Goal: Task Accomplishment & Management: Manage account settings

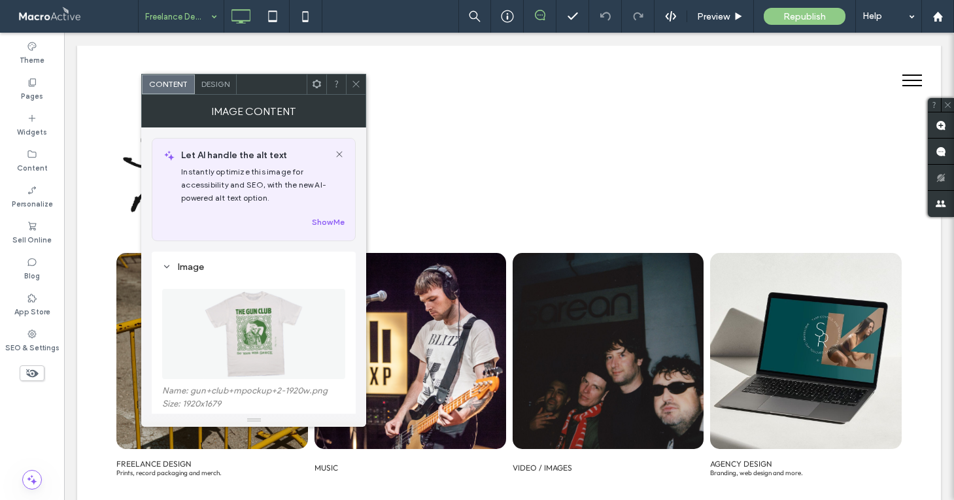
click at [359, 82] on icon at bounding box center [356, 84] width 10 height 10
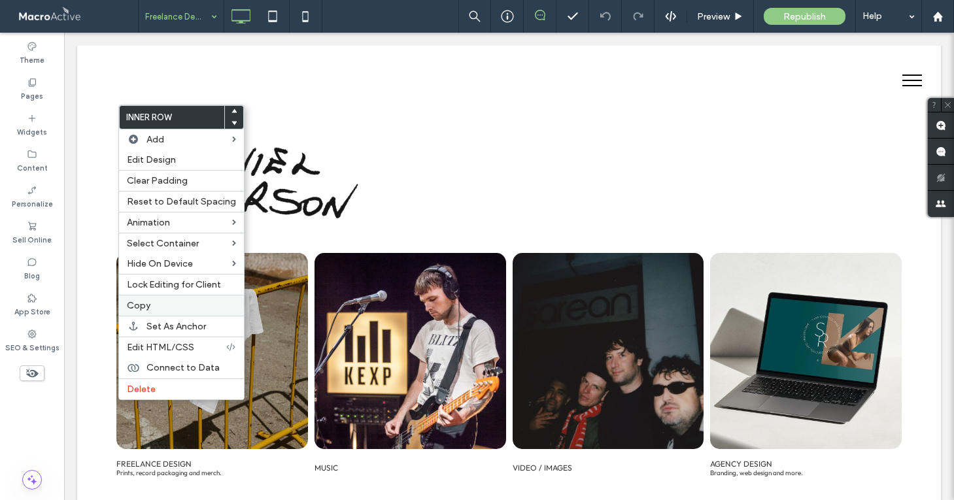
click at [145, 300] on div "Copy" at bounding box center [181, 305] width 125 height 21
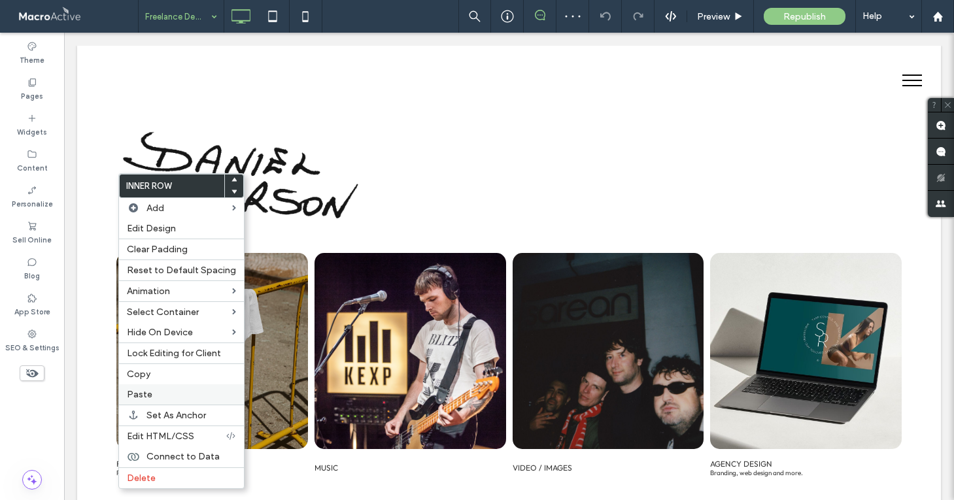
click at [171, 396] on label "Paste" at bounding box center [181, 394] width 109 height 11
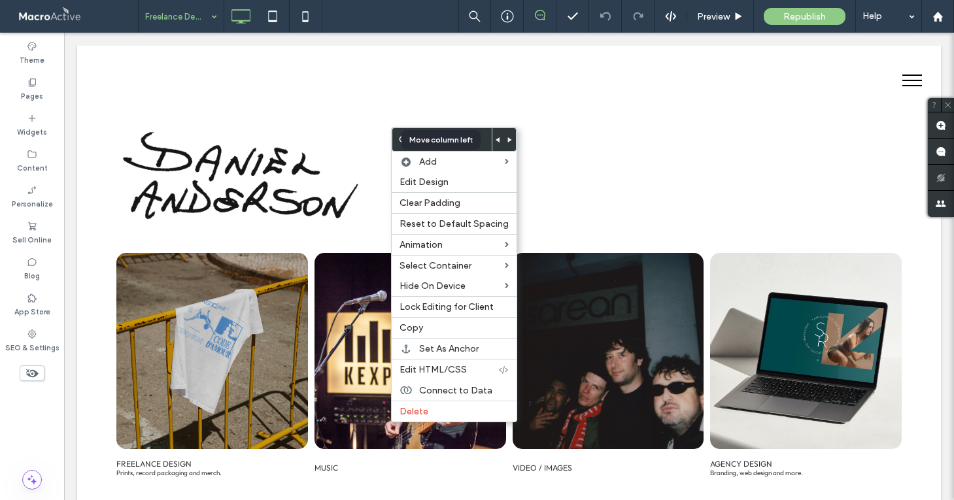
click at [495, 141] on icon at bounding box center [497, 139] width 5 height 5
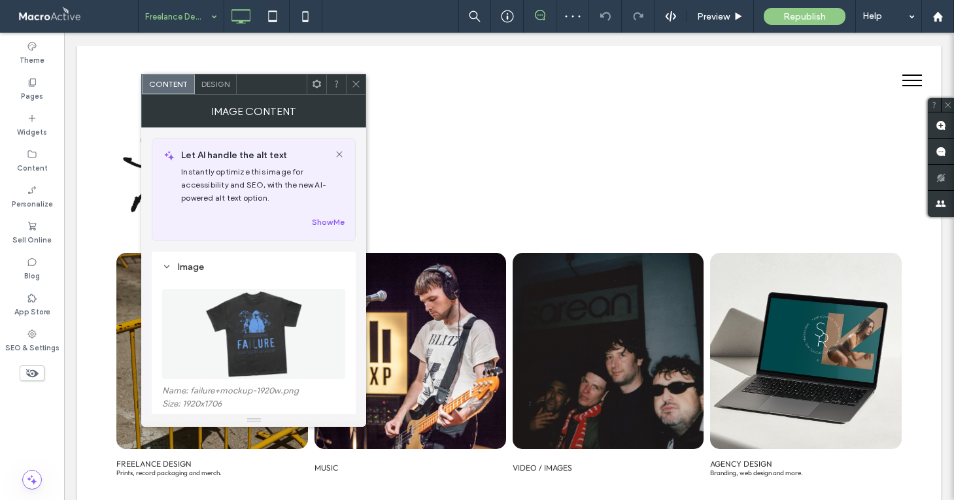
scroll to position [44, 0]
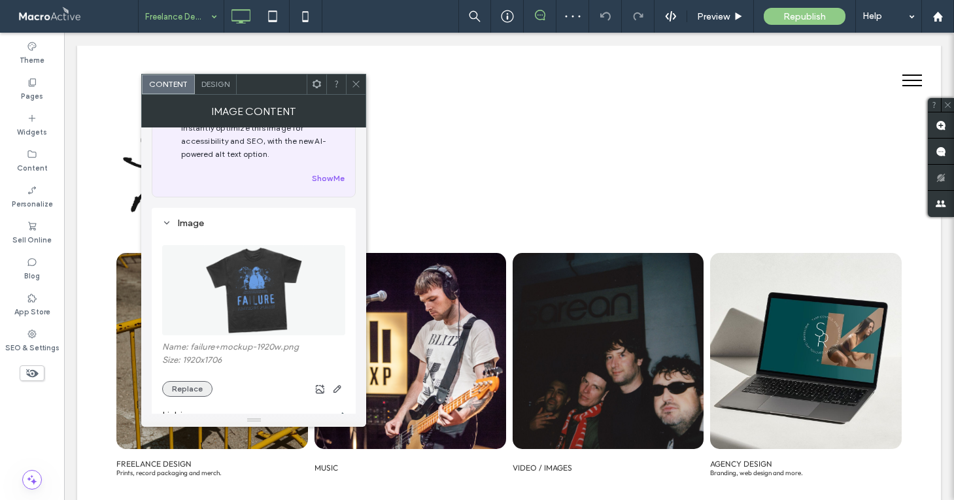
click at [193, 386] on button "Replace" at bounding box center [187, 389] width 50 height 16
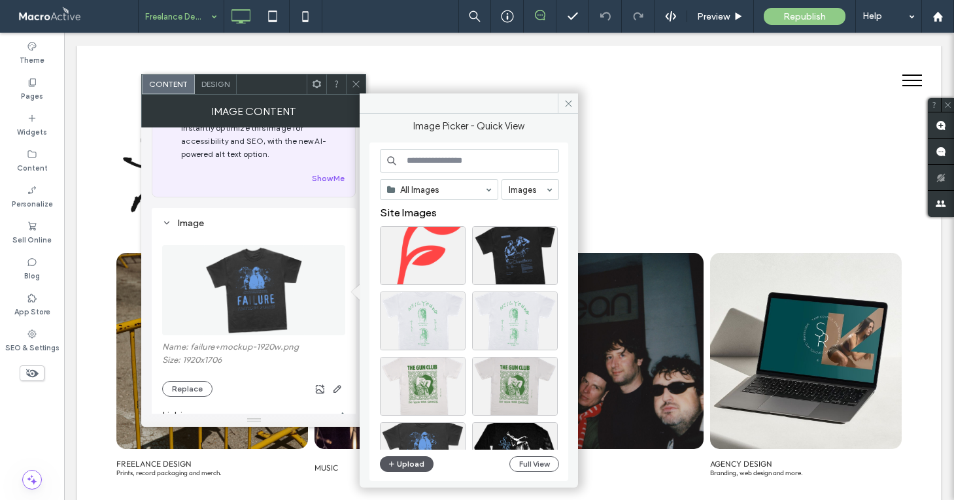
click at [407, 457] on button "Upload" at bounding box center [407, 464] width 54 height 16
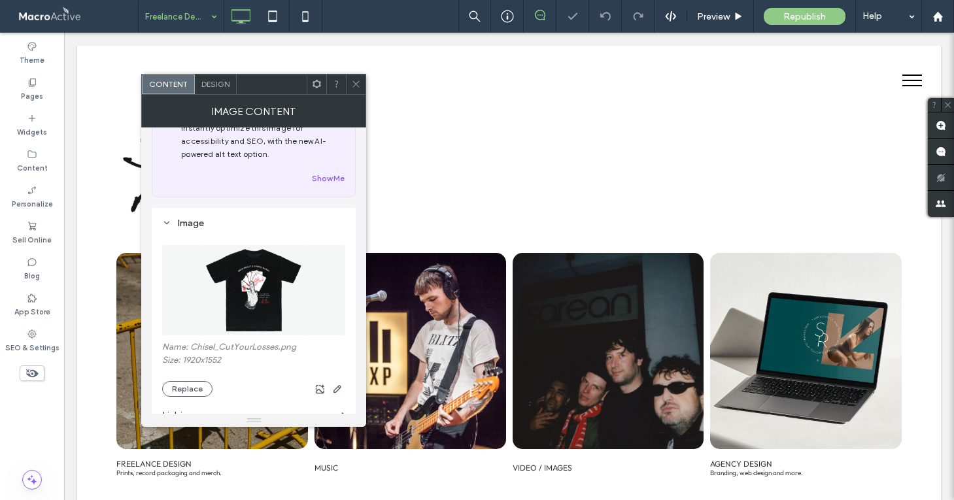
click at [356, 79] on icon at bounding box center [356, 84] width 10 height 10
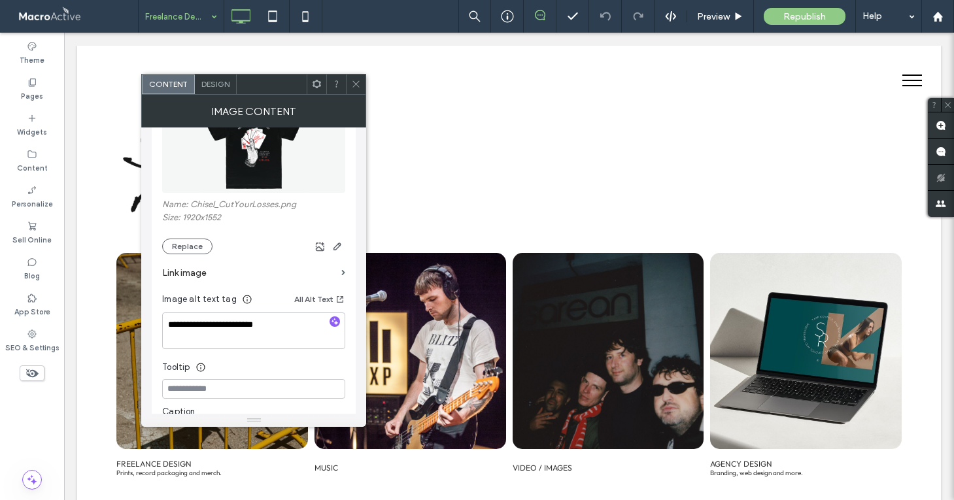
scroll to position [0, 0]
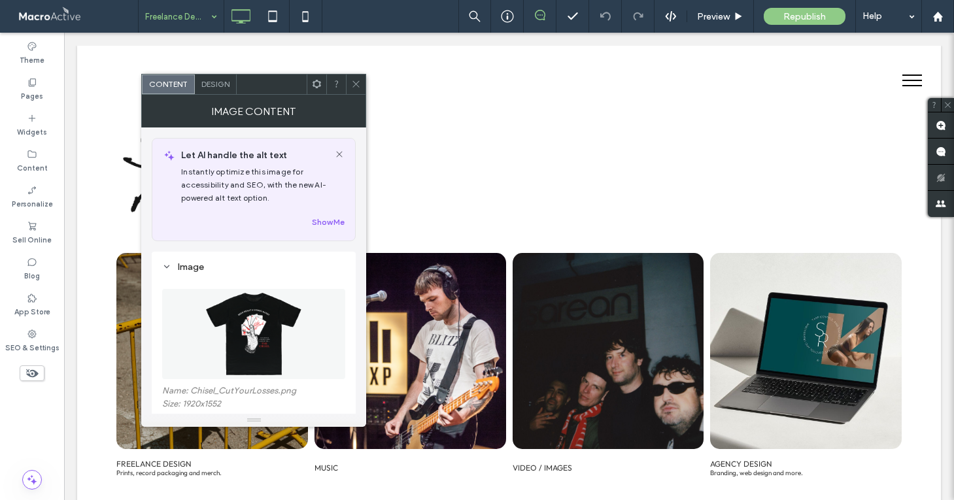
click at [214, 79] on span "Design" at bounding box center [215, 84] width 28 height 10
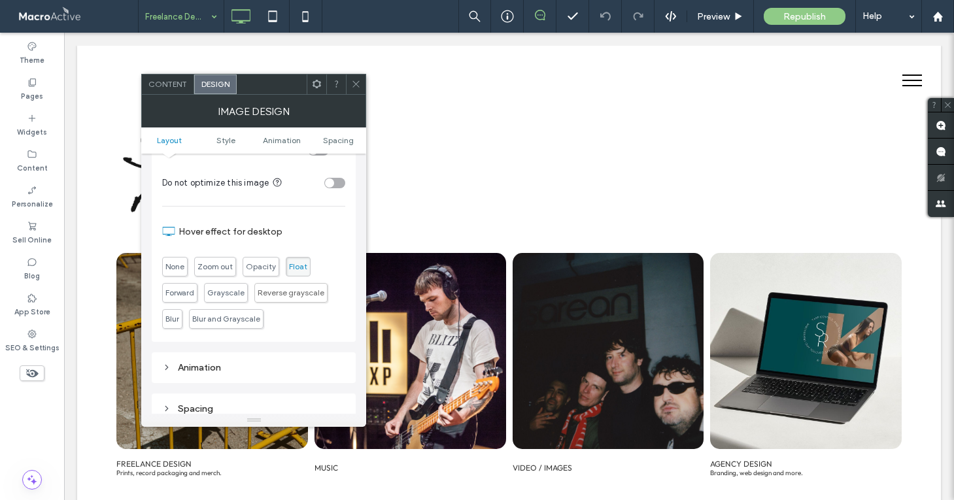
scroll to position [629, 0]
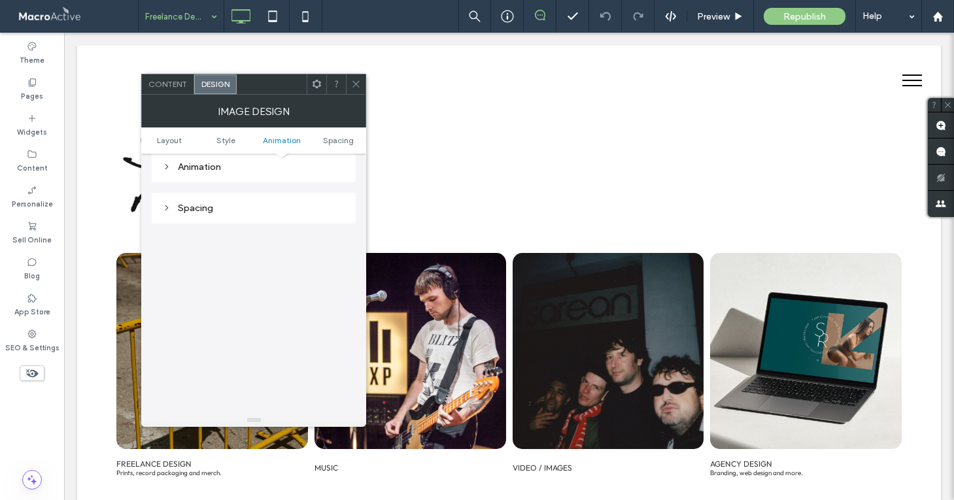
click at [178, 88] on span "Content" at bounding box center [167, 84] width 39 height 10
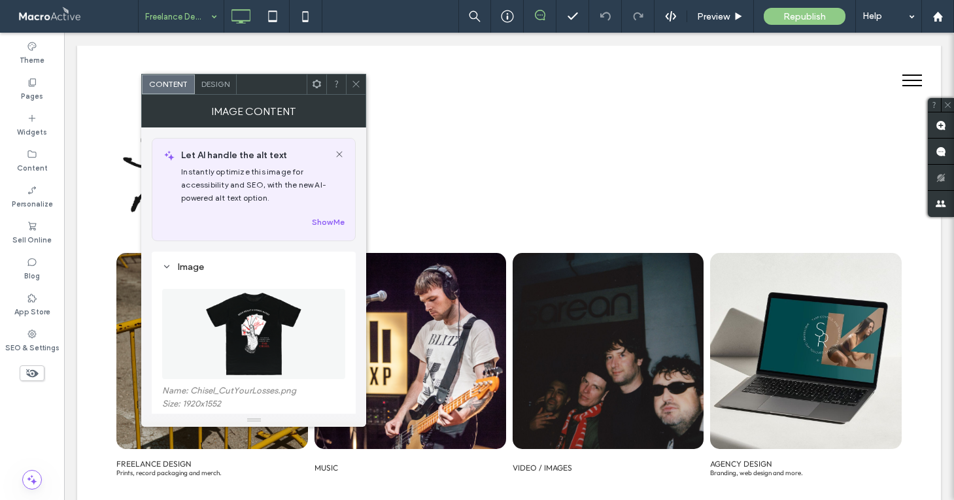
click at [255, 326] on img at bounding box center [253, 334] width 111 height 90
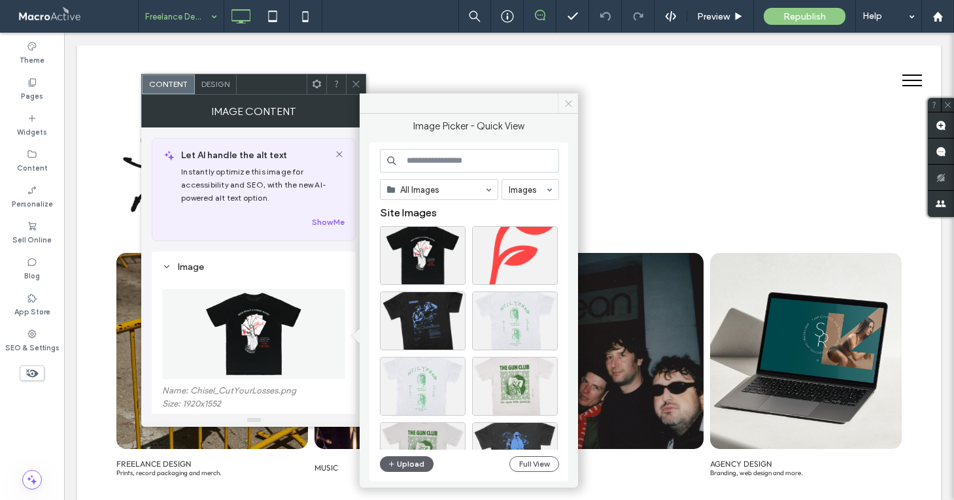
click at [563, 101] on icon at bounding box center [568, 104] width 10 height 10
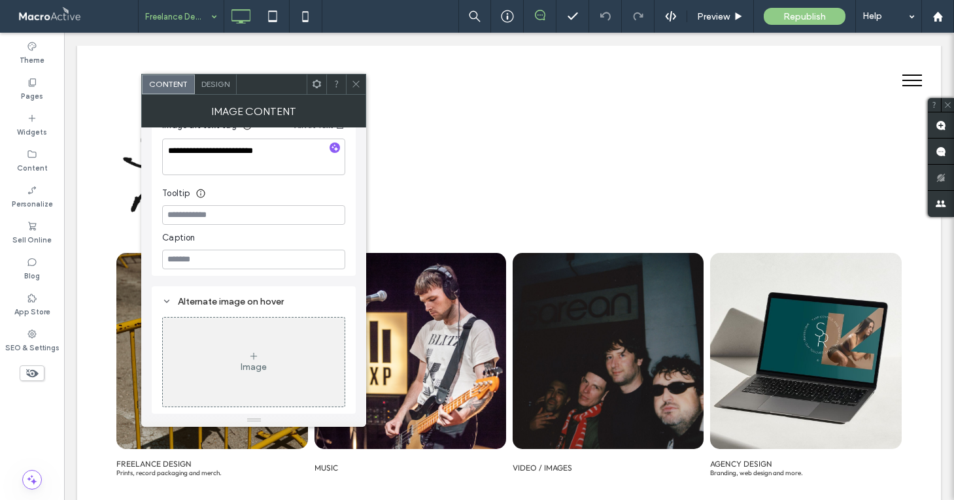
scroll to position [0, 0]
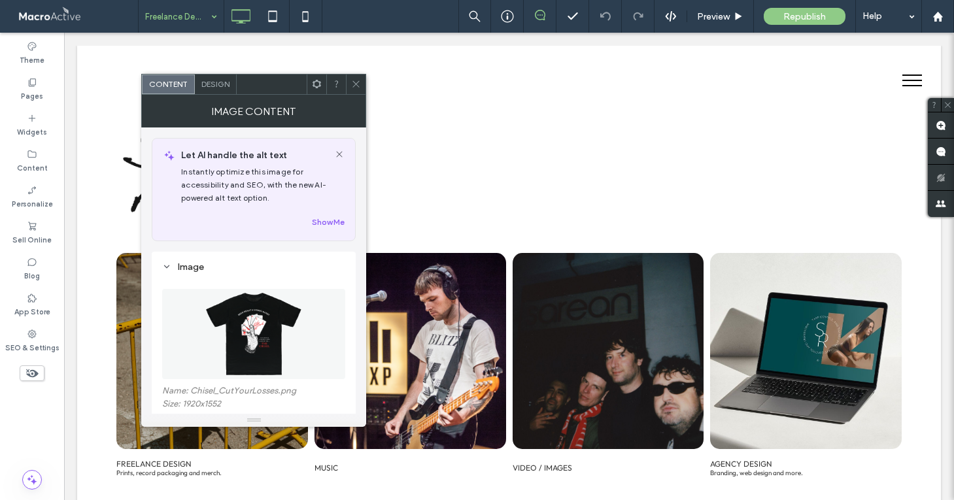
click at [354, 80] on icon at bounding box center [356, 84] width 10 height 10
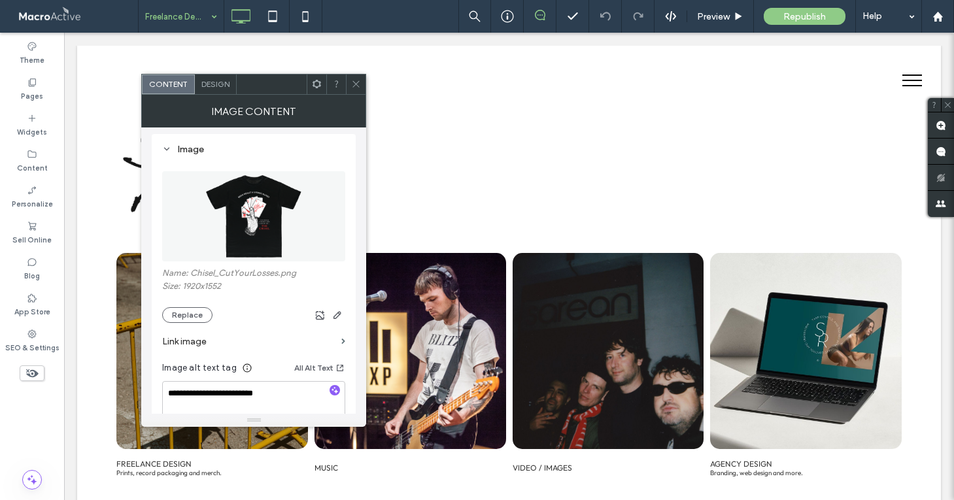
scroll to position [119, 0]
click at [335, 315] on icon "button" at bounding box center [337, 314] width 10 height 10
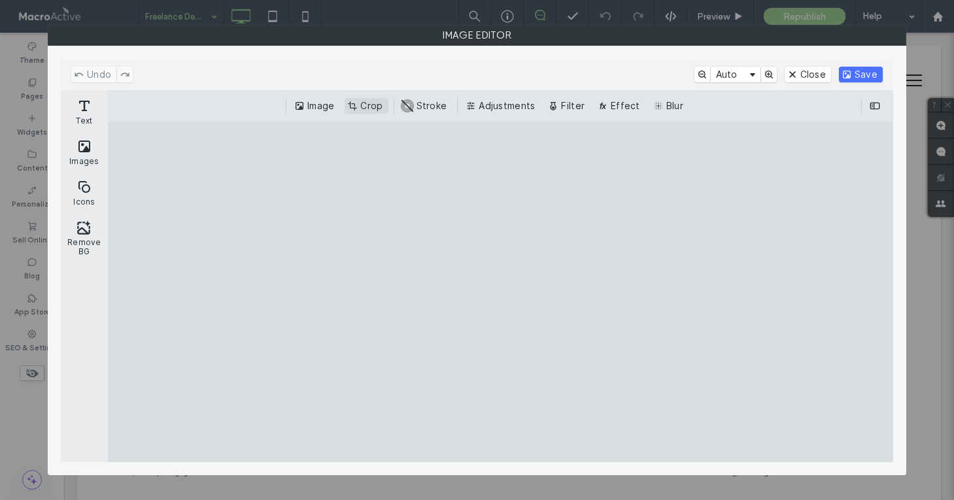
click at [373, 103] on button "Crop" at bounding box center [365, 106] width 43 height 16
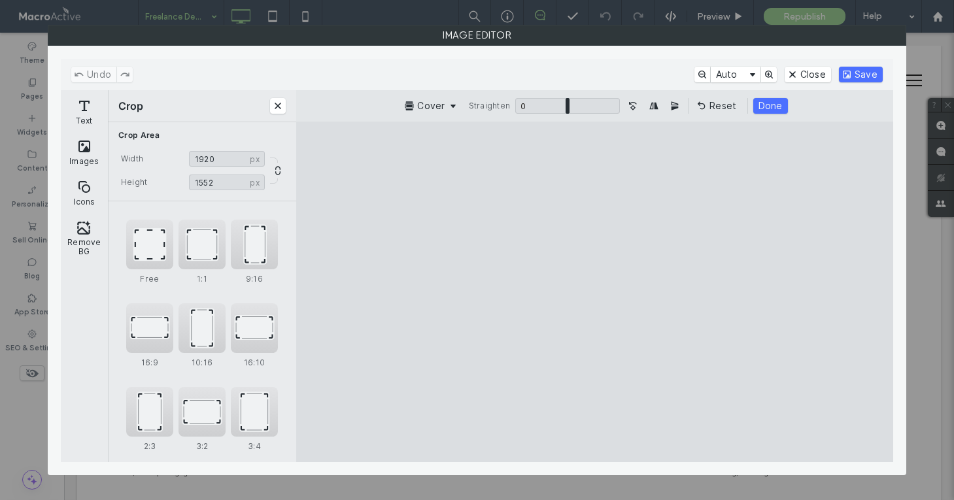
type input "****"
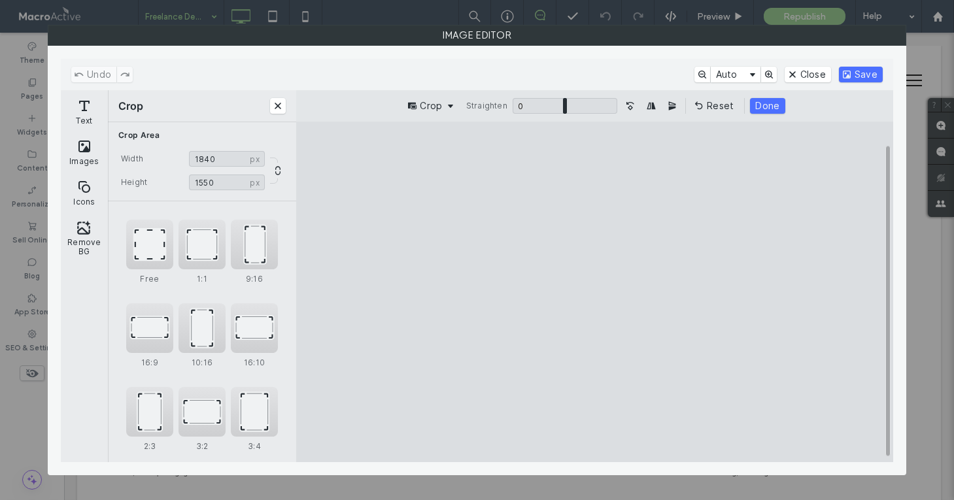
type input "****"
drag, startPoint x: 426, startPoint y: 158, endPoint x: 446, endPoint y: 159, distance: 21.0
click at [595, 292] on cesdk-canvas "Editor canvas" at bounding box center [595, 292] width 0 height 0
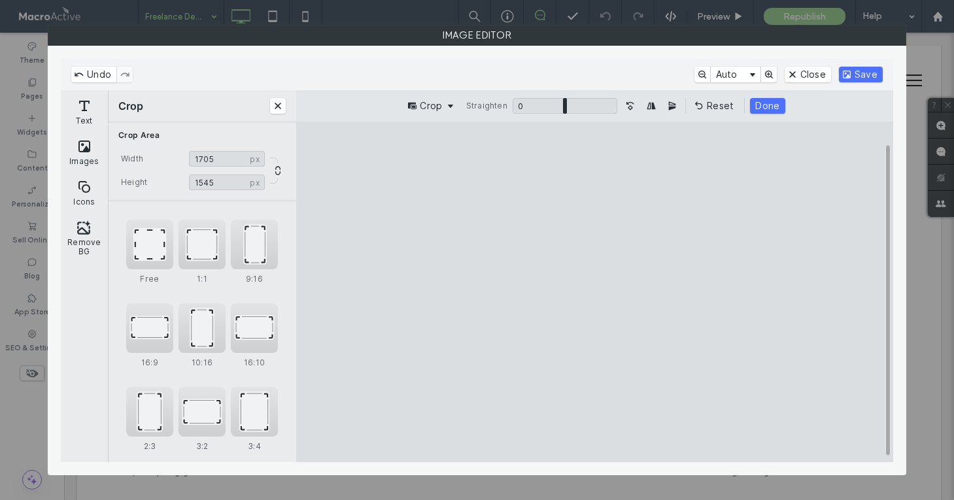
type input "****"
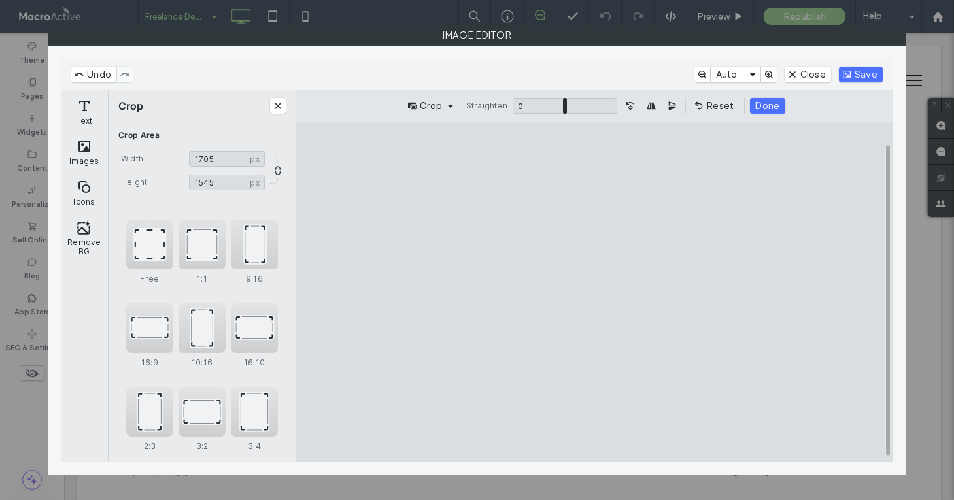
type input "****"
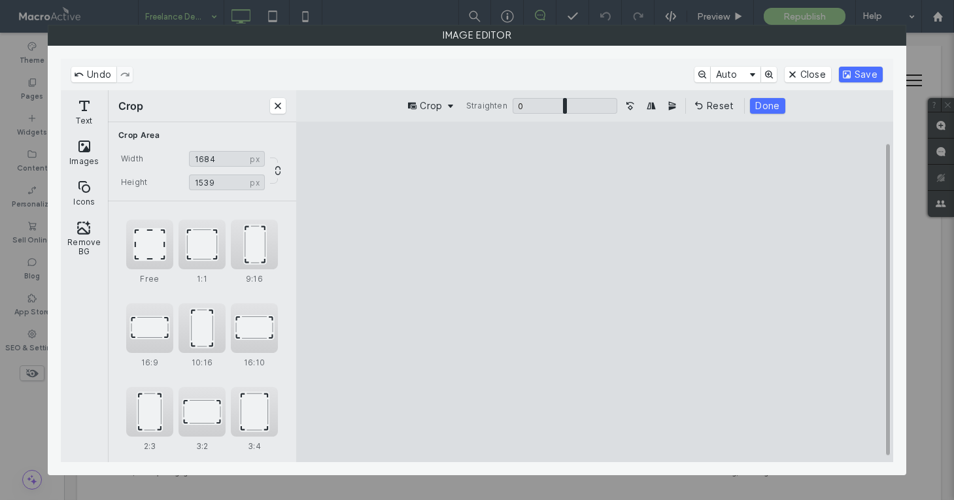
type input "****"
drag, startPoint x: 751, startPoint y: 158, endPoint x: 730, endPoint y: 162, distance: 21.4
click at [595, 292] on cesdk-canvas "Editor canvas" at bounding box center [595, 292] width 0 height 0
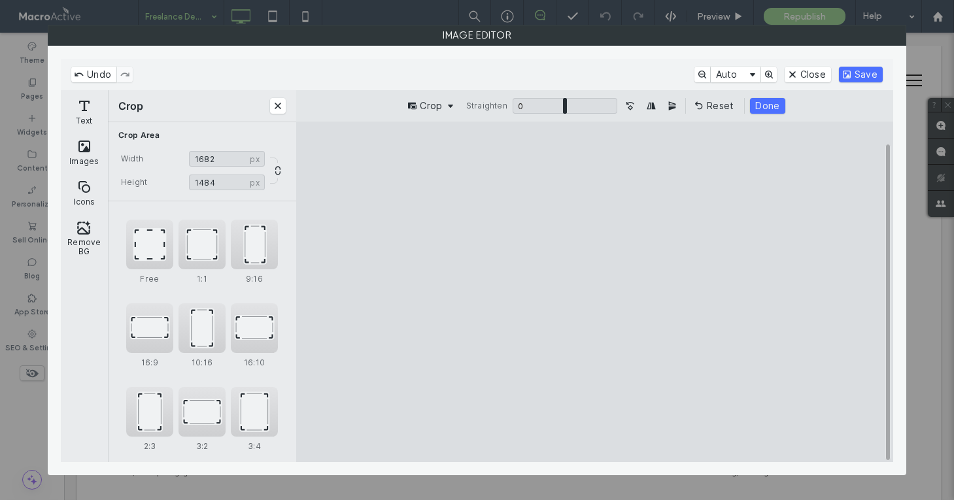
type input "****"
drag, startPoint x: 743, startPoint y: 429, endPoint x: 742, endPoint y: 422, distance: 7.2
click at [595, 292] on cesdk-canvas "Editor canvas" at bounding box center [595, 292] width 0 height 0
click at [859, 73] on button "Save" at bounding box center [861, 75] width 44 height 16
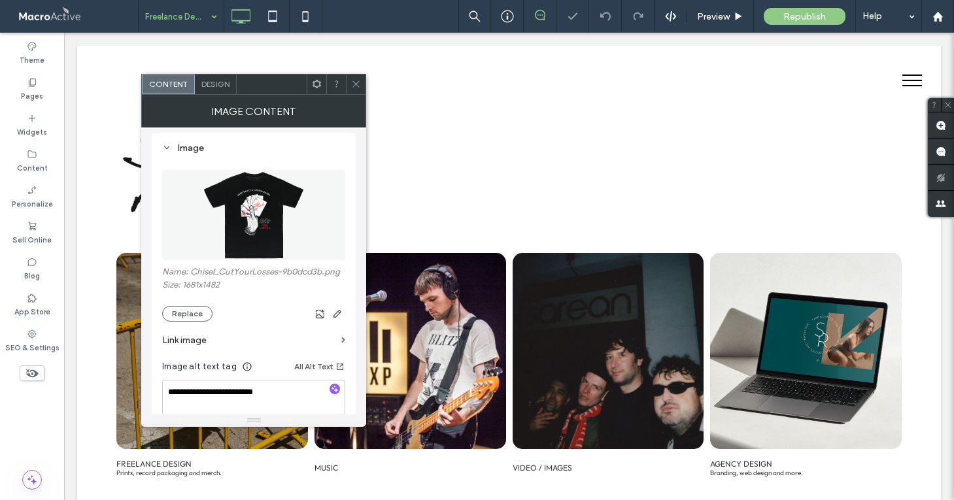
click at [355, 80] on icon at bounding box center [356, 84] width 10 height 10
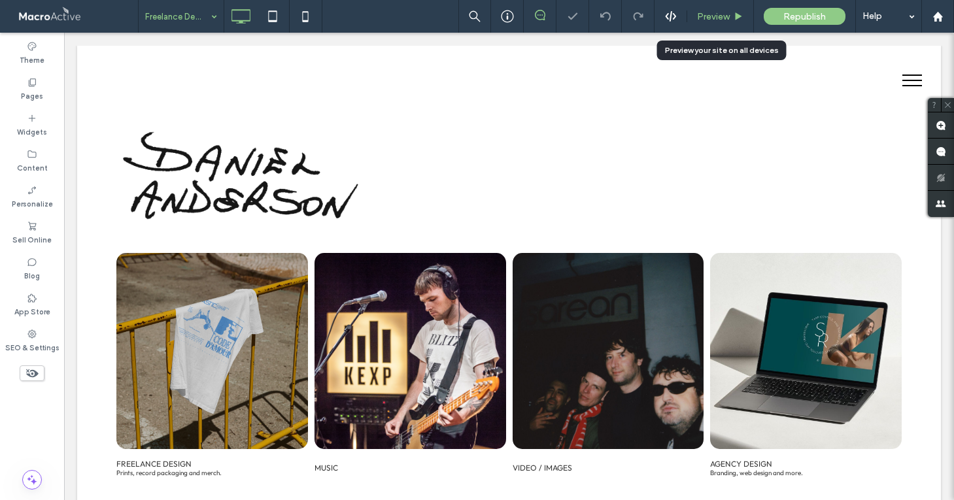
click at [697, 18] on span "Preview" at bounding box center [713, 16] width 33 height 11
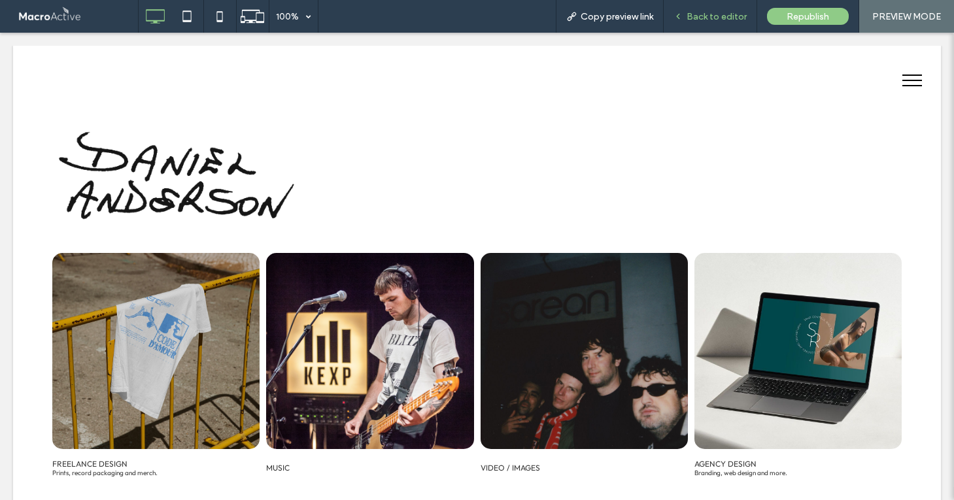
click at [733, 16] on span "Back to editor" at bounding box center [716, 16] width 60 height 11
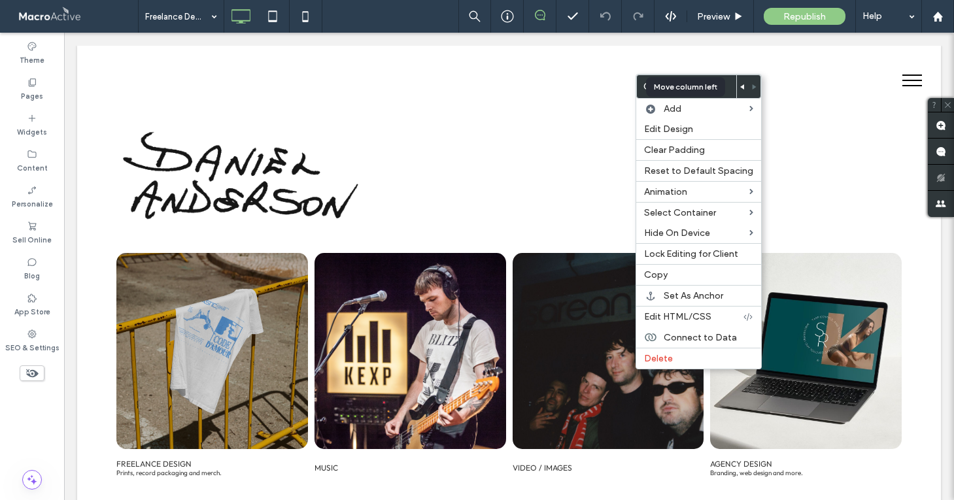
click at [740, 84] on icon at bounding box center [742, 86] width 5 height 5
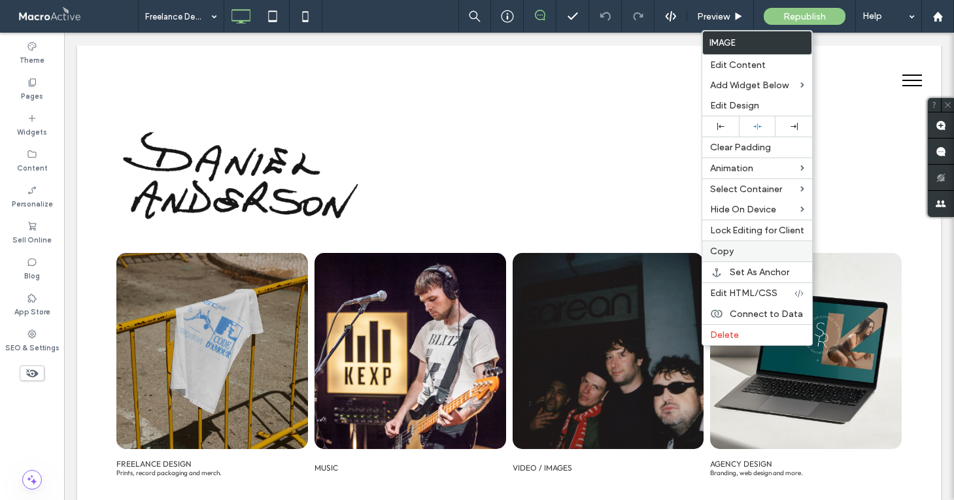
click at [730, 252] on span "Copy" at bounding box center [722, 251] width 24 height 11
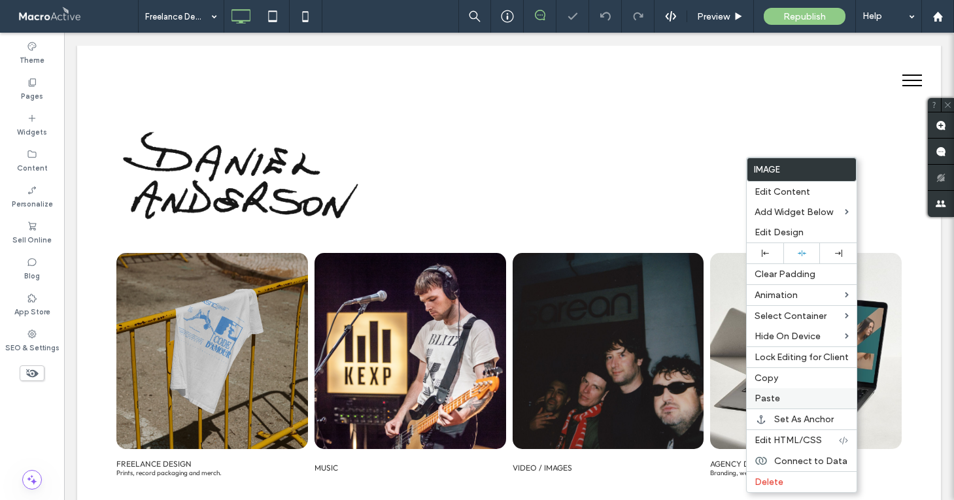
click at [780, 401] on label "Paste" at bounding box center [801, 398] width 94 height 11
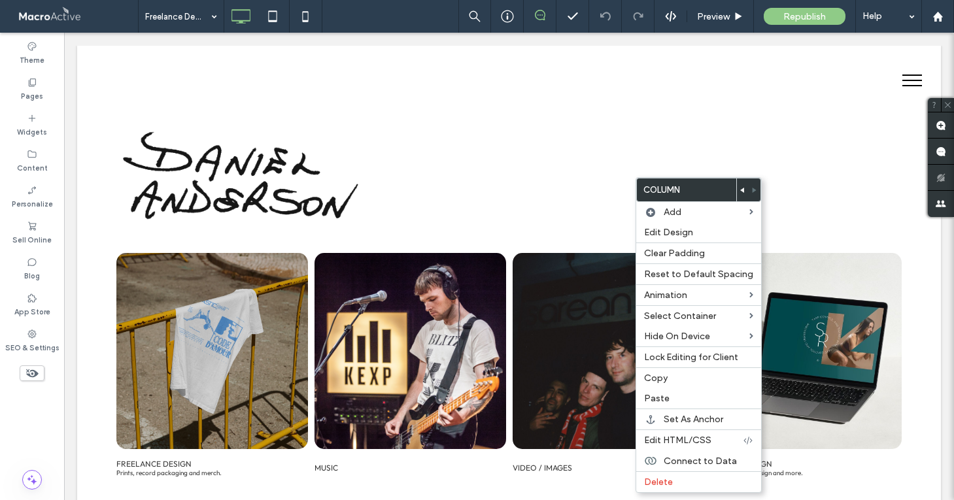
click at [740, 190] on use at bounding box center [742, 190] width 4 height 5
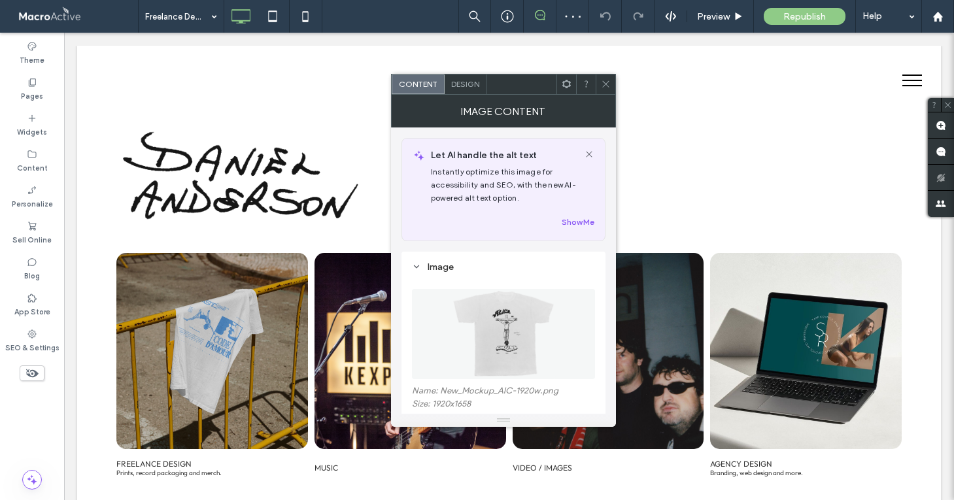
scroll to position [118, 0]
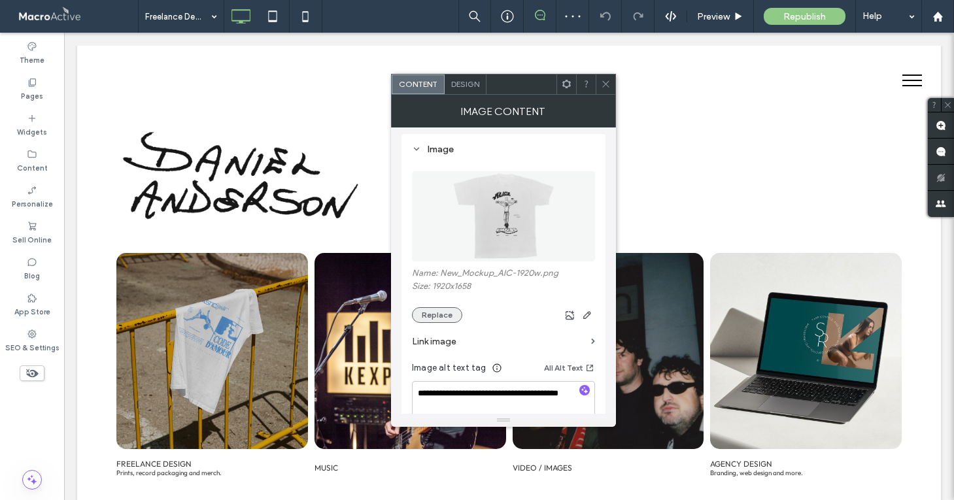
click at [437, 318] on button "Replace" at bounding box center [437, 315] width 50 height 16
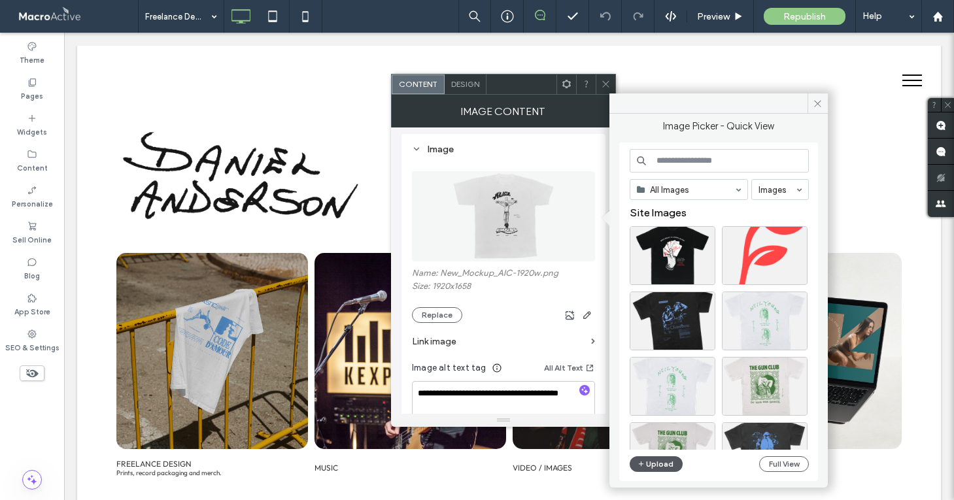
click at [667, 467] on button "Upload" at bounding box center [656, 464] width 54 height 16
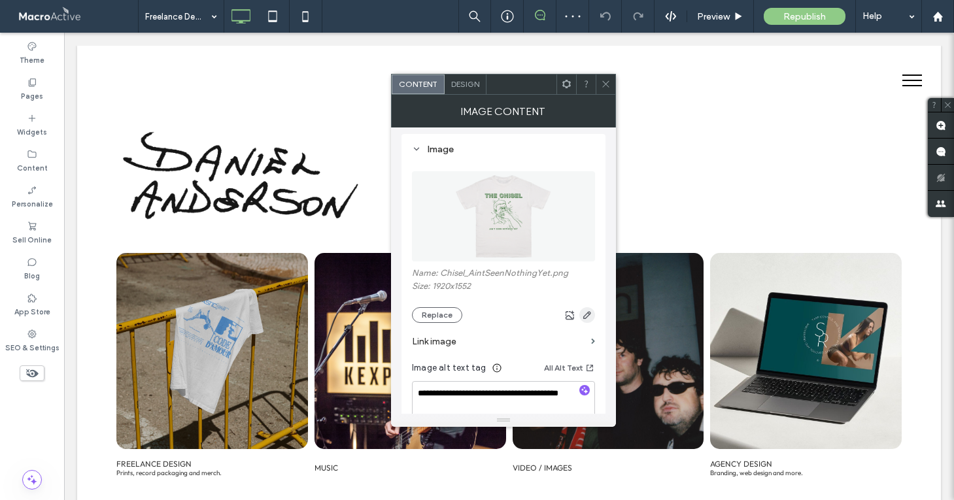
click at [587, 318] on use "button" at bounding box center [587, 315] width 8 height 8
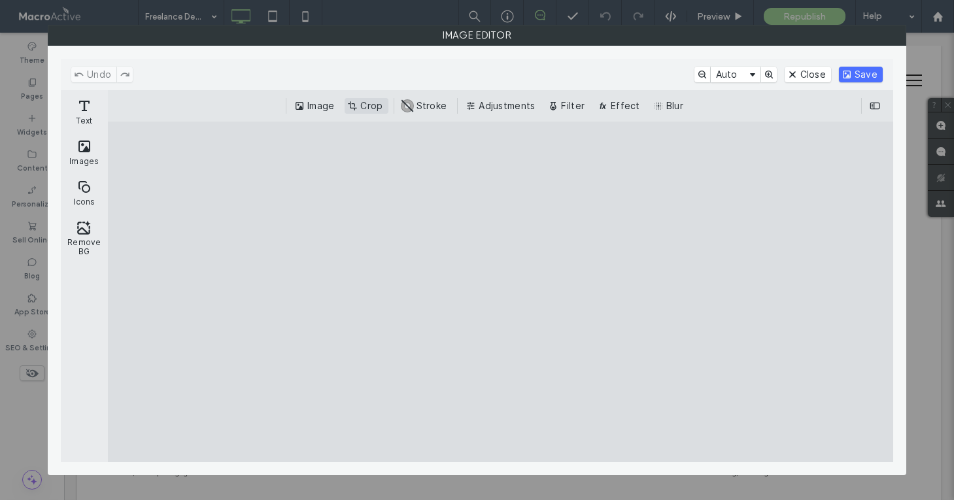
click at [361, 101] on button "Crop" at bounding box center [365, 106] width 43 height 16
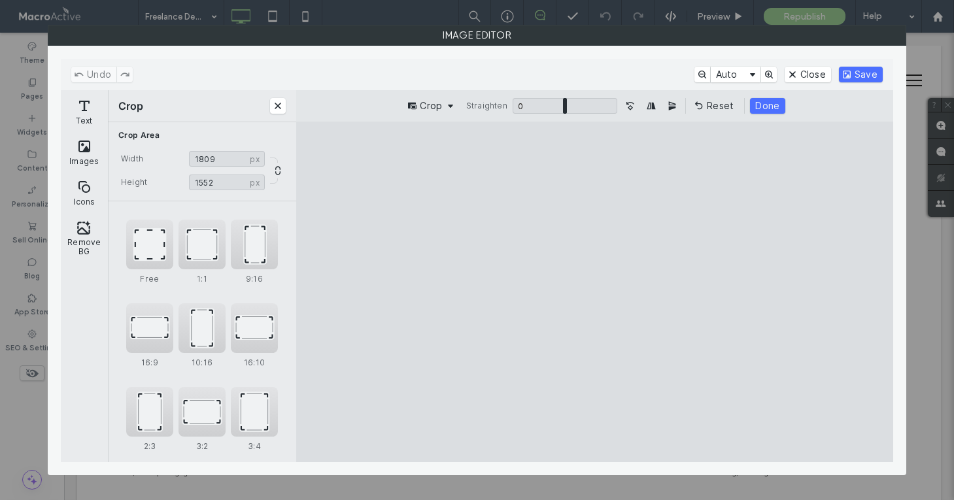
drag, startPoint x: 426, startPoint y: 156, endPoint x: 446, endPoint y: 154, distance: 19.7
click at [595, 292] on cesdk-canvas "Editor canvas" at bounding box center [595, 292] width 0 height 0
type input "****"
drag, startPoint x: 748, startPoint y: 156, endPoint x: 728, endPoint y: 154, distance: 20.4
click at [595, 292] on cesdk-canvas "Editor canvas" at bounding box center [595, 292] width 0 height 0
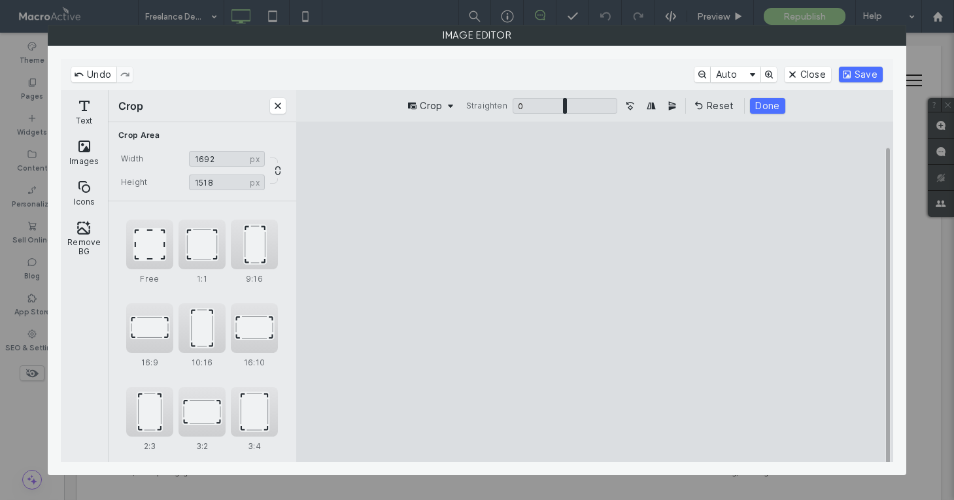
click at [595, 292] on cesdk-canvas "Editor canvas" at bounding box center [595, 292] width 0 height 0
type input "****"
drag, startPoint x: 592, startPoint y: 157, endPoint x: 593, endPoint y: 163, distance: 6.7
click at [595, 292] on cesdk-canvas "Editor canvas" at bounding box center [595, 292] width 0 height 0
click at [760, 104] on button "Done" at bounding box center [767, 106] width 35 height 16
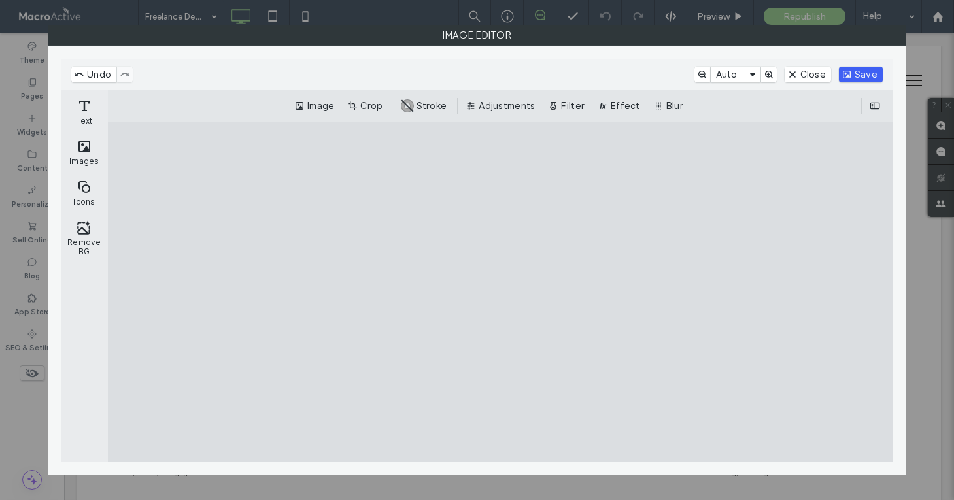
click at [858, 71] on button "Save" at bounding box center [861, 75] width 44 height 16
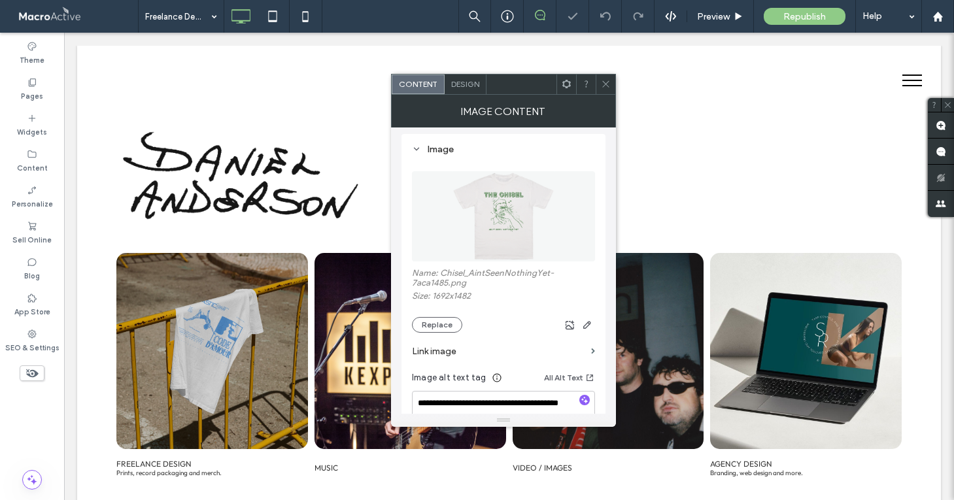
click at [606, 82] on use at bounding box center [605, 84] width 7 height 7
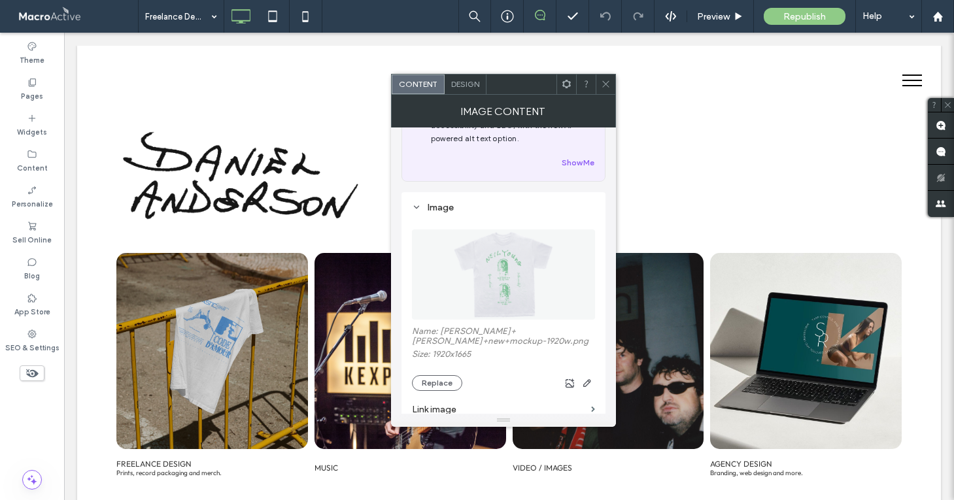
scroll to position [58, 0]
click at [440, 382] on button "Replace" at bounding box center [437, 385] width 50 height 16
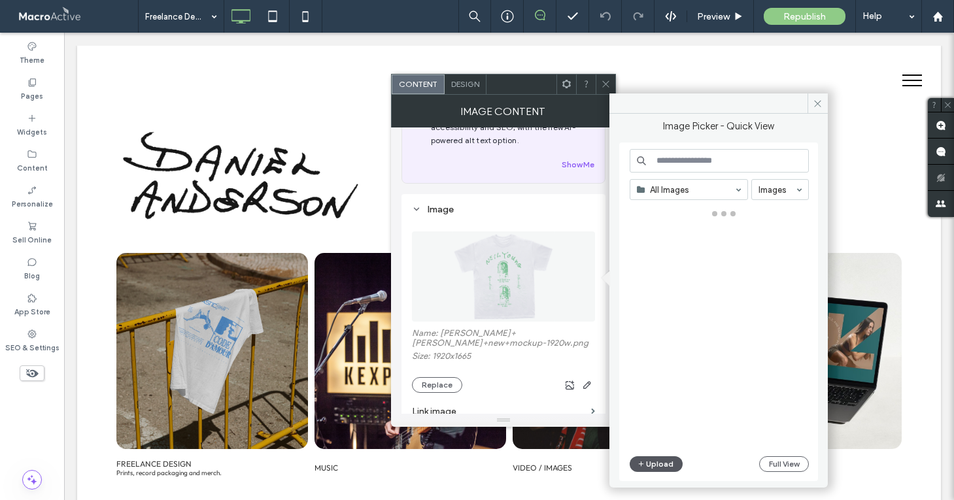
click at [644, 470] on span "button" at bounding box center [641, 464] width 9 height 14
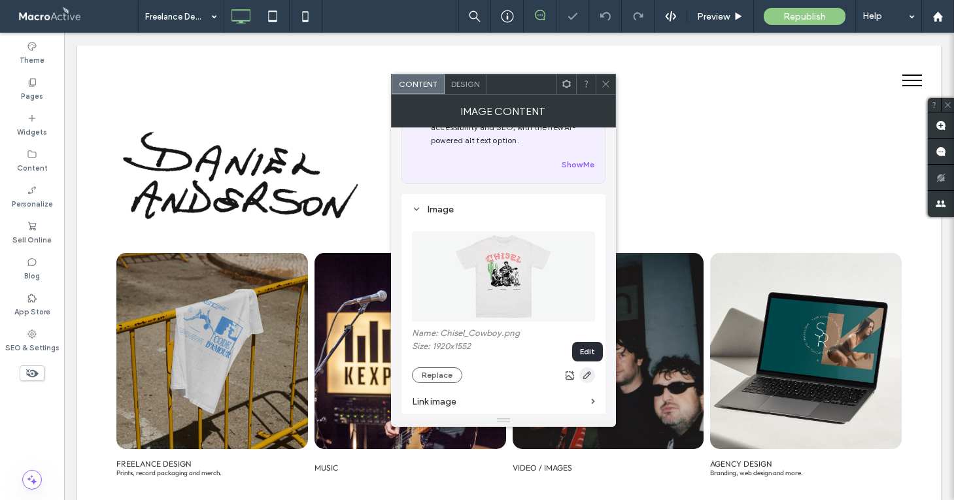
click at [587, 376] on icon "button" at bounding box center [587, 375] width 10 height 10
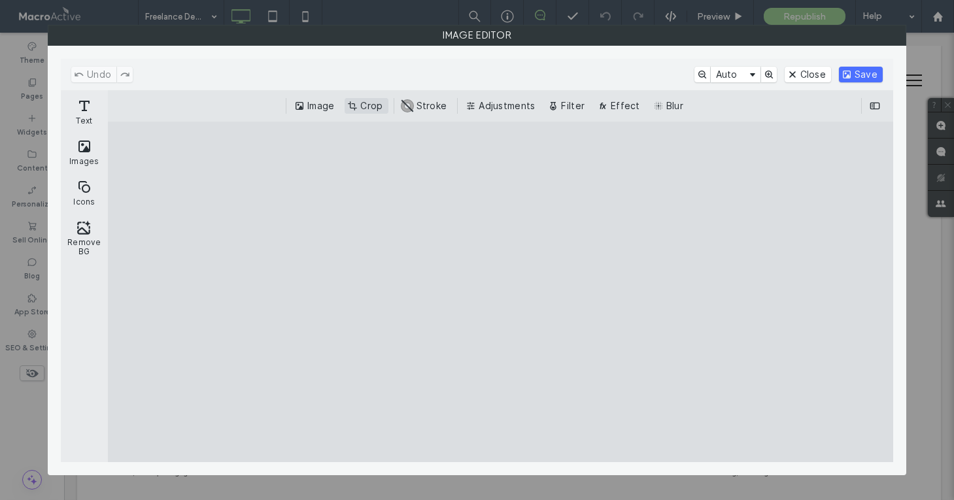
click at [378, 103] on button "Crop" at bounding box center [365, 106] width 43 height 16
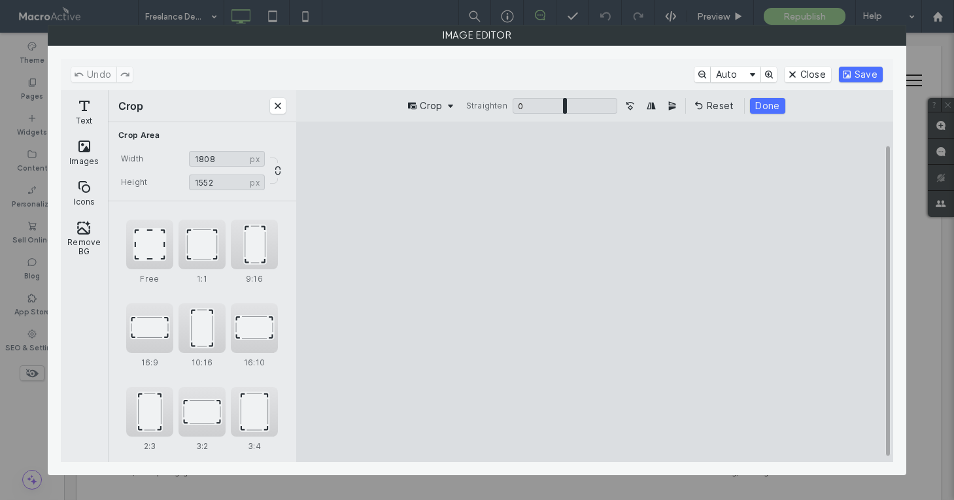
drag, startPoint x: 429, startPoint y: 158, endPoint x: 448, endPoint y: 157, distance: 19.7
click at [595, 292] on cesdk-canvas "Editor canvas" at bounding box center [595, 292] width 0 height 0
type input "****"
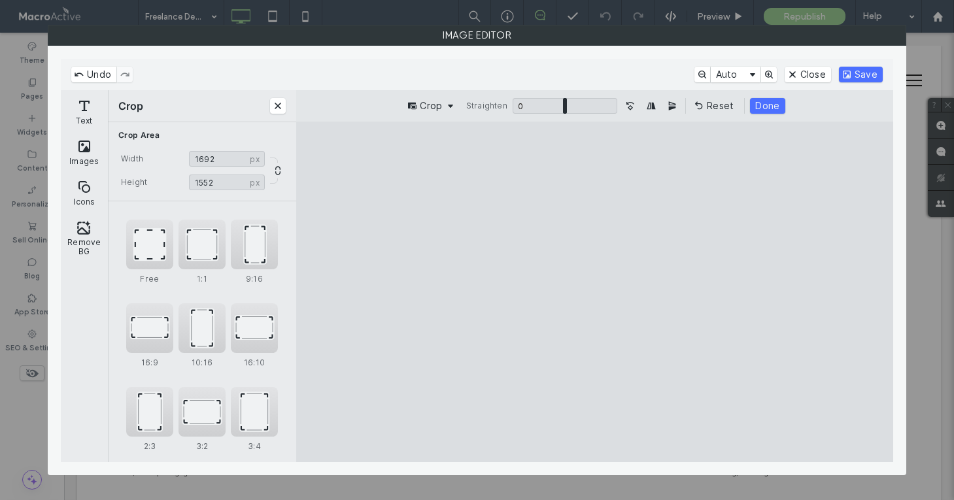
type input "****"
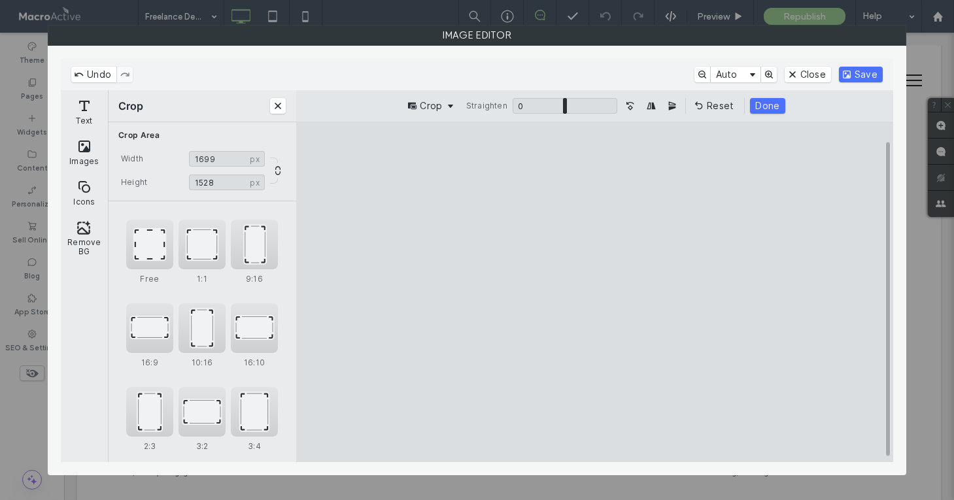
type input "****"
drag, startPoint x: 754, startPoint y: 161, endPoint x: 735, endPoint y: 167, distance: 19.8
click at [595, 292] on cesdk-canvas "Editor canvas" at bounding box center [595, 292] width 0 height 0
type input "****"
drag, startPoint x: 593, startPoint y: 433, endPoint x: 595, endPoint y: 426, distance: 6.8
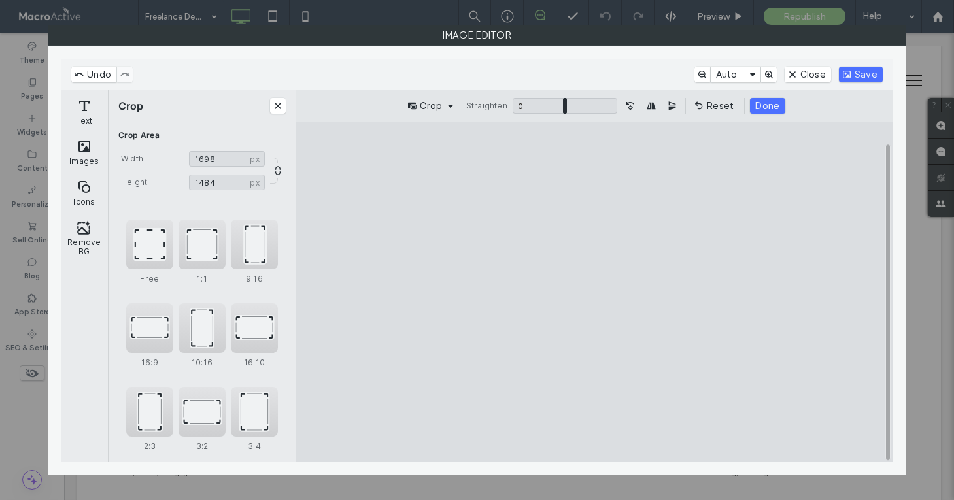
click at [595, 292] on cesdk-canvas "Editor canvas" at bounding box center [595, 292] width 0 height 0
click at [772, 104] on button "Done" at bounding box center [767, 106] width 35 height 16
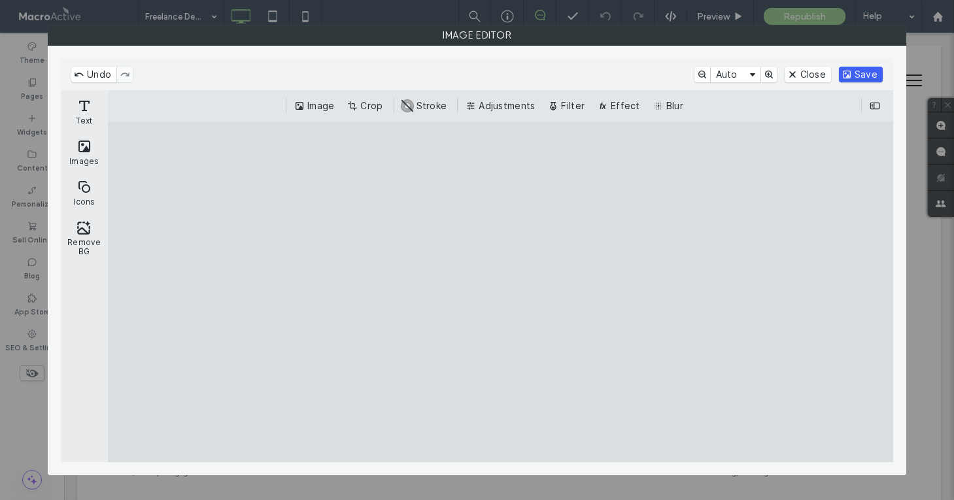
click at [861, 70] on button "Save" at bounding box center [861, 75] width 44 height 16
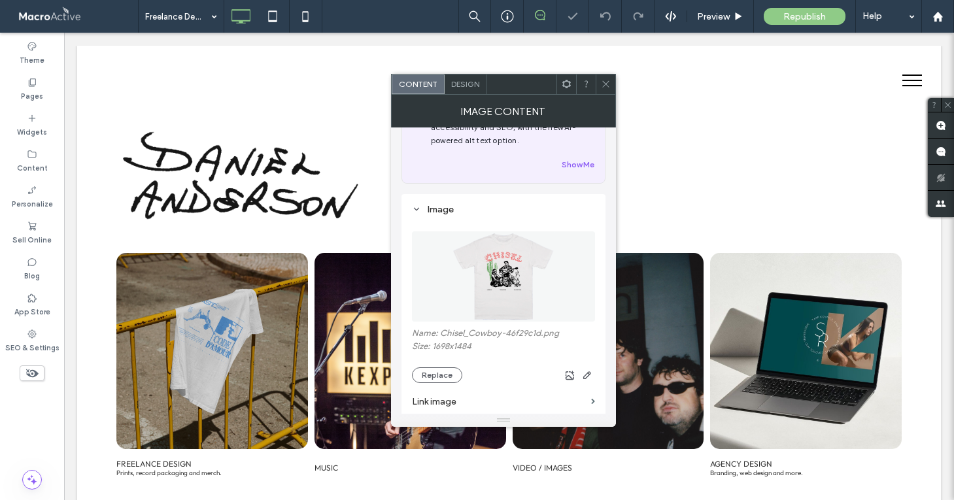
click at [603, 84] on icon at bounding box center [606, 84] width 10 height 10
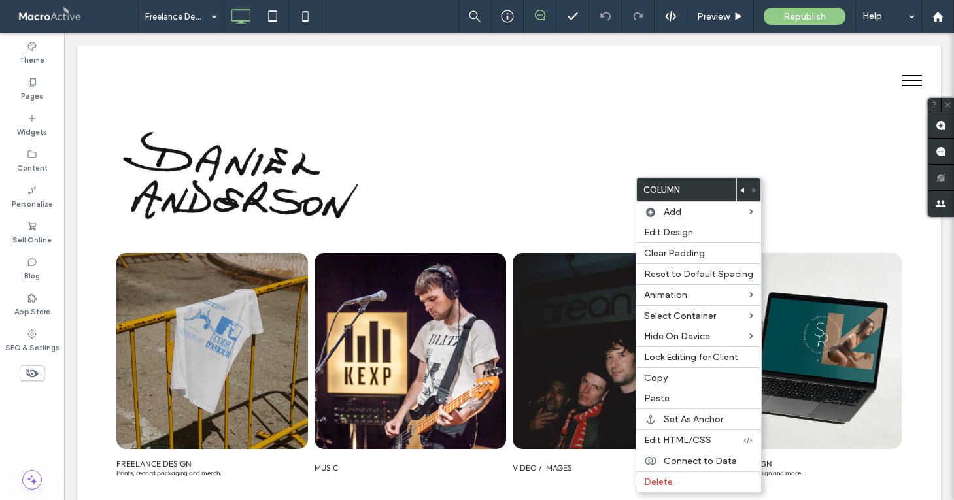
click at [737, 190] on div at bounding box center [743, 189] width 12 height 23
click at [740, 188] on icon at bounding box center [742, 190] width 5 height 5
click at [740, 189] on icon at bounding box center [742, 190] width 5 height 5
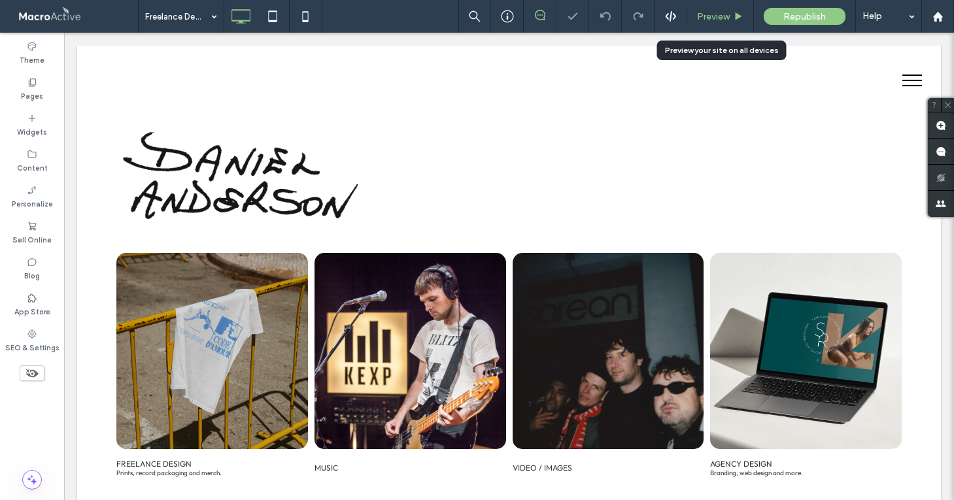
click at [714, 22] on div "Preview" at bounding box center [720, 16] width 67 height 33
click at [716, 14] on span "Preview" at bounding box center [713, 16] width 33 height 11
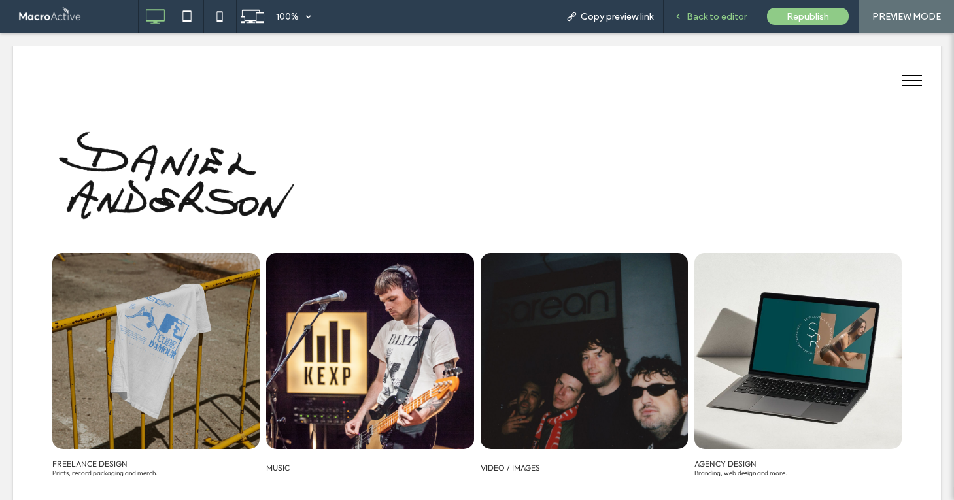
click at [714, 22] on div "Back to editor" at bounding box center [709, 16] width 93 height 33
click at [710, 18] on span "Back to editor" at bounding box center [716, 16] width 60 height 11
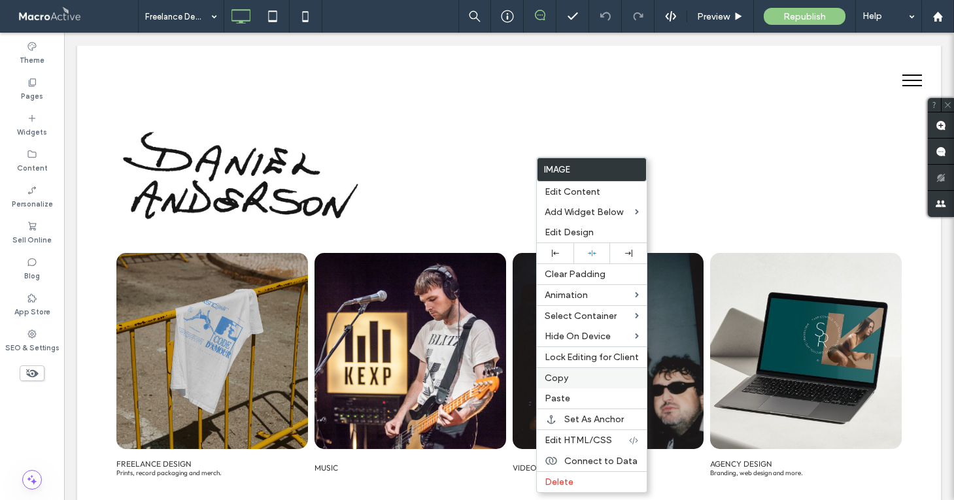
click at [573, 380] on label "Copy" at bounding box center [591, 378] width 94 height 11
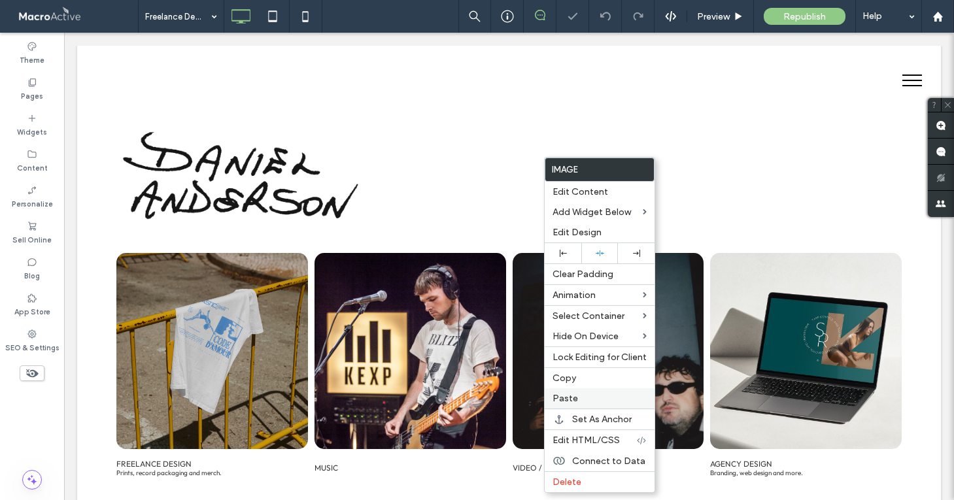
click at [588, 400] on label "Paste" at bounding box center [599, 398] width 94 height 11
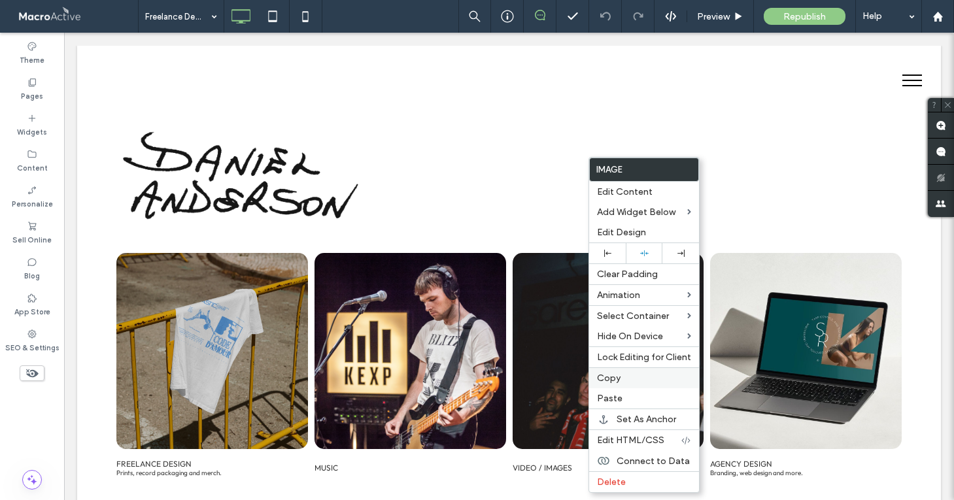
click at [624, 375] on label "Copy" at bounding box center [644, 378] width 94 height 11
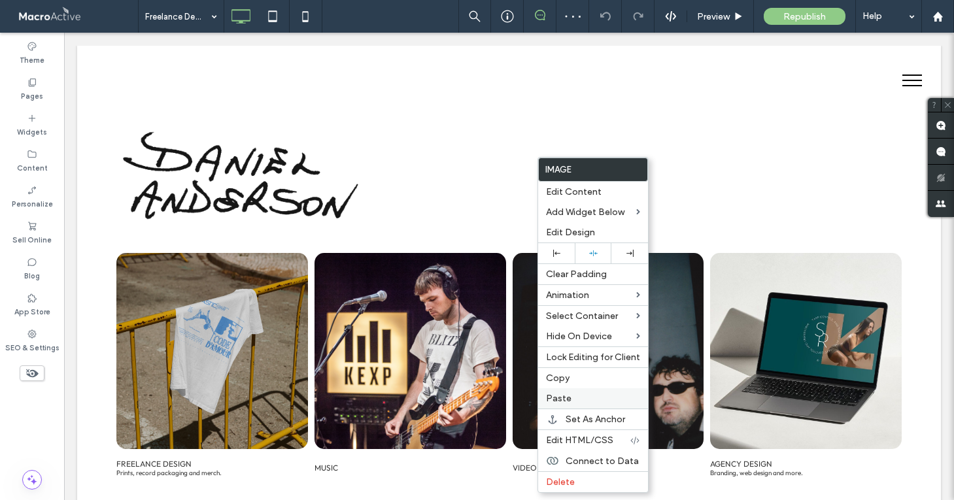
click at [590, 397] on label "Paste" at bounding box center [593, 398] width 94 height 11
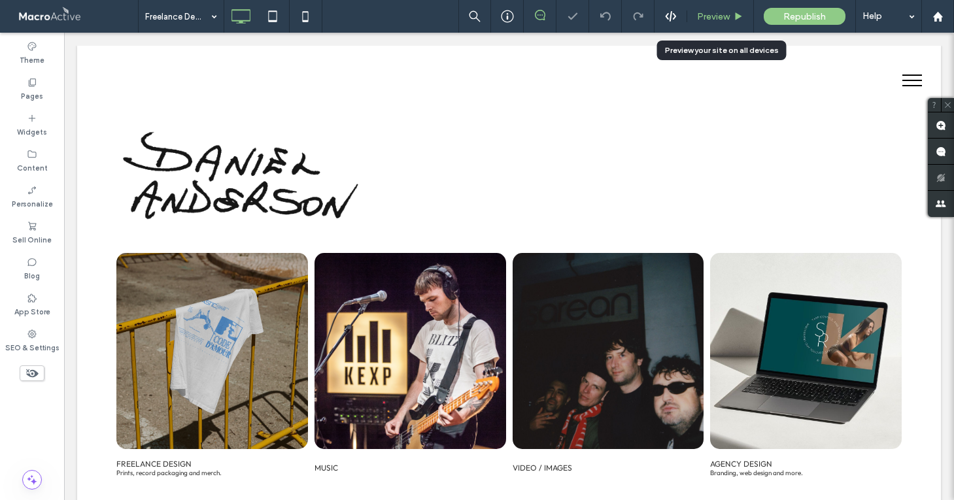
click at [717, 24] on div "Preview" at bounding box center [720, 16] width 67 height 33
click at [714, 14] on span "Preview" at bounding box center [713, 16] width 33 height 11
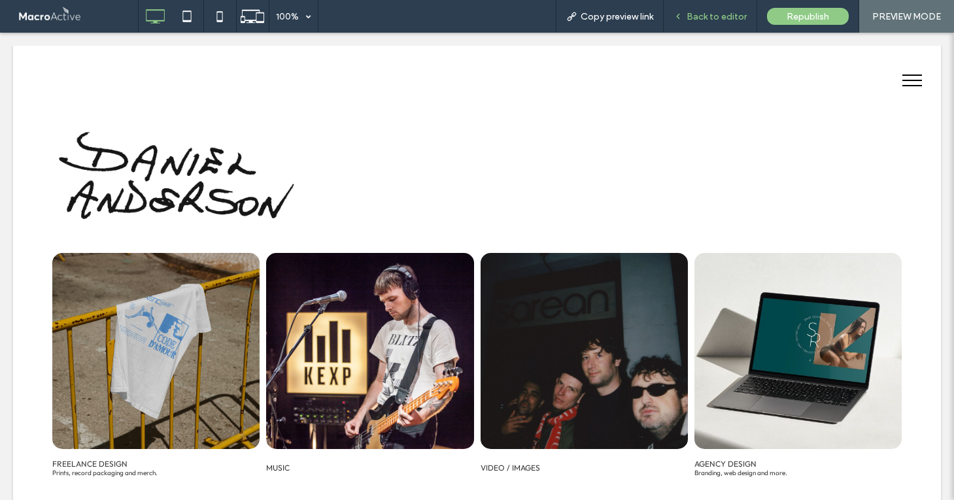
click at [714, 17] on span "Back to editor" at bounding box center [716, 16] width 60 height 11
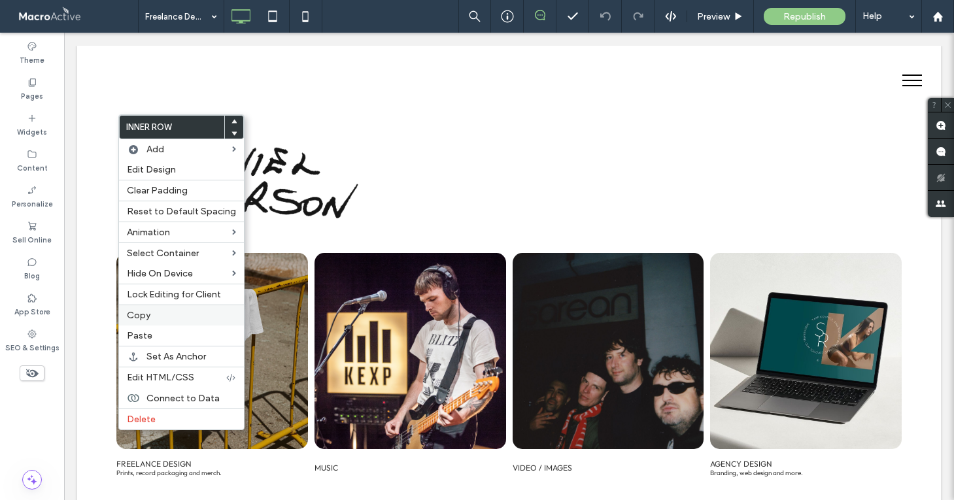
click at [167, 318] on label "Copy" at bounding box center [181, 315] width 109 height 11
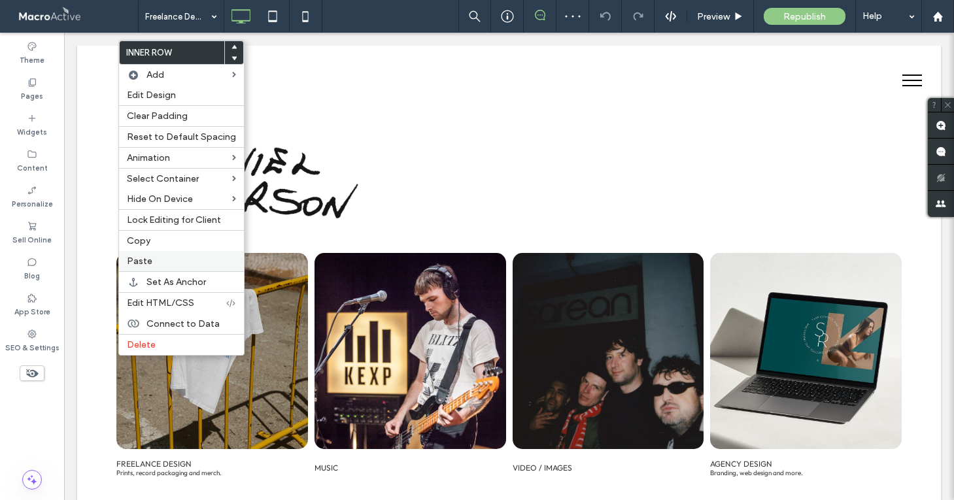
click at [183, 262] on label "Paste" at bounding box center [181, 261] width 109 height 11
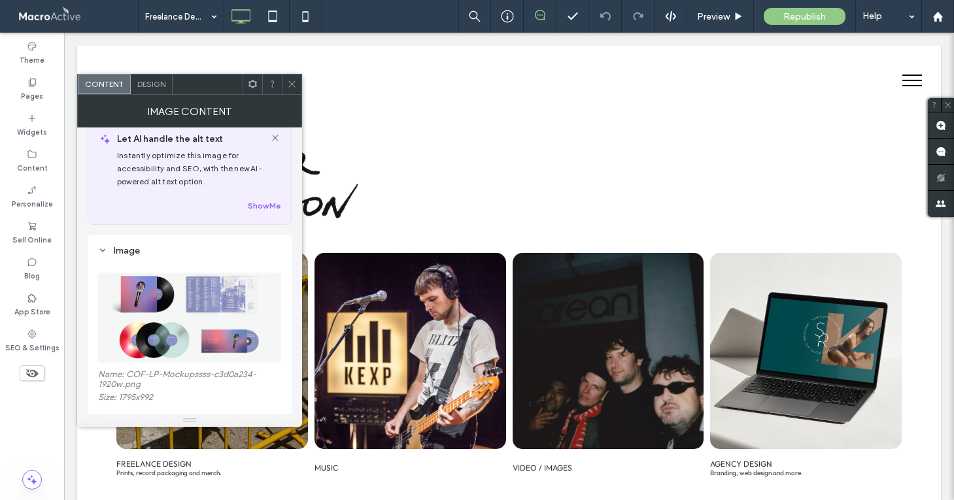
scroll to position [12, 0]
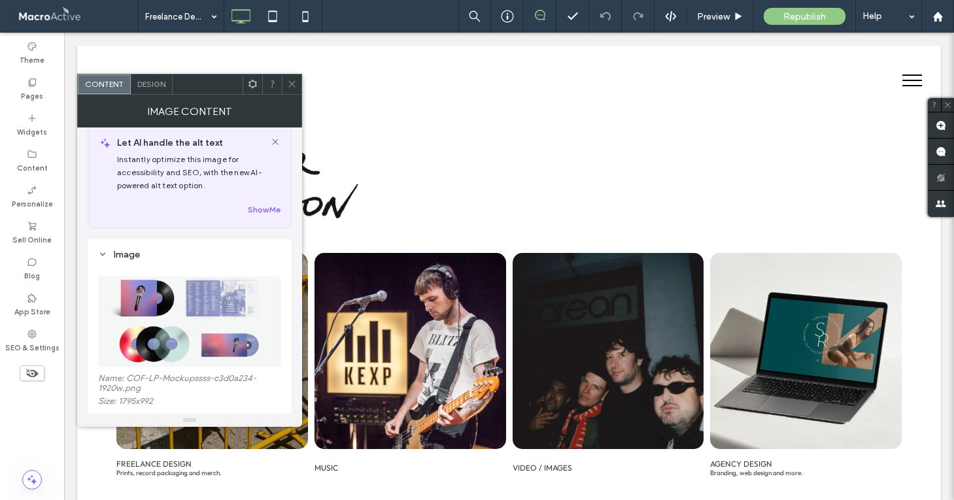
click at [293, 86] on use at bounding box center [291, 84] width 7 height 7
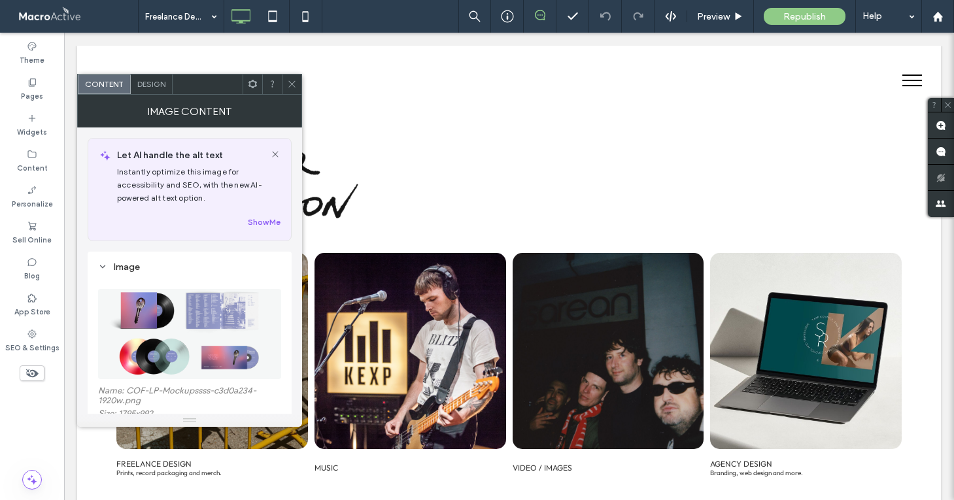
click at [290, 84] on icon at bounding box center [292, 84] width 10 height 10
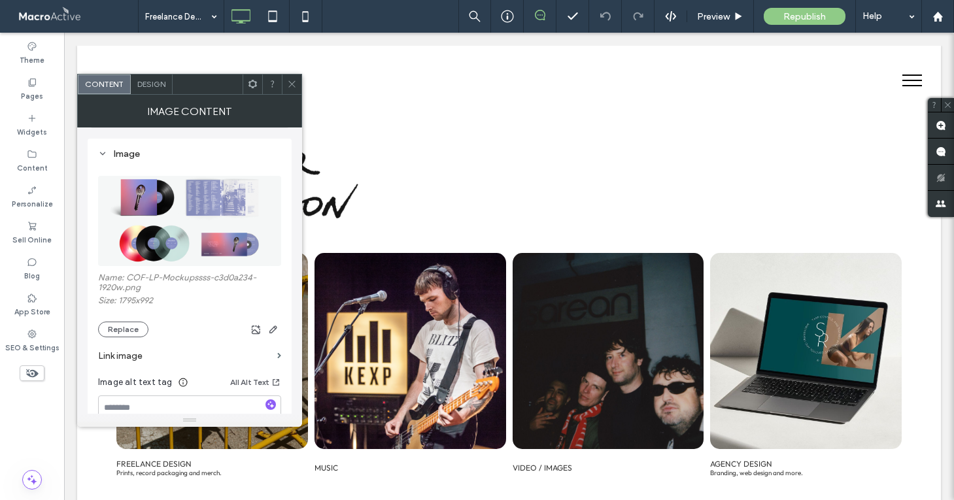
scroll to position [139, 0]
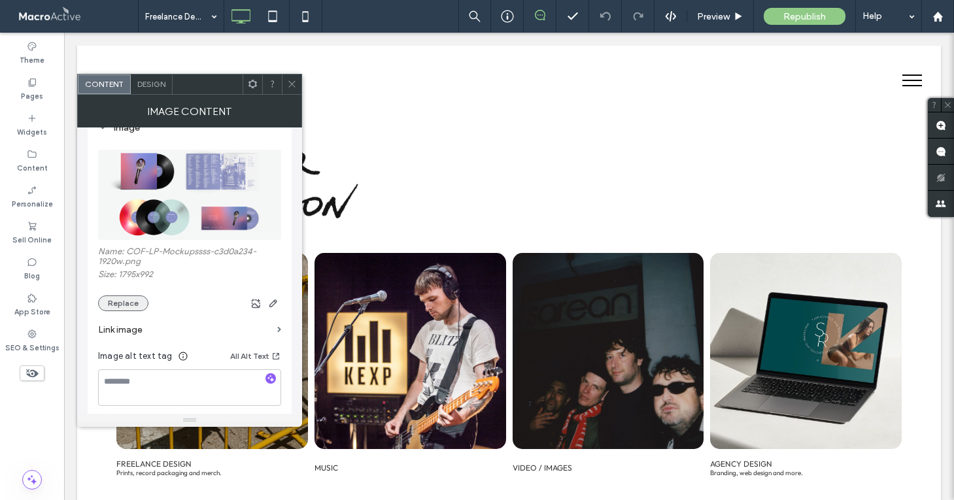
click at [124, 307] on button "Replace" at bounding box center [123, 303] width 50 height 16
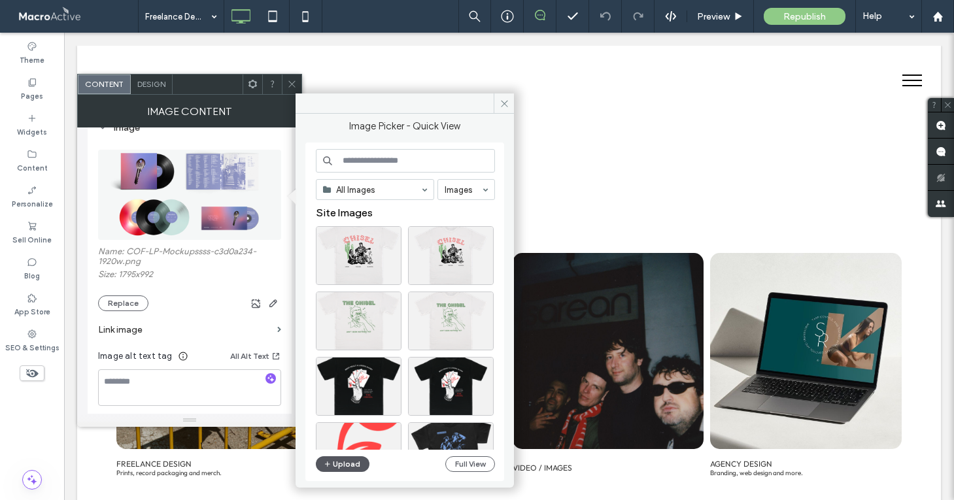
click at [341, 457] on button "Upload" at bounding box center [343, 464] width 54 height 16
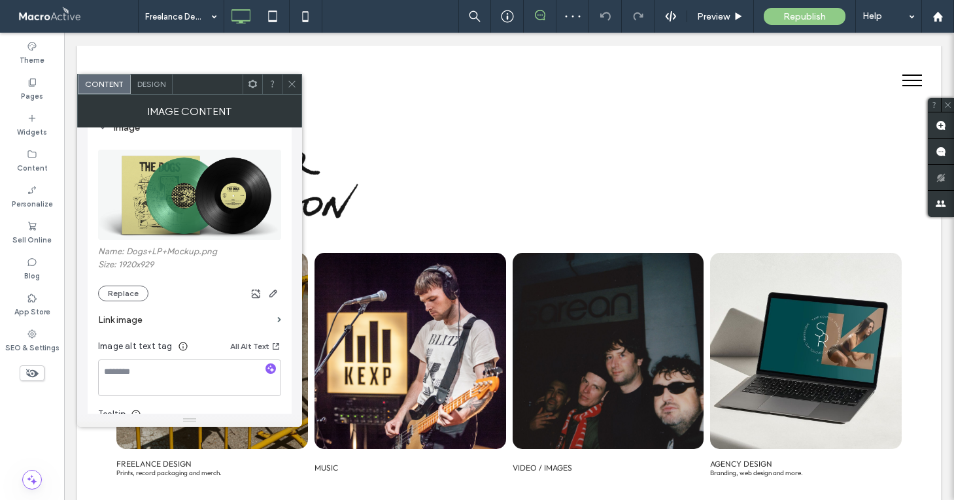
click at [289, 83] on icon at bounding box center [292, 84] width 10 height 10
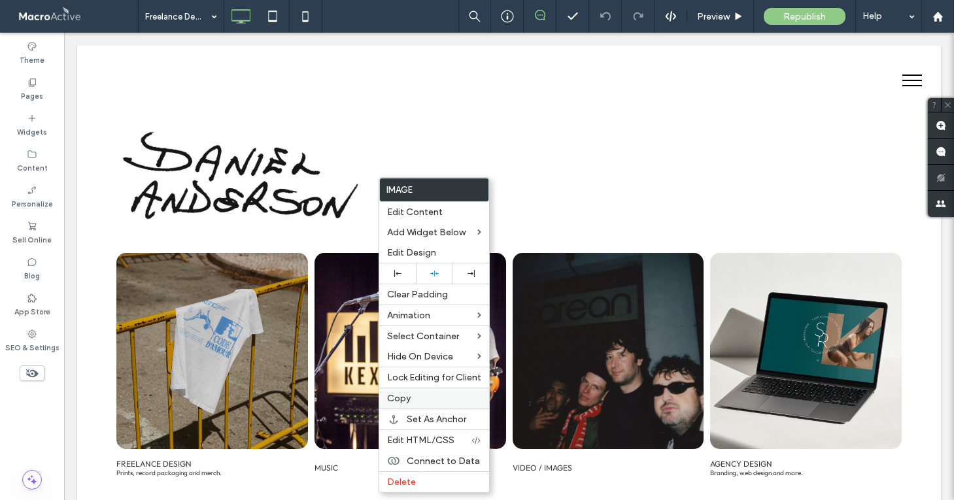
click at [414, 395] on label "Copy" at bounding box center [434, 398] width 94 height 11
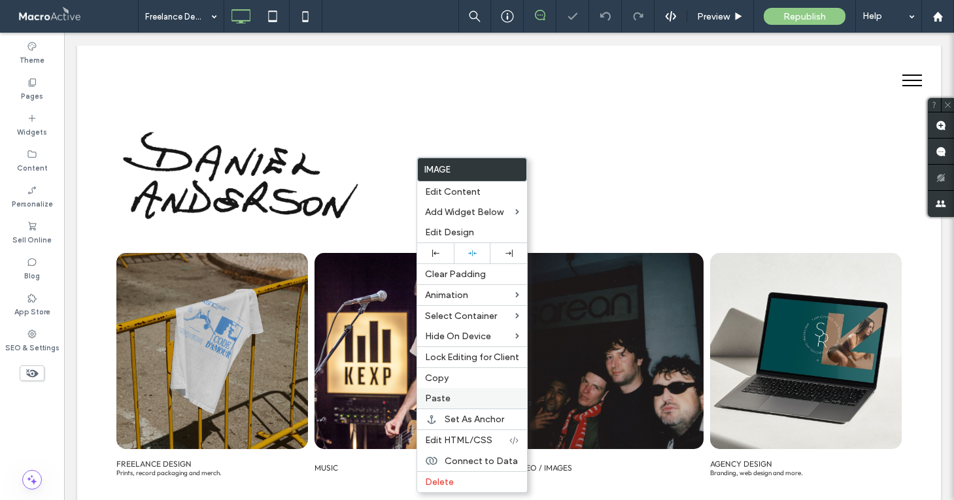
click at [448, 399] on label "Paste" at bounding box center [472, 398] width 94 height 11
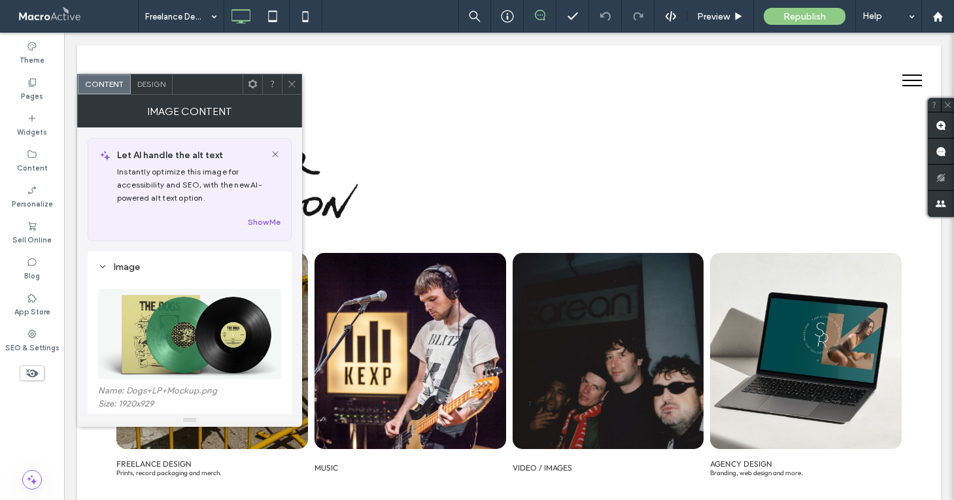
scroll to position [61, 0]
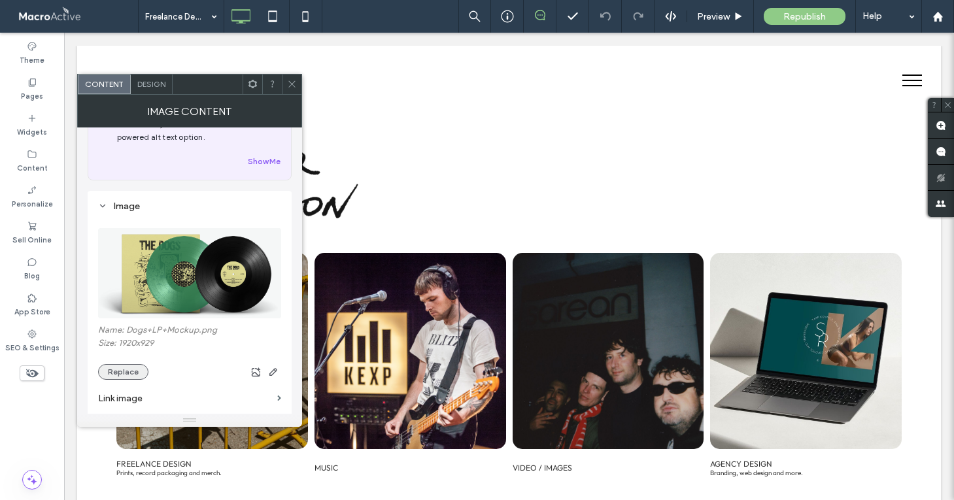
click at [129, 370] on button "Replace" at bounding box center [123, 372] width 50 height 16
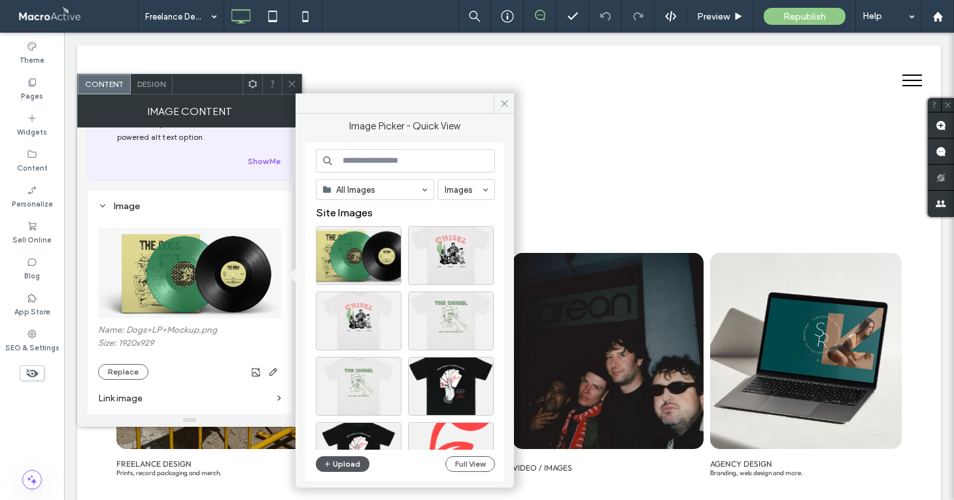
click at [342, 460] on button "Upload" at bounding box center [343, 464] width 54 height 16
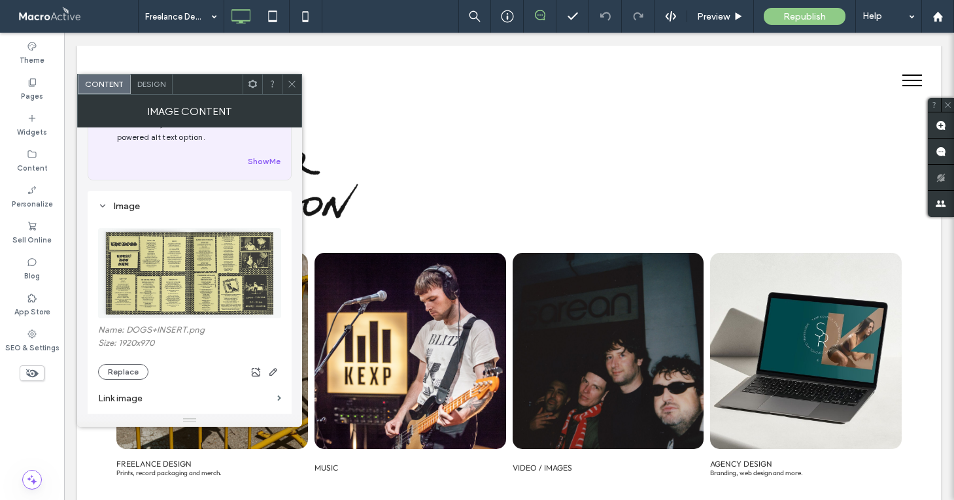
click at [295, 81] on use at bounding box center [291, 84] width 7 height 7
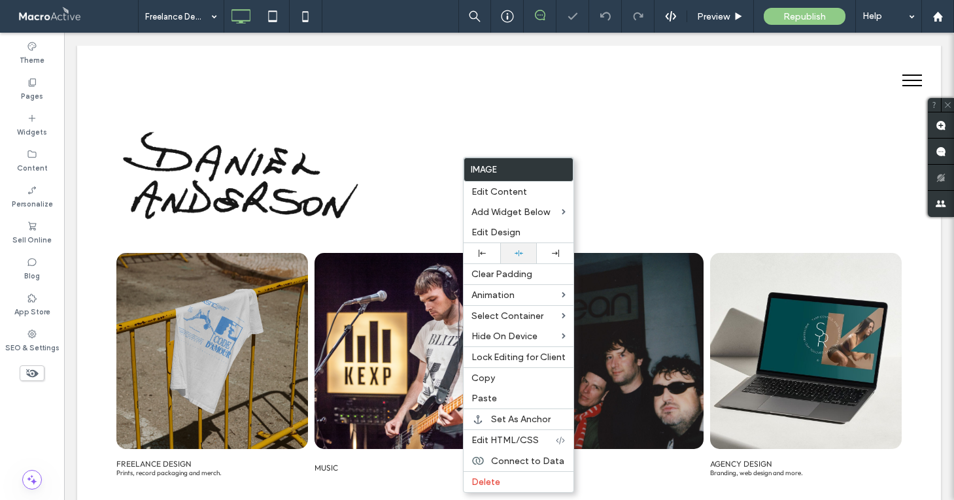
click at [513, 254] on div at bounding box center [519, 253] width 24 height 8
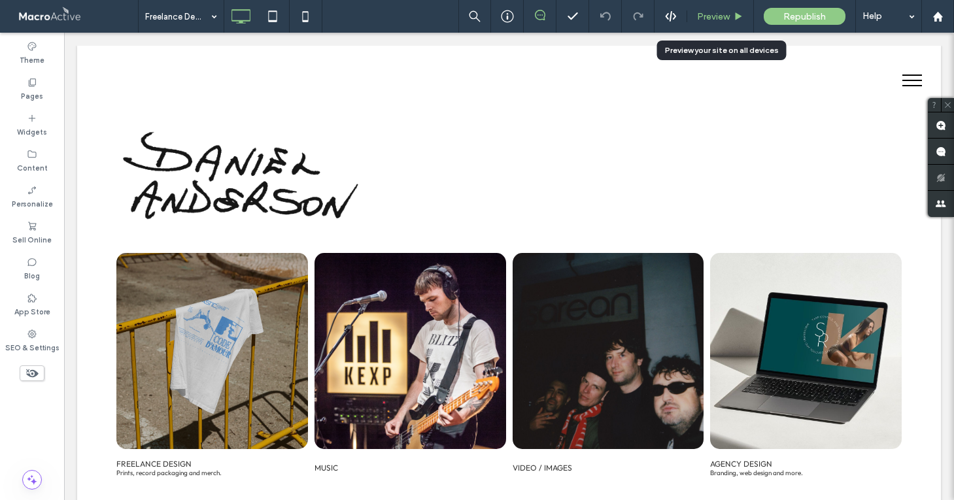
click at [722, 16] on span "Preview" at bounding box center [713, 16] width 33 height 11
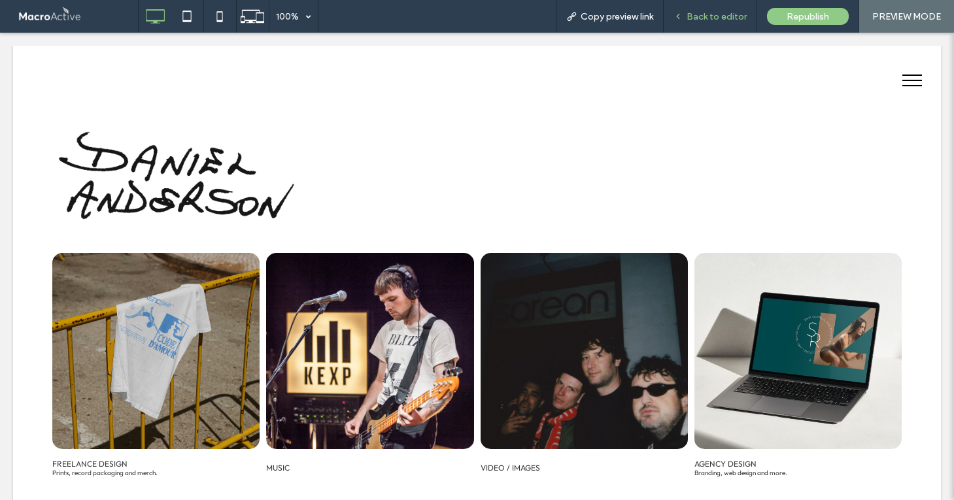
click at [728, 18] on span "Back to editor" at bounding box center [716, 16] width 60 height 11
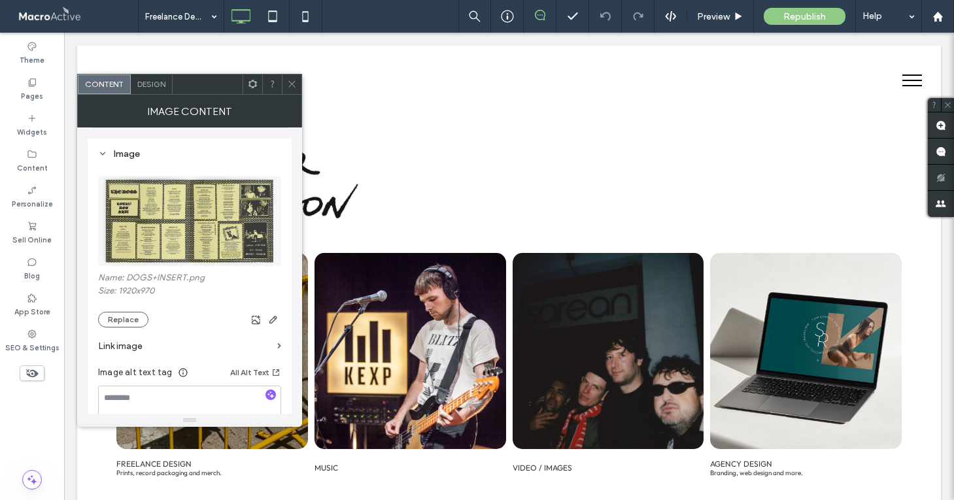
scroll to position [146, 0]
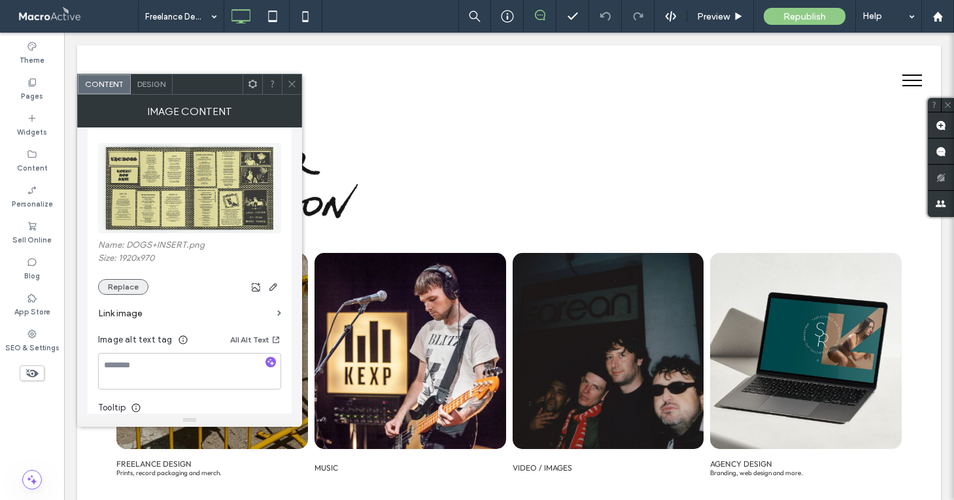
click at [125, 294] on button "Replace" at bounding box center [123, 287] width 50 height 16
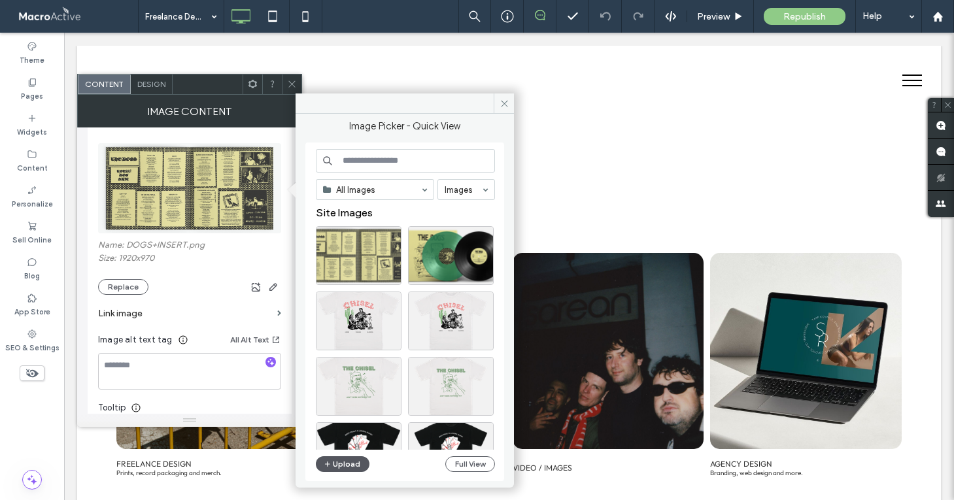
click at [335, 467] on button "Upload" at bounding box center [343, 464] width 54 height 16
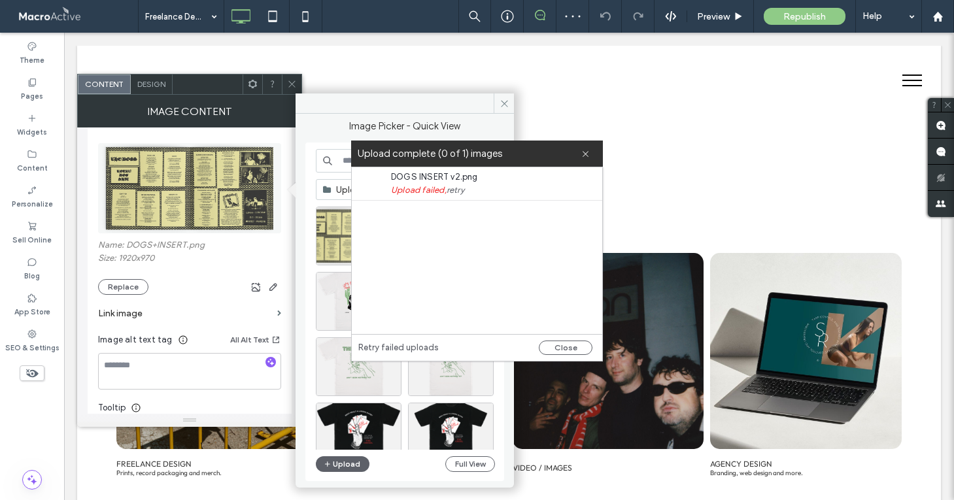
click at [456, 186] on link "retry" at bounding box center [455, 190] width 18 height 13
click at [456, 191] on link "retry" at bounding box center [455, 190] width 18 height 13
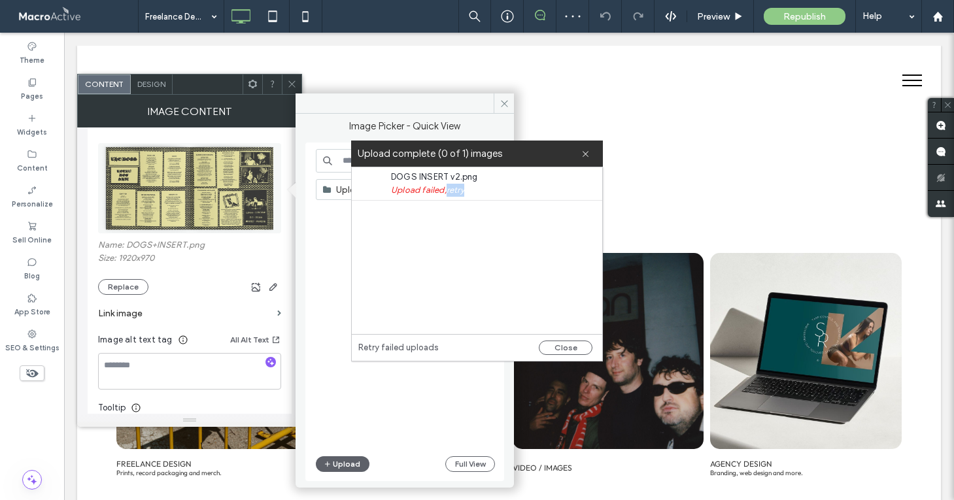
click at [456, 191] on link "retry" at bounding box center [455, 190] width 18 height 13
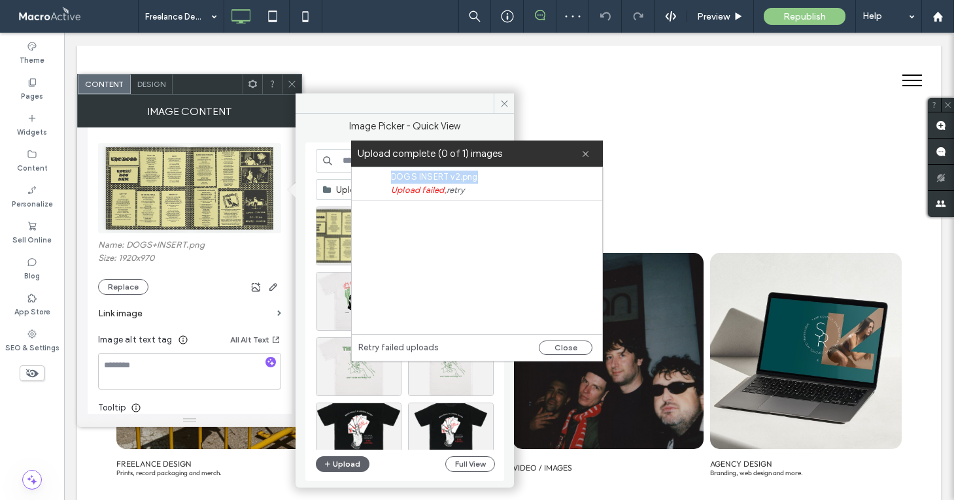
click at [456, 191] on link "retry" at bounding box center [455, 190] width 18 height 13
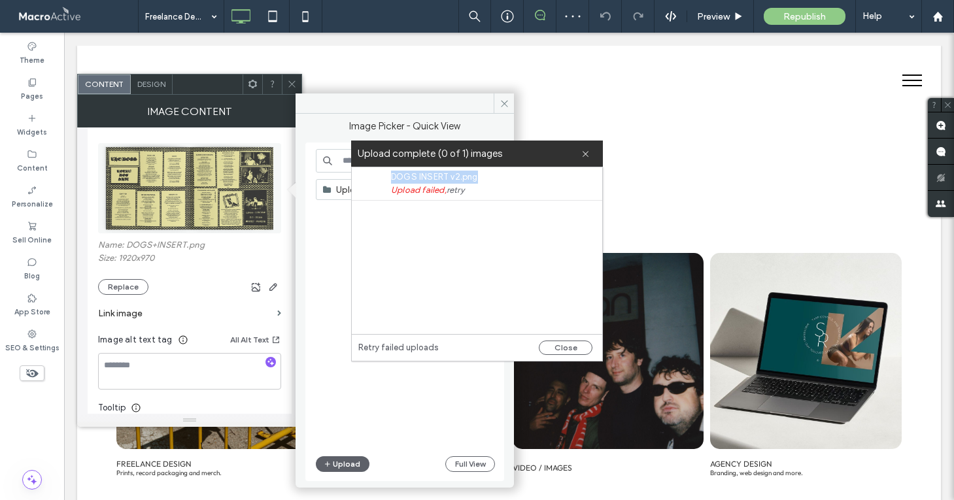
click at [456, 191] on link "retry" at bounding box center [455, 190] width 18 height 13
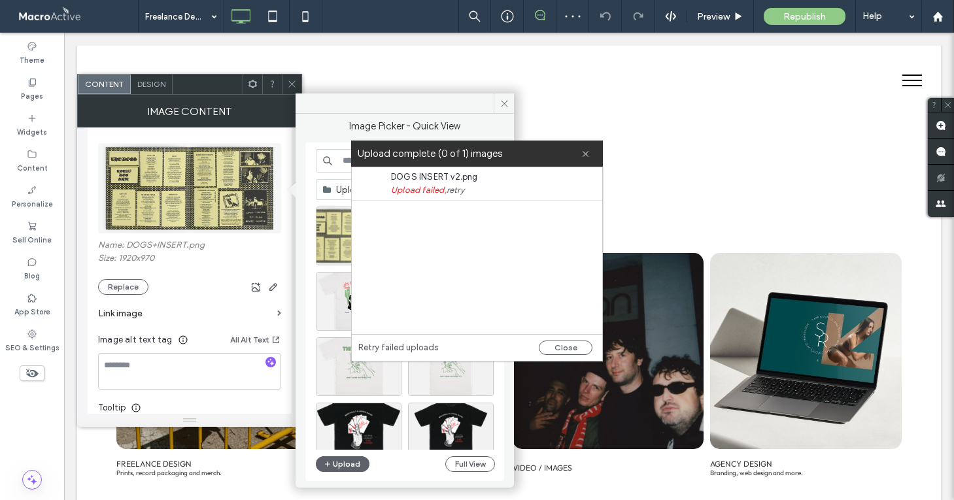
click at [591, 148] on div "Upload complete (0 of 1) images" at bounding box center [477, 154] width 252 height 26
click at [588, 150] on icon at bounding box center [585, 154] width 8 height 8
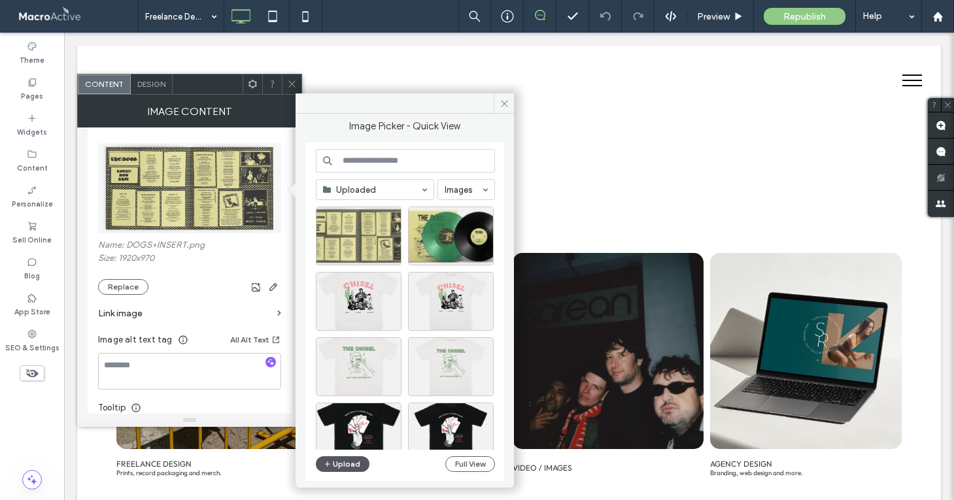
click at [344, 461] on button "Upload" at bounding box center [343, 464] width 54 height 16
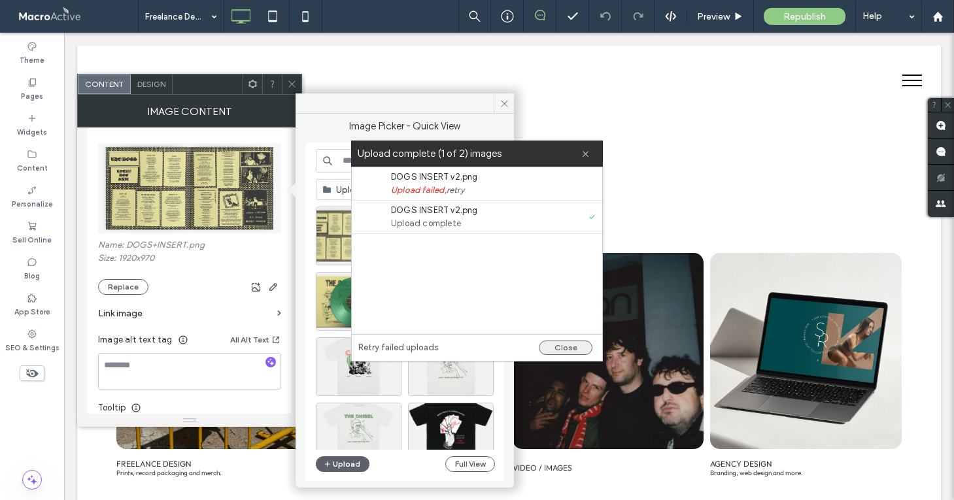
click at [571, 345] on button "Close" at bounding box center [566, 348] width 54 height 14
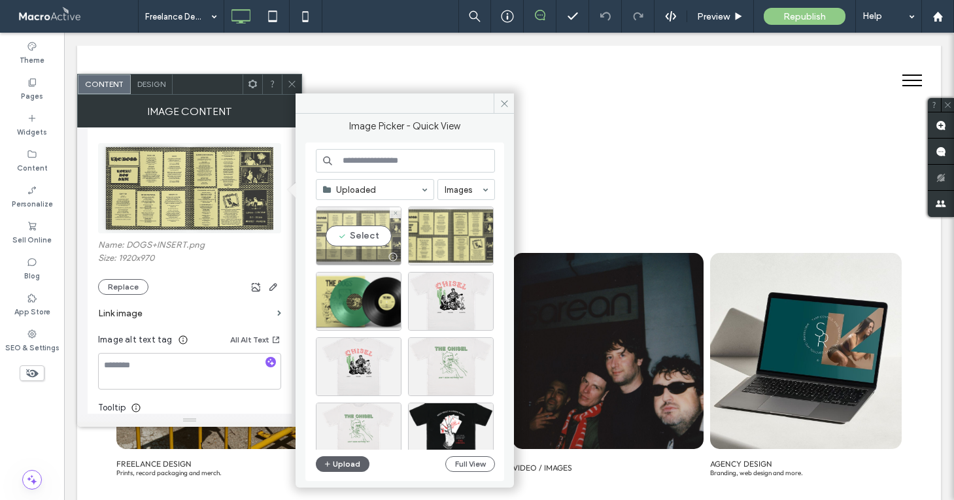
click at [351, 233] on div "Select" at bounding box center [359, 236] width 86 height 59
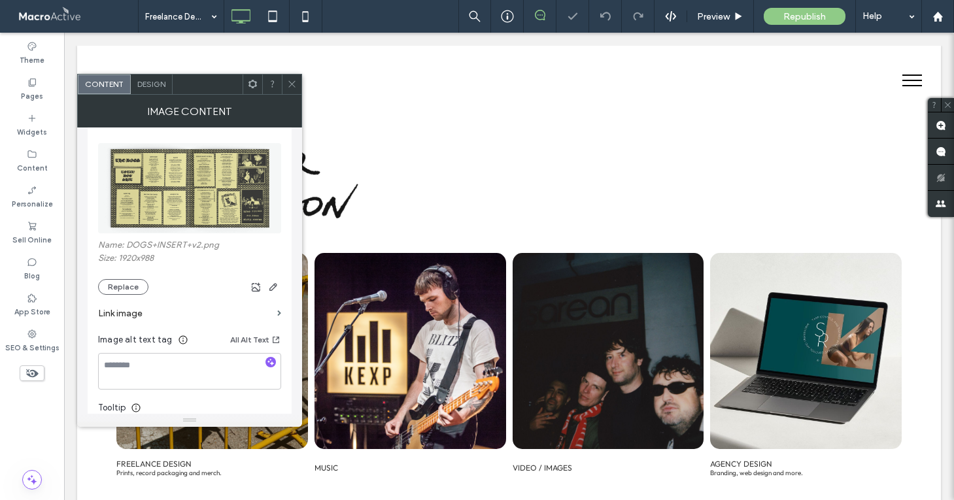
click at [292, 82] on icon at bounding box center [292, 84] width 10 height 10
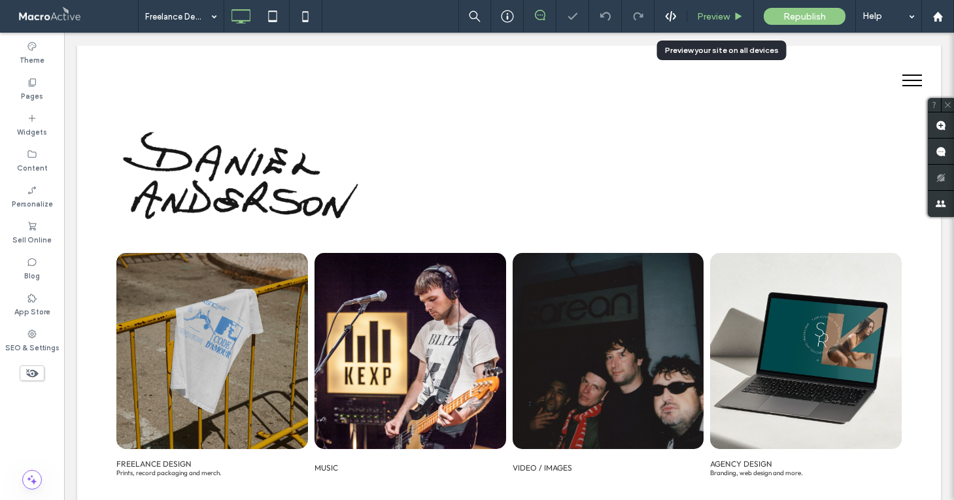
click at [714, 26] on div "Preview" at bounding box center [720, 16] width 67 height 33
click at [714, 22] on div "Preview" at bounding box center [720, 16] width 67 height 33
click at [714, 15] on span "Preview" at bounding box center [713, 16] width 33 height 11
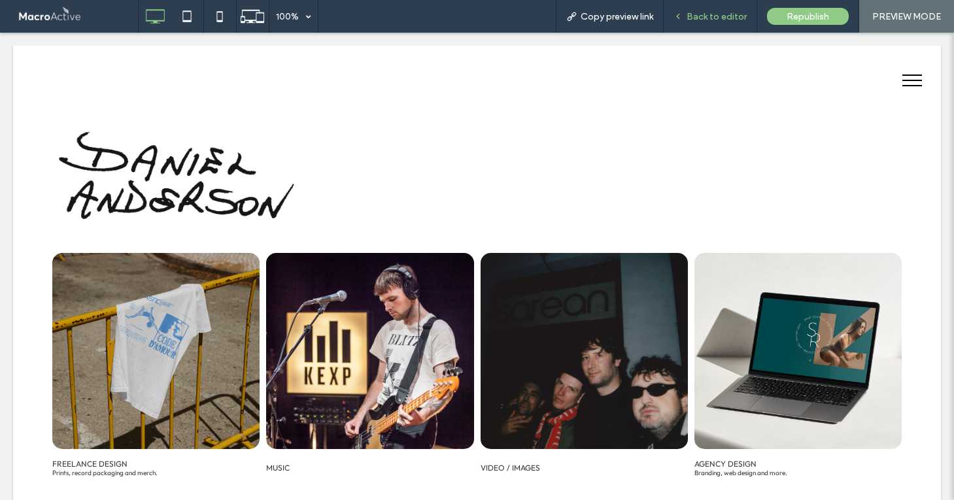
click at [710, 23] on div "Back to editor" at bounding box center [709, 16] width 93 height 33
click at [709, 6] on div "Back to editor" at bounding box center [709, 16] width 93 height 33
click at [703, 20] on span "Back to editor" at bounding box center [716, 16] width 60 height 11
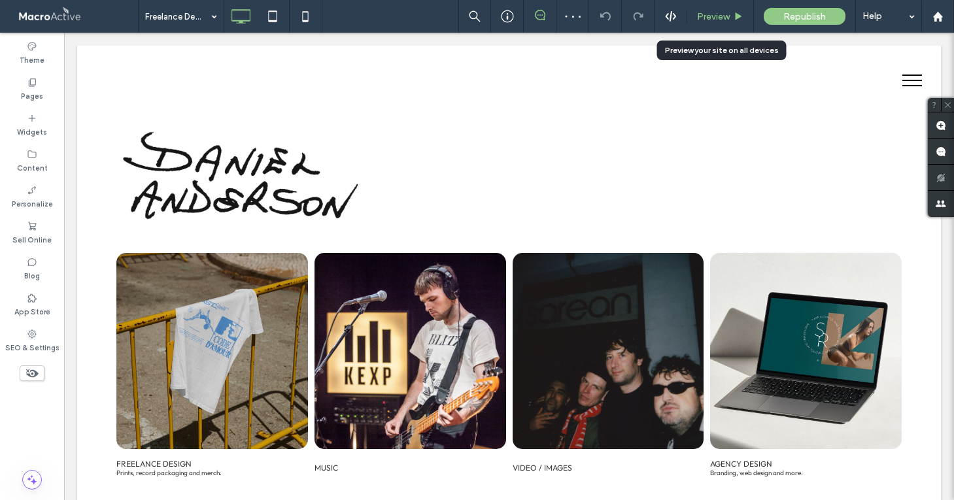
click at [720, 16] on span "Preview" at bounding box center [713, 16] width 33 height 11
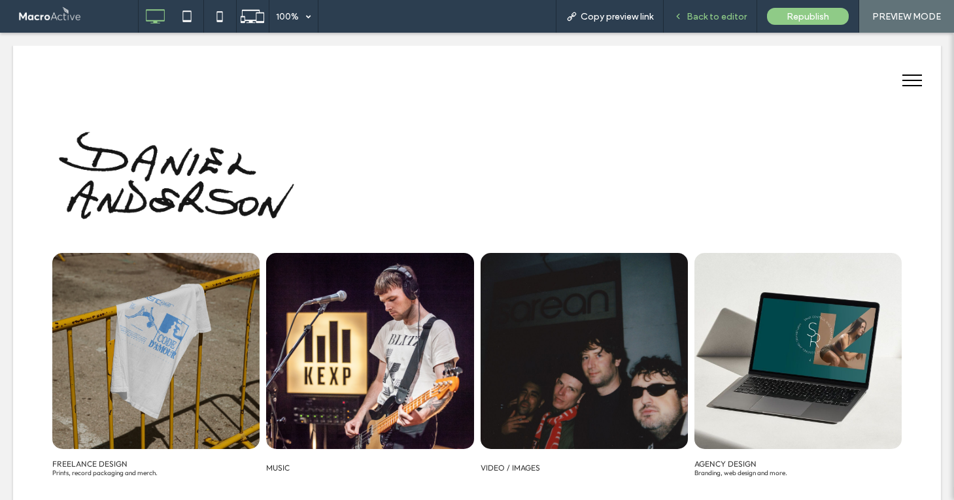
click at [707, 20] on span "Back to editor" at bounding box center [716, 16] width 60 height 11
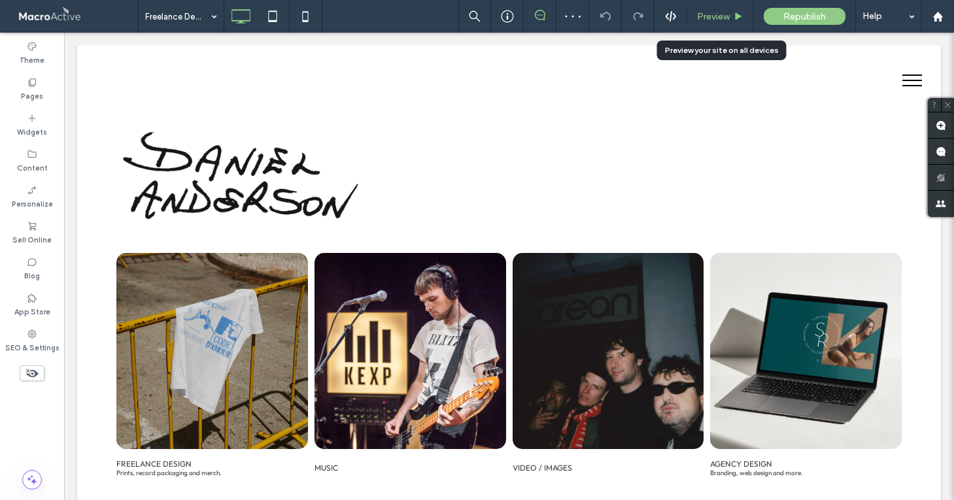
click at [711, 18] on span "Preview" at bounding box center [713, 16] width 33 height 11
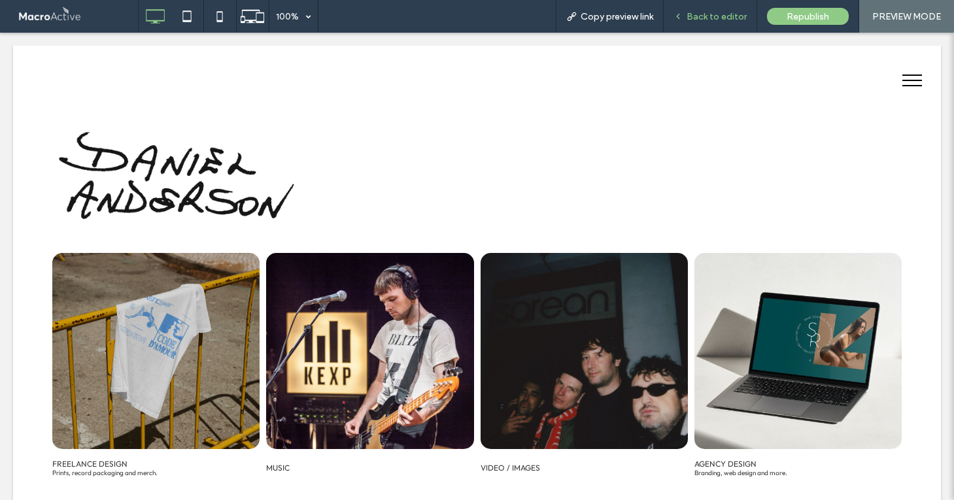
click at [728, 19] on span "Back to editor" at bounding box center [716, 16] width 60 height 11
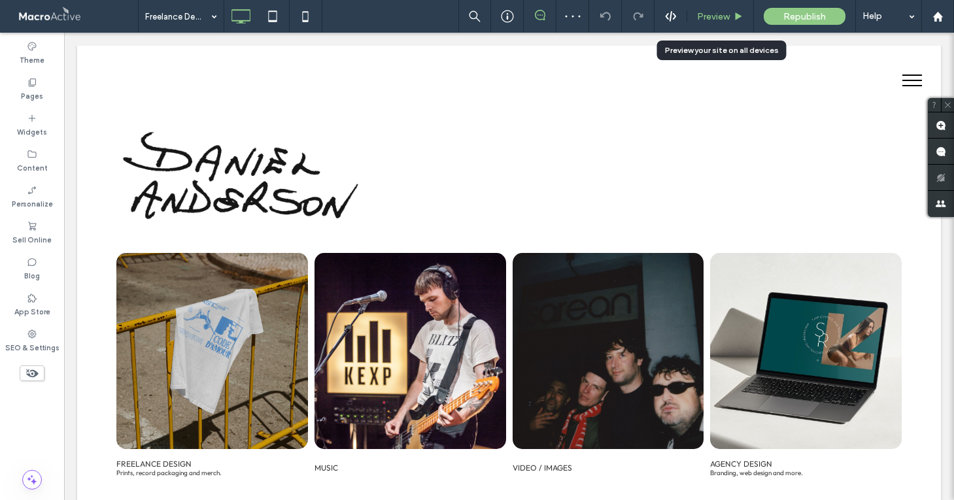
click at [708, 15] on span "Preview" at bounding box center [713, 16] width 33 height 11
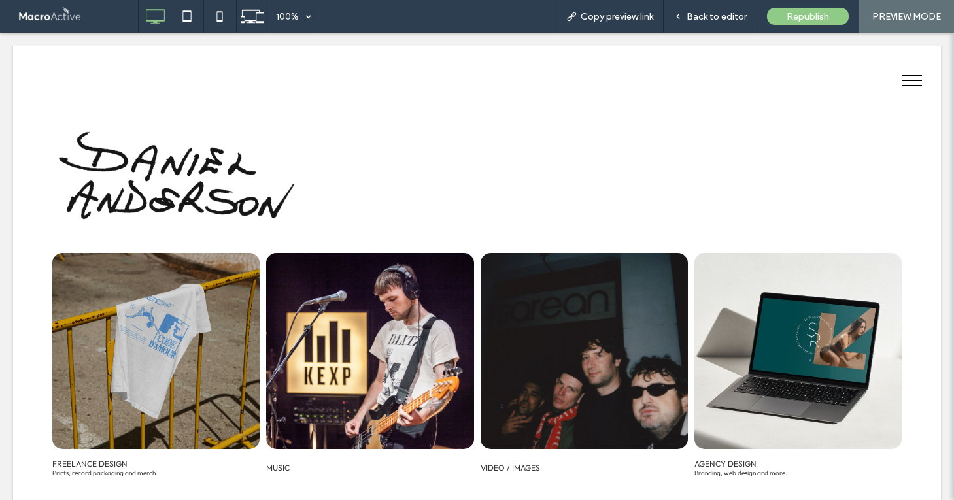
click at [708, 15] on span "Back to editor" at bounding box center [716, 16] width 60 height 11
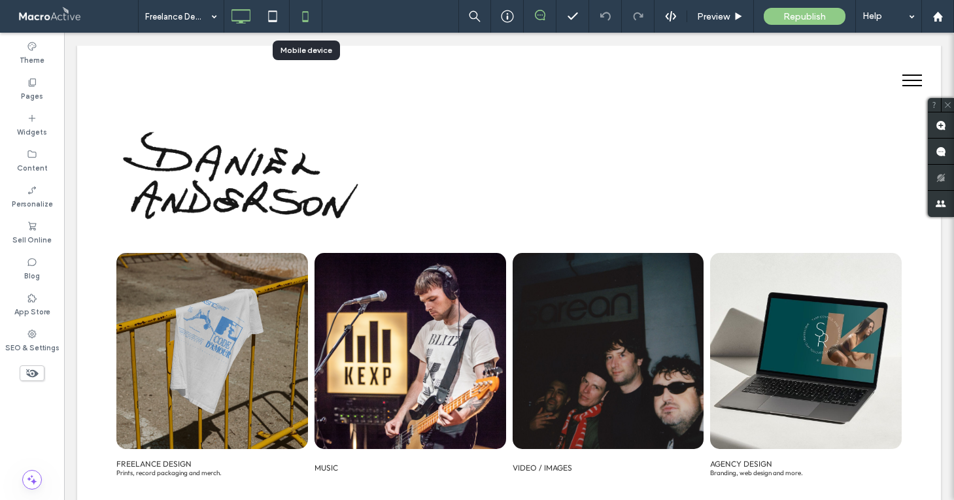
click at [310, 19] on icon at bounding box center [305, 16] width 26 height 26
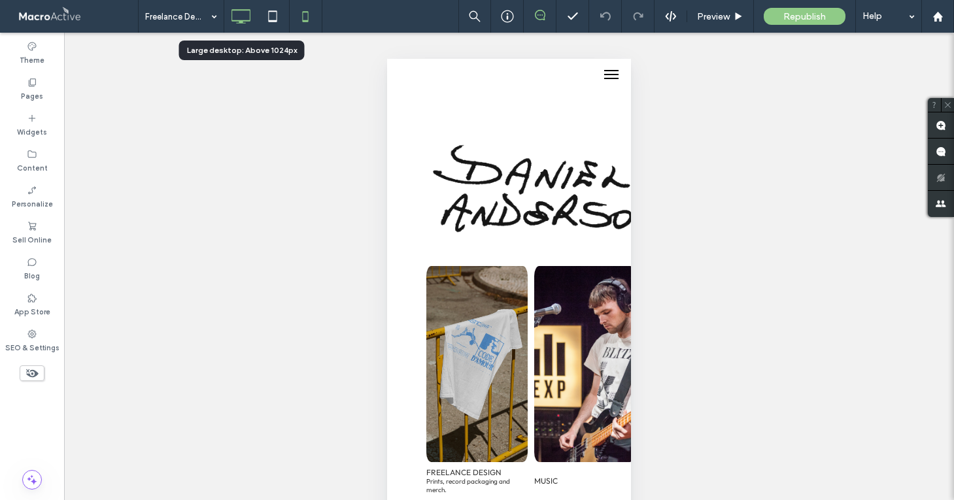
click at [242, 16] on icon at bounding box center [240, 16] width 26 height 26
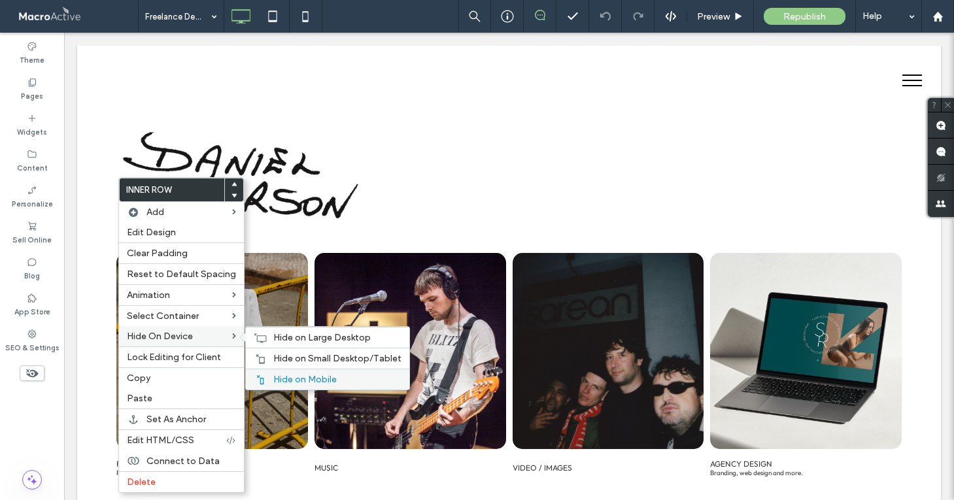
click at [288, 384] on span "Hide on Mobile" at bounding box center [304, 379] width 63 height 11
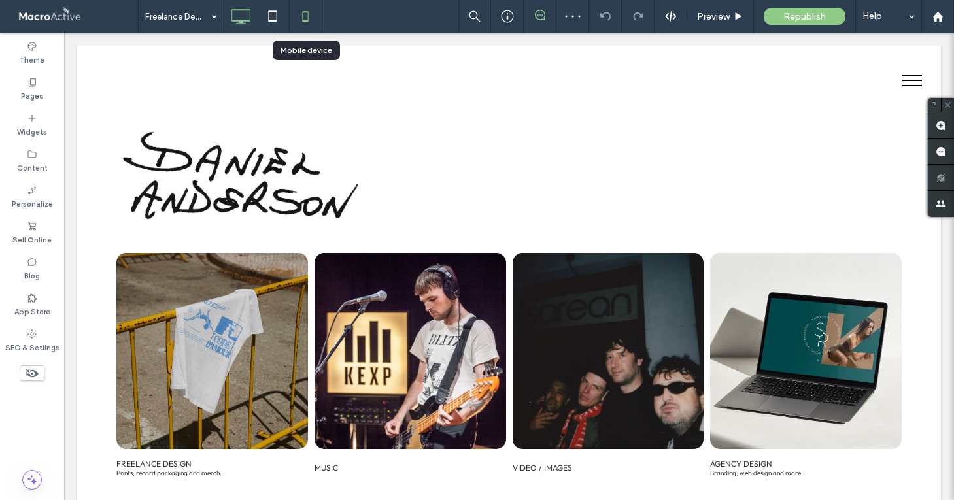
click at [302, 10] on icon at bounding box center [305, 16] width 26 height 26
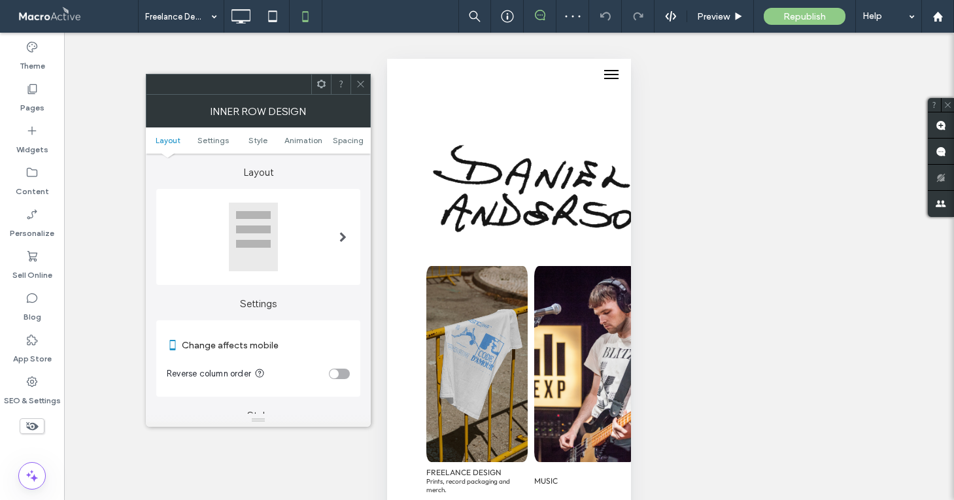
click at [358, 81] on icon at bounding box center [361, 84] width 10 height 10
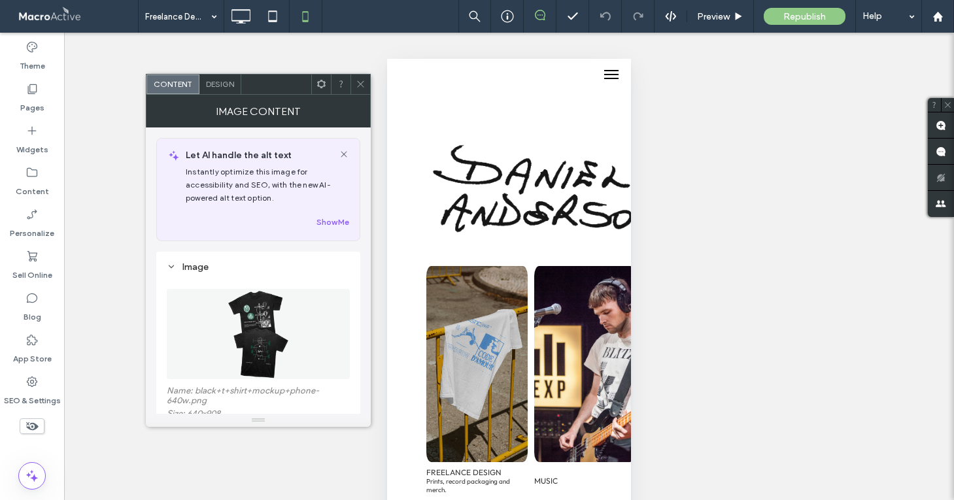
click at [359, 86] on icon at bounding box center [361, 84] width 10 height 10
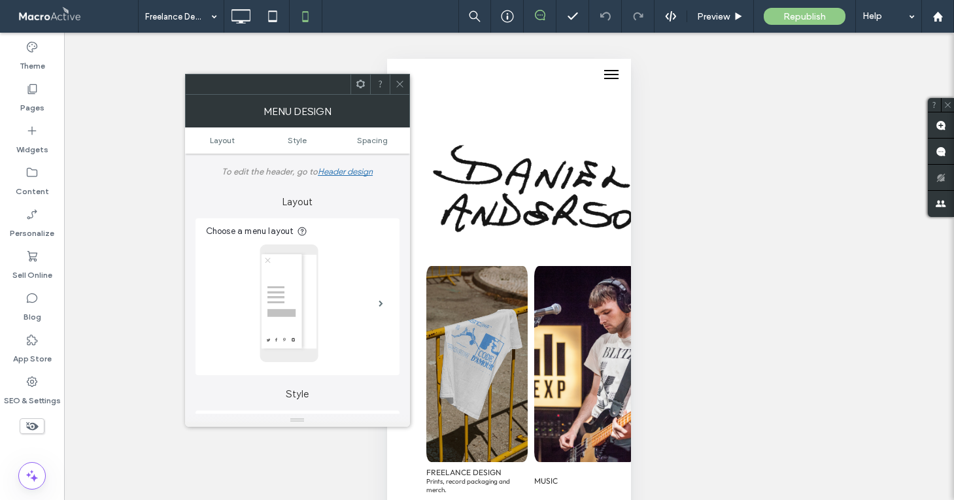
click at [396, 86] on use at bounding box center [399, 84] width 7 height 7
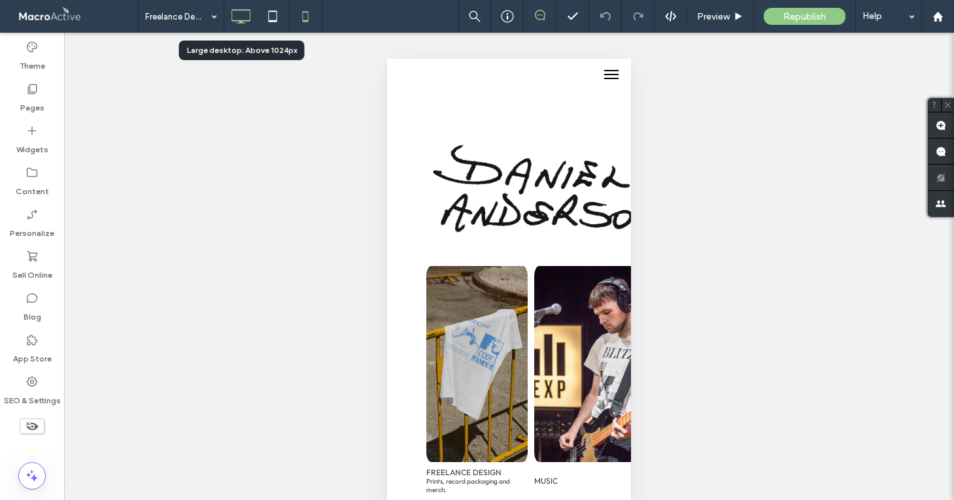
click at [252, 10] on icon at bounding box center [240, 16] width 26 height 26
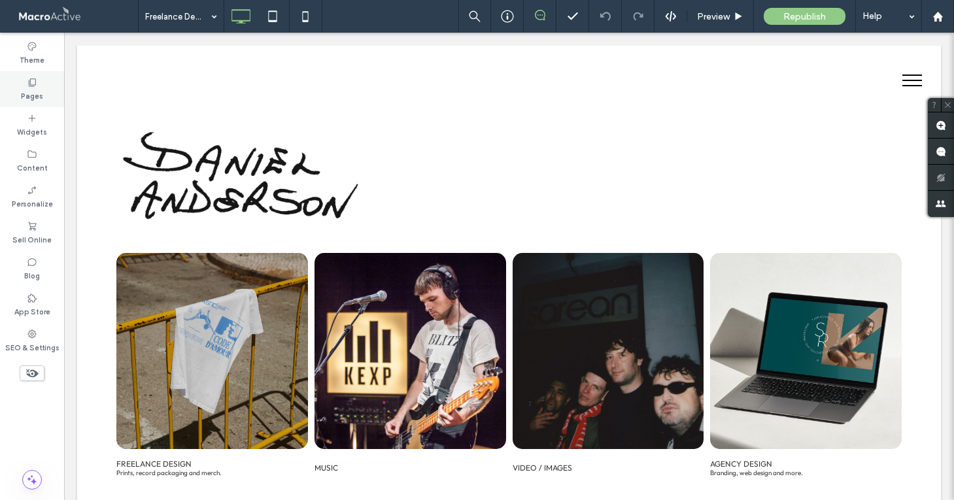
click at [39, 77] on div "Pages" at bounding box center [32, 89] width 64 height 36
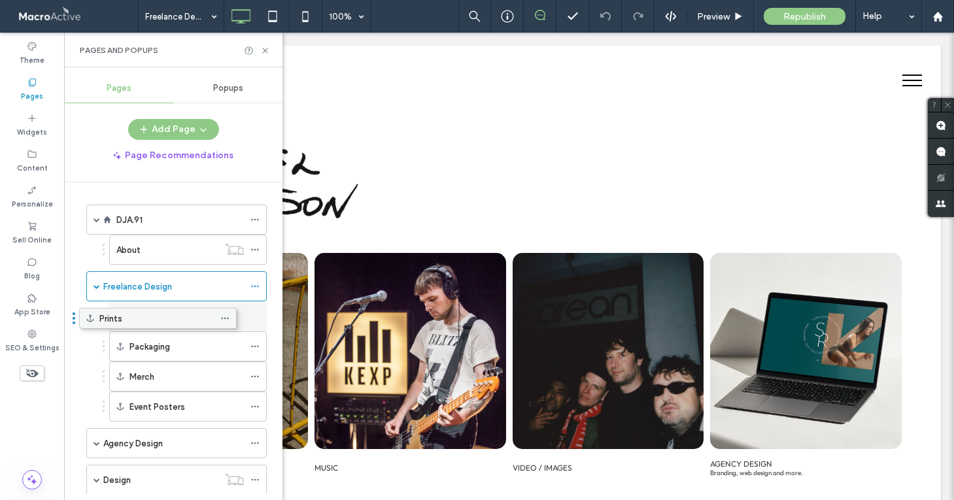
drag, startPoint x: 167, startPoint y: 316, endPoint x: 137, endPoint y: 316, distance: 30.1
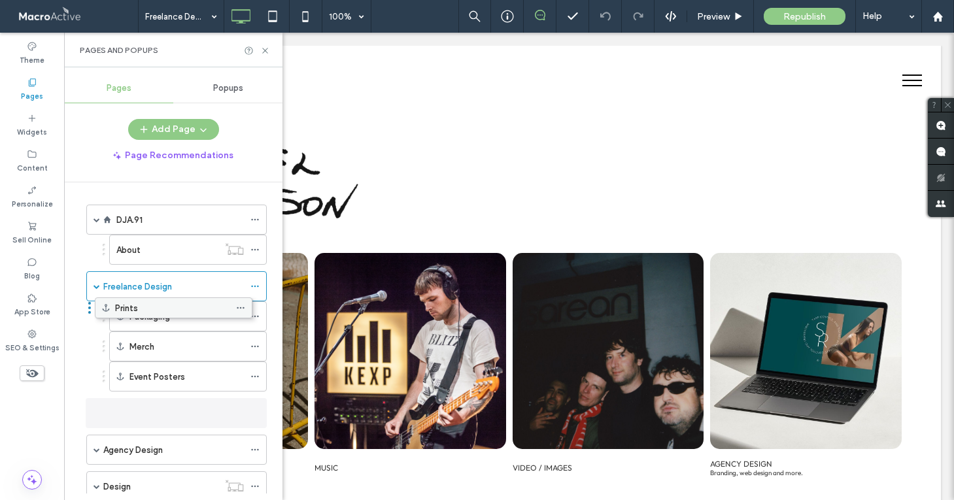
drag, startPoint x: 160, startPoint y: 320, endPoint x: 146, endPoint y: 309, distance: 17.8
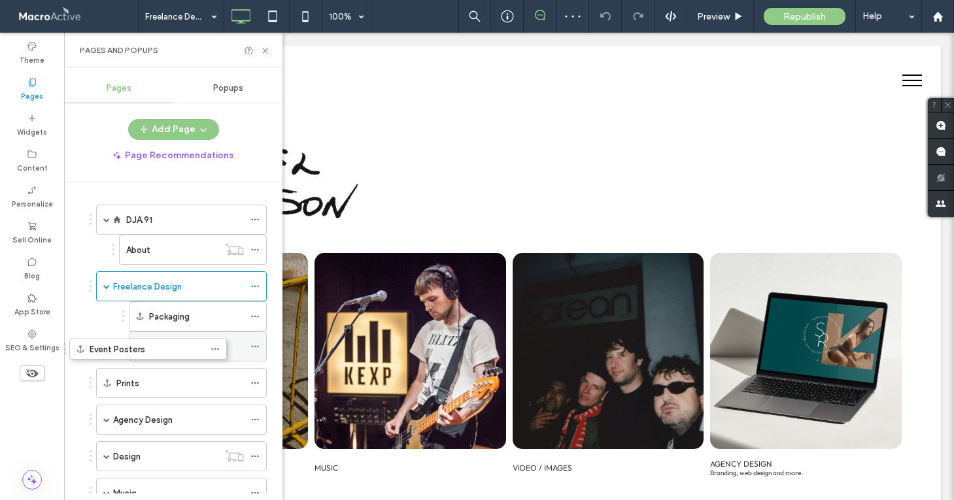
drag, startPoint x: 190, startPoint y: 375, endPoint x: 156, endPoint y: 348, distance: 43.3
drag, startPoint x: 182, startPoint y: 348, endPoint x: 140, endPoint y: 342, distance: 42.2
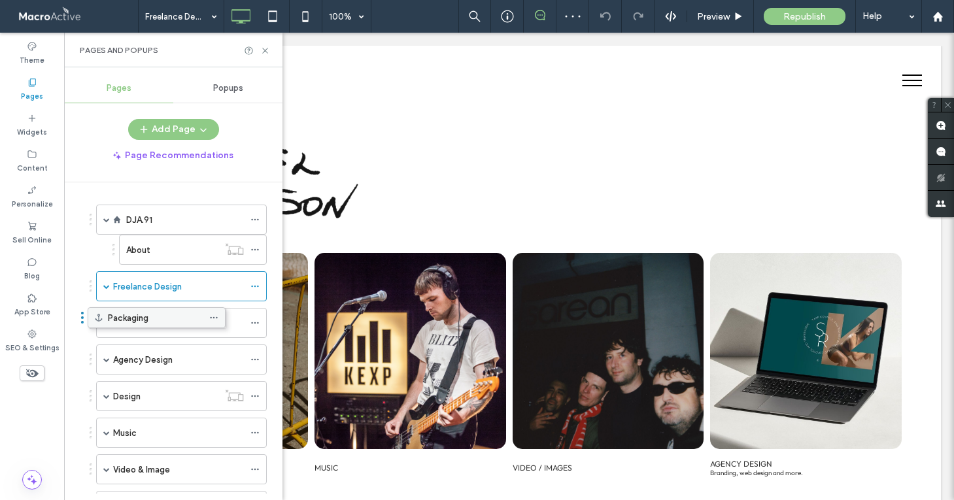
drag, startPoint x: 188, startPoint y: 319, endPoint x: 146, endPoint y: 318, distance: 41.2
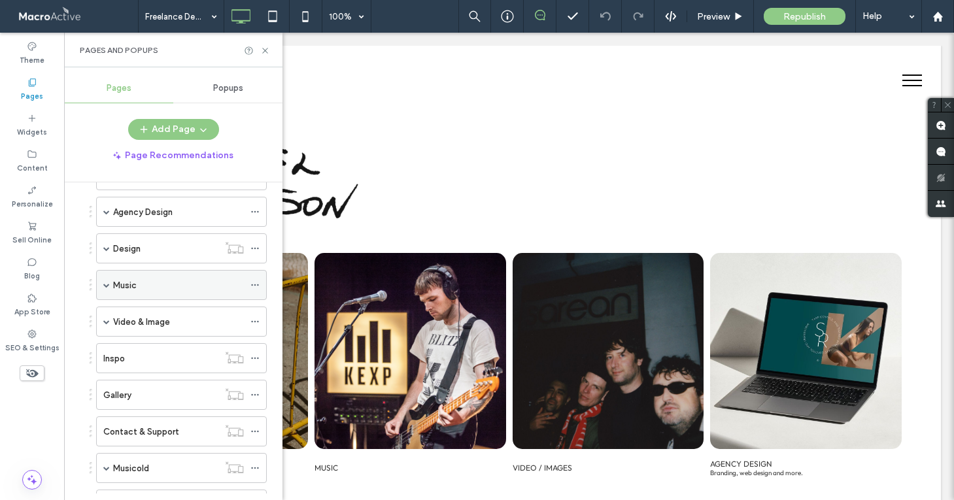
scroll to position [118, 0]
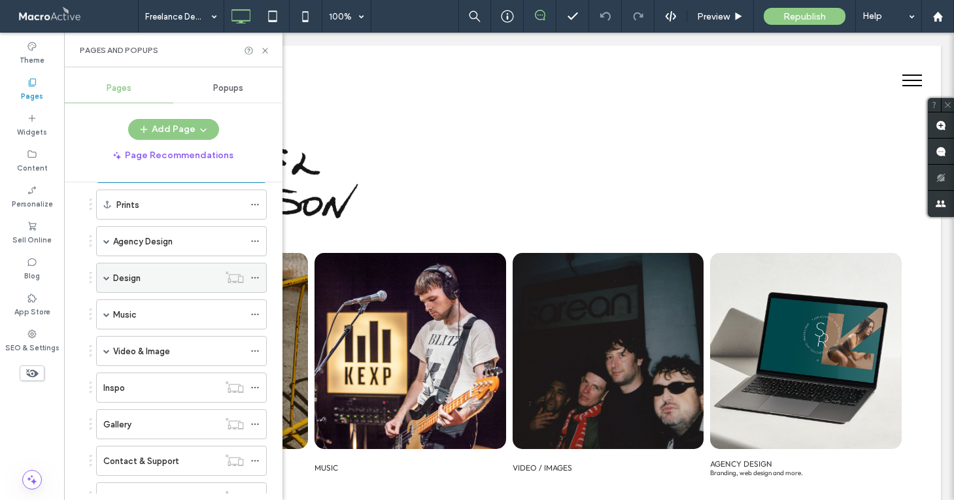
click at [106, 277] on span at bounding box center [106, 278] width 7 height 7
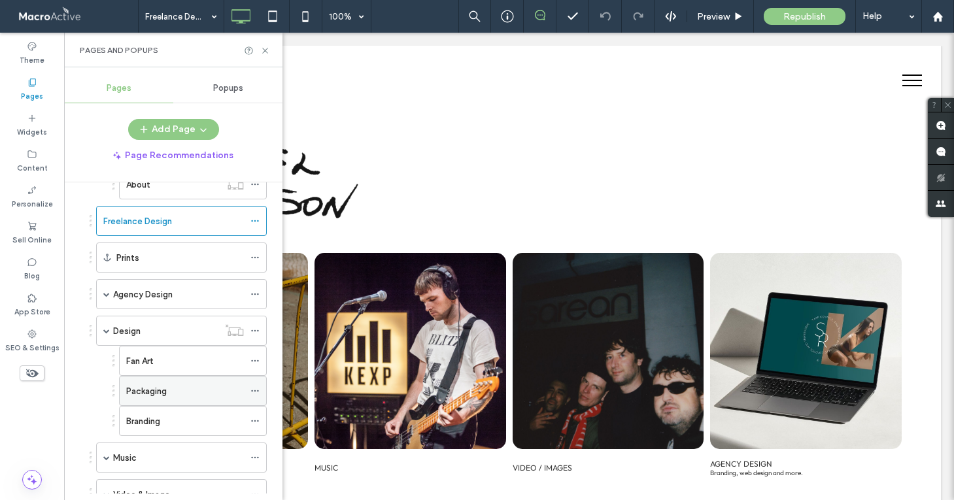
scroll to position [122, 0]
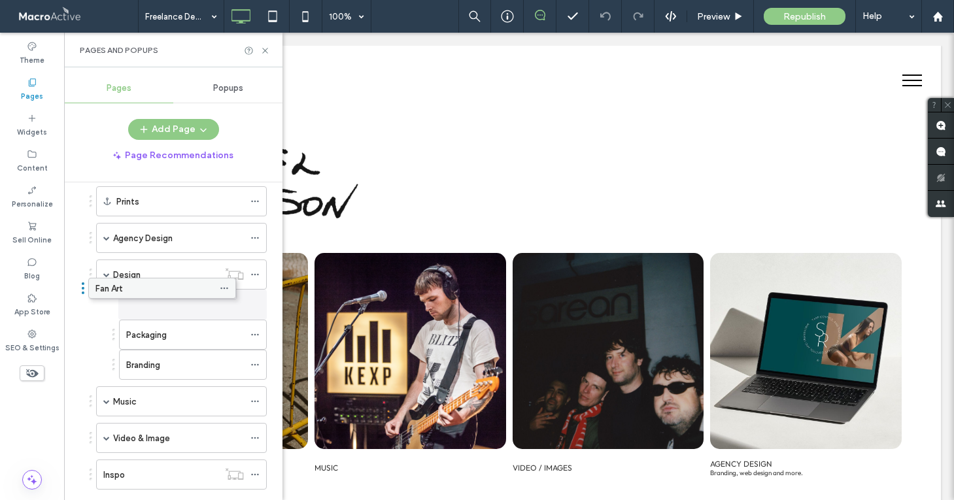
drag, startPoint x: 185, startPoint y: 303, endPoint x: 155, endPoint y: 287, distance: 33.9
drag, startPoint x: 173, startPoint y: 312, endPoint x: 137, endPoint y: 300, distance: 38.0
drag, startPoint x: 178, startPoint y: 305, endPoint x: 137, endPoint y: 293, distance: 42.7
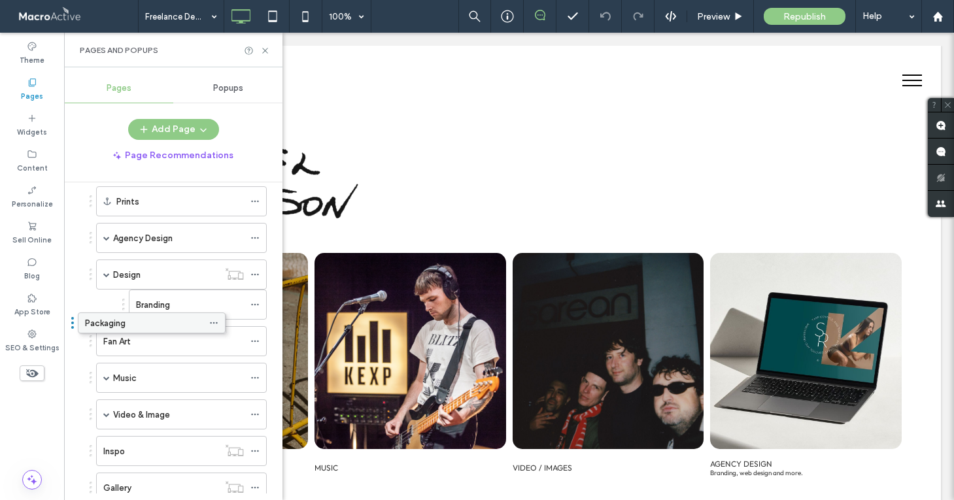
drag, startPoint x: 173, startPoint y: 307, endPoint x: 132, endPoint y: 324, distance: 44.3
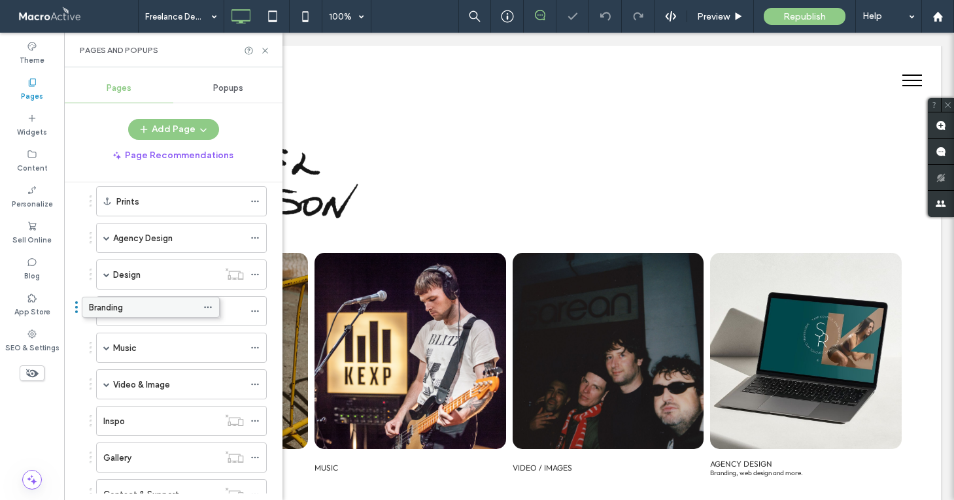
drag, startPoint x: 168, startPoint y: 309, endPoint x: 121, endPoint y: 309, distance: 47.1
click at [266, 49] on use at bounding box center [264, 50] width 5 height 5
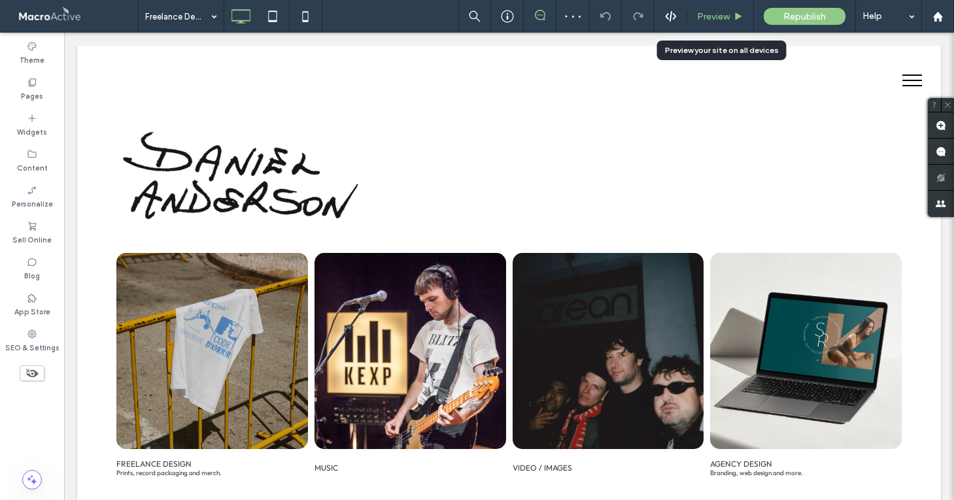
click at [714, 20] on span "Preview" at bounding box center [713, 16] width 33 height 11
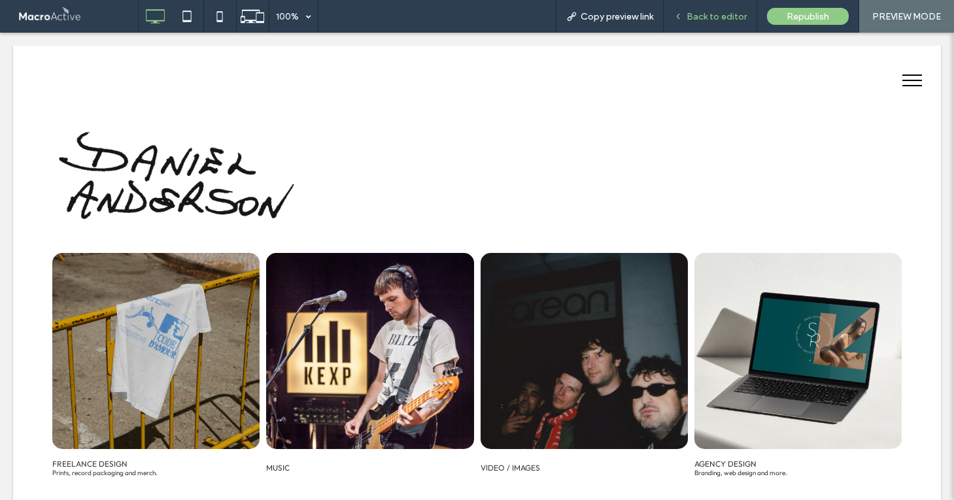
click at [699, 14] on span "Back to editor" at bounding box center [716, 16] width 60 height 11
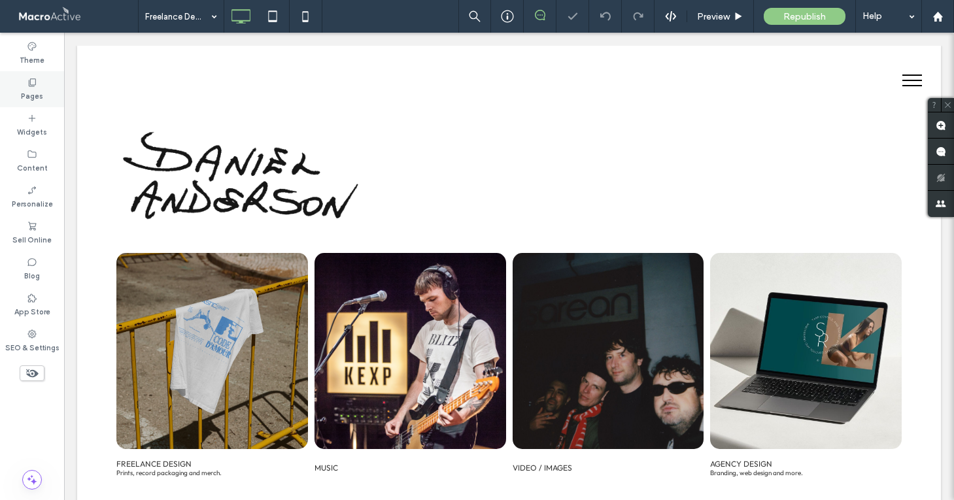
click at [27, 88] on label "Pages" at bounding box center [32, 95] width 22 height 14
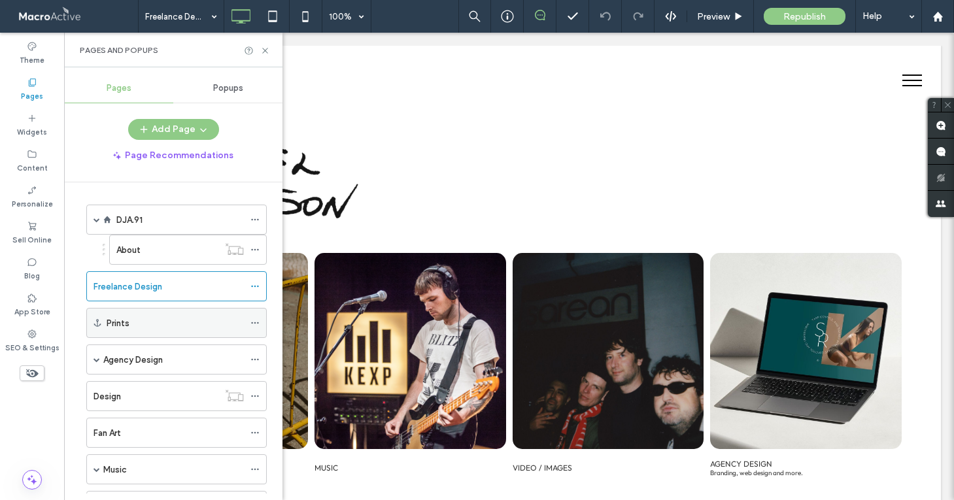
click at [254, 321] on icon at bounding box center [254, 322] width 9 height 9
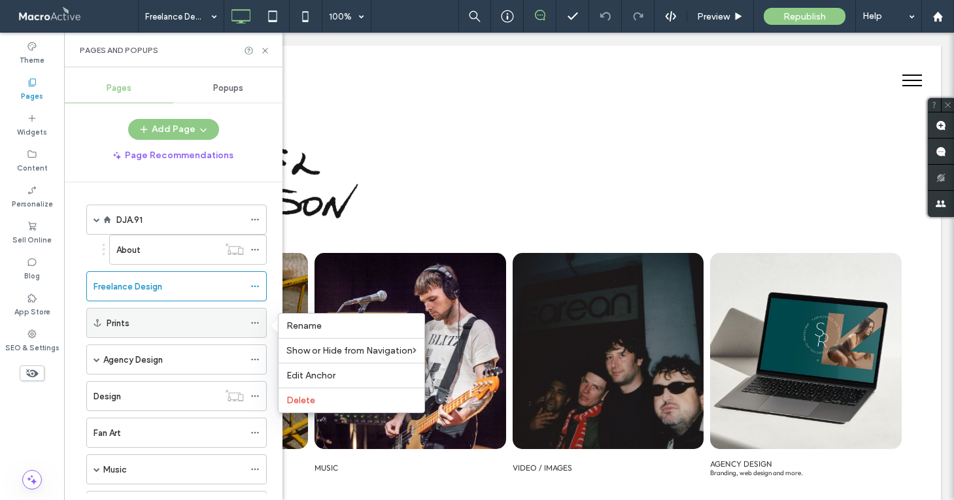
click at [254, 321] on icon at bounding box center [254, 322] width 9 height 9
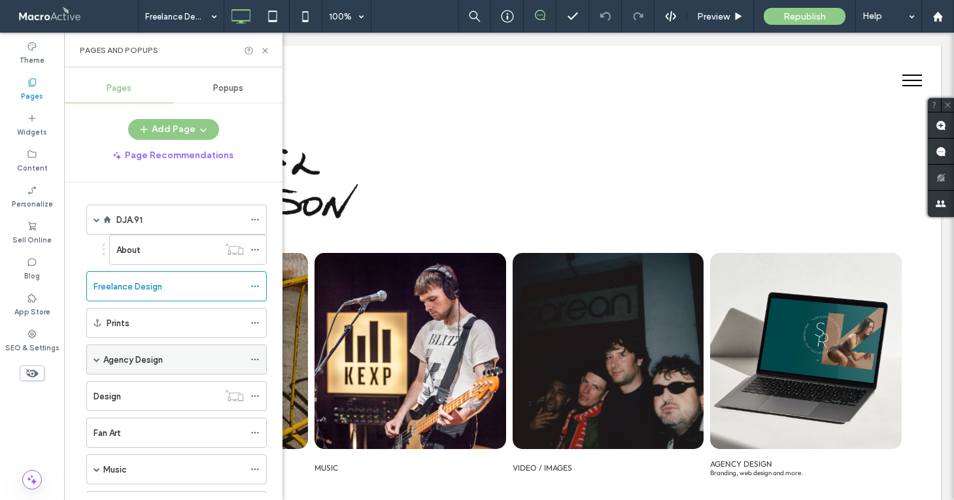
click at [97, 357] on span at bounding box center [96, 359] width 7 height 7
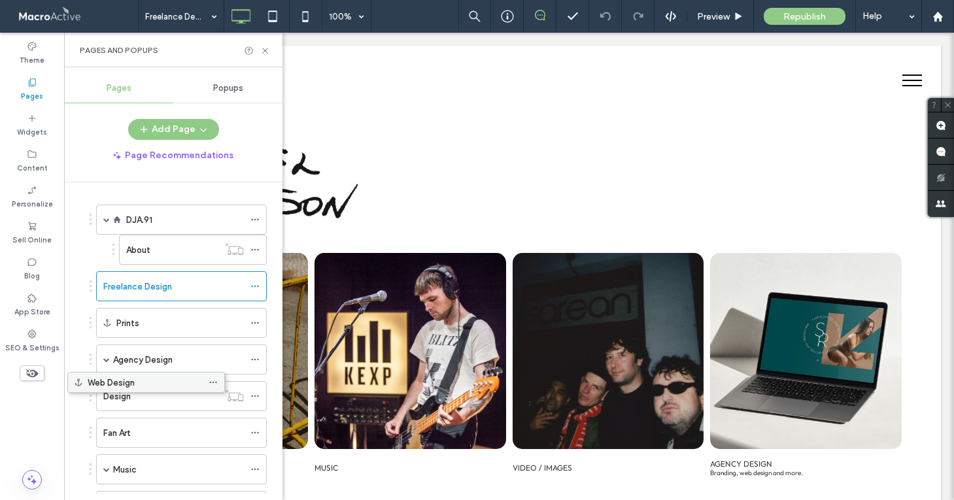
drag, startPoint x: 170, startPoint y: 386, endPoint x: 129, endPoint y: 376, distance: 42.3
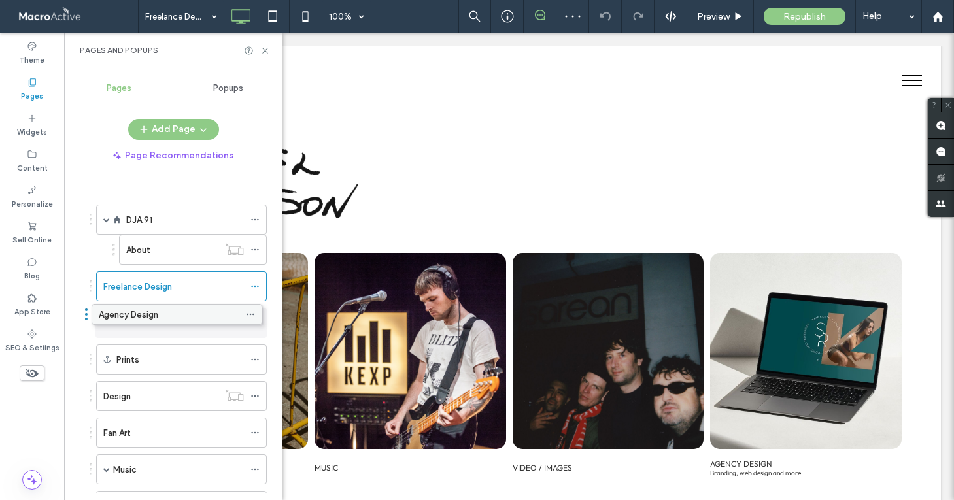
drag, startPoint x: 173, startPoint y: 359, endPoint x: 169, endPoint y: 319, distance: 40.8
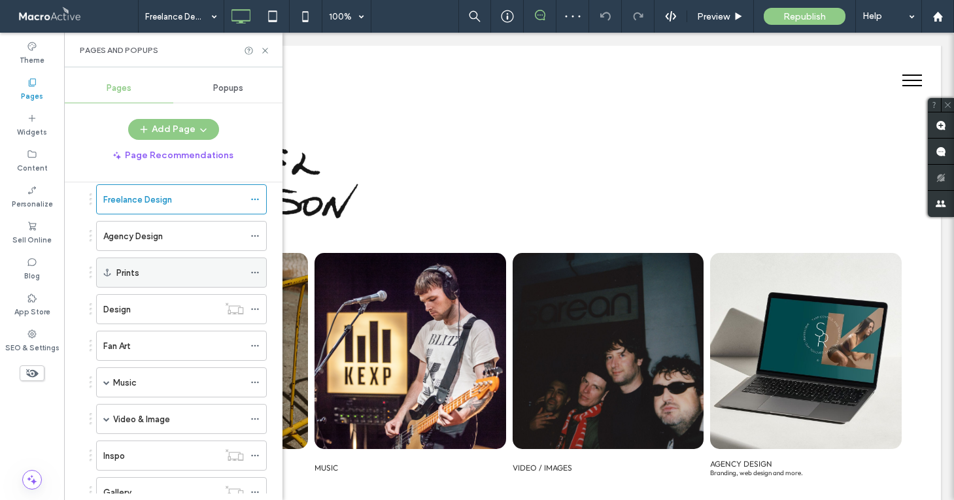
scroll to position [89, 0]
click at [161, 344] on div "Fan Art" at bounding box center [173, 344] width 141 height 14
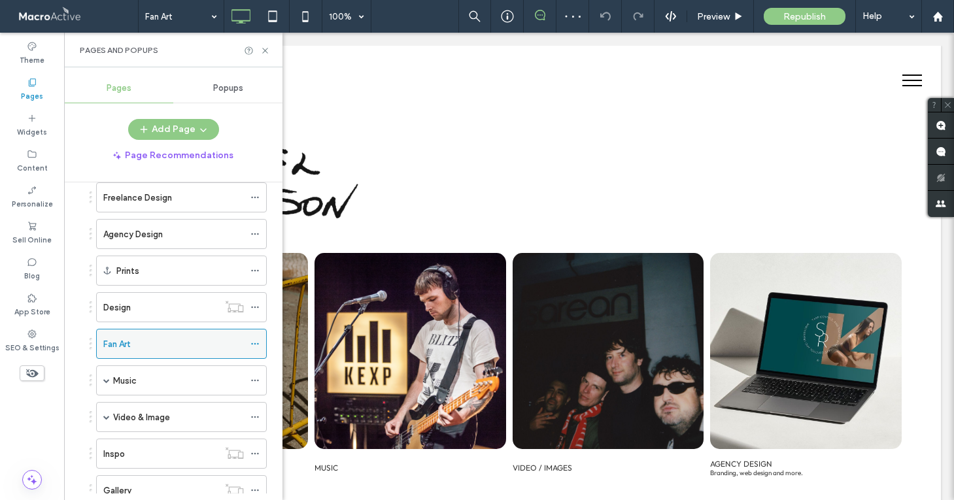
click at [254, 342] on icon at bounding box center [254, 343] width 9 height 9
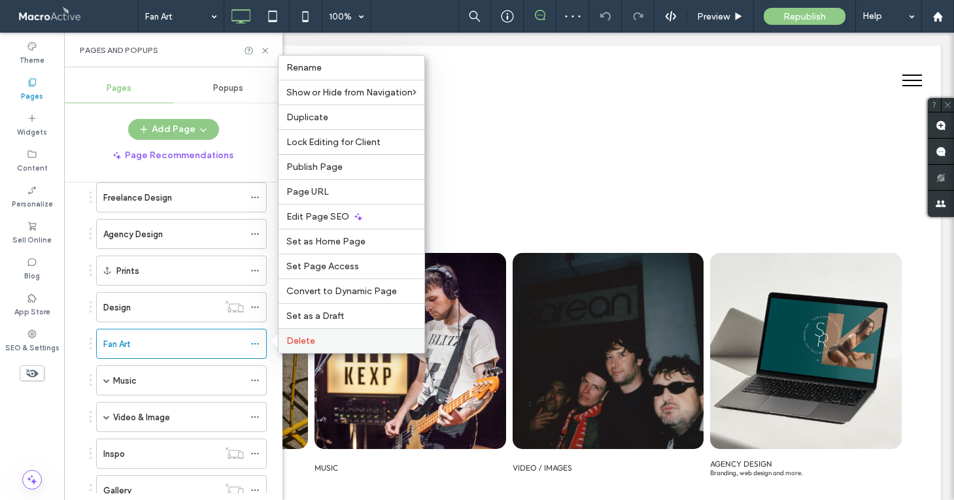
click at [323, 330] on div "Delete" at bounding box center [351, 340] width 146 height 25
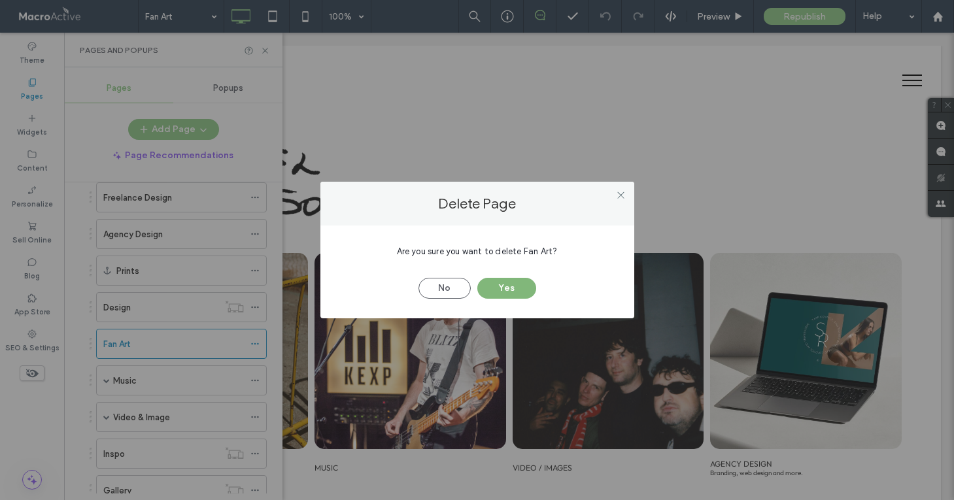
click at [505, 292] on button "Yes" at bounding box center [506, 288] width 59 height 21
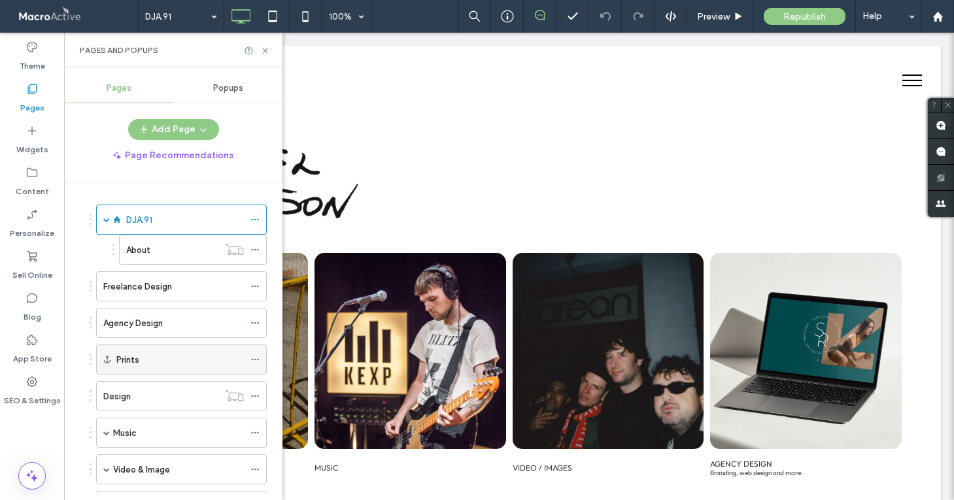
click at [256, 358] on icon at bounding box center [254, 359] width 9 height 9
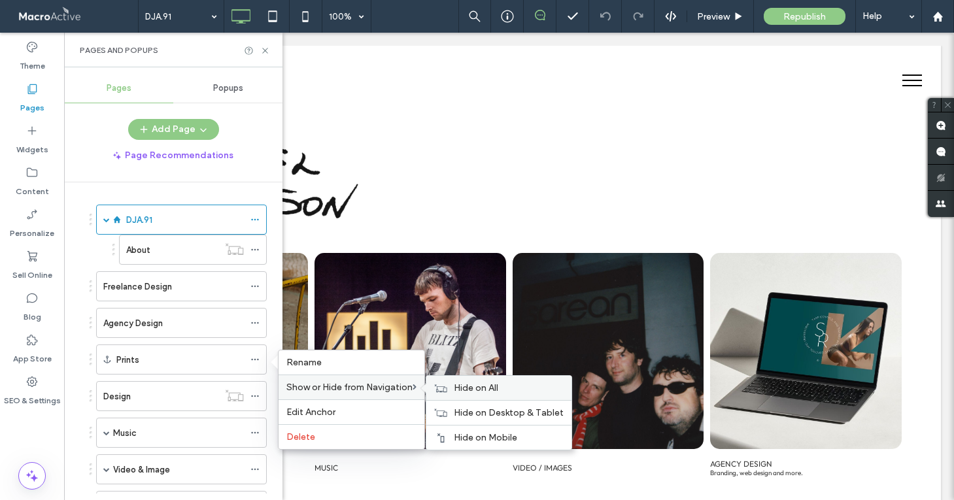
click at [480, 387] on span "Hide on All" at bounding box center [476, 387] width 44 height 11
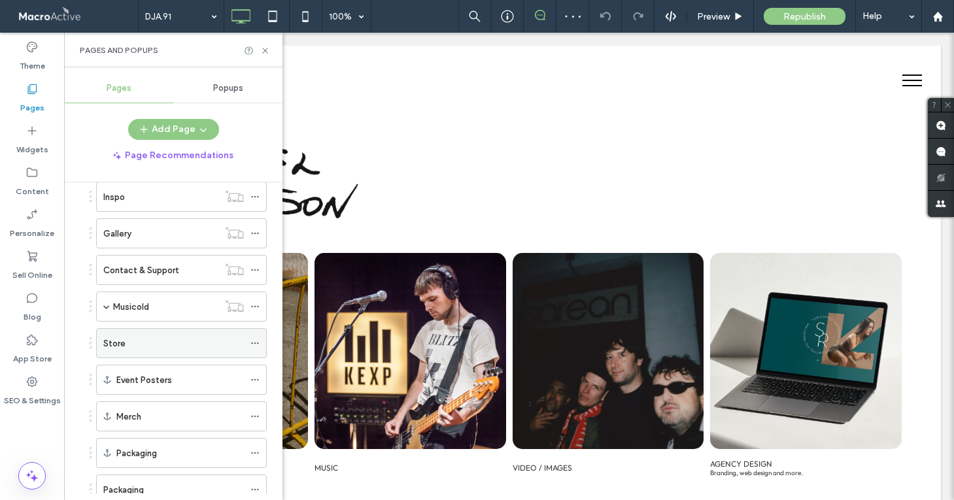
scroll to position [365, 0]
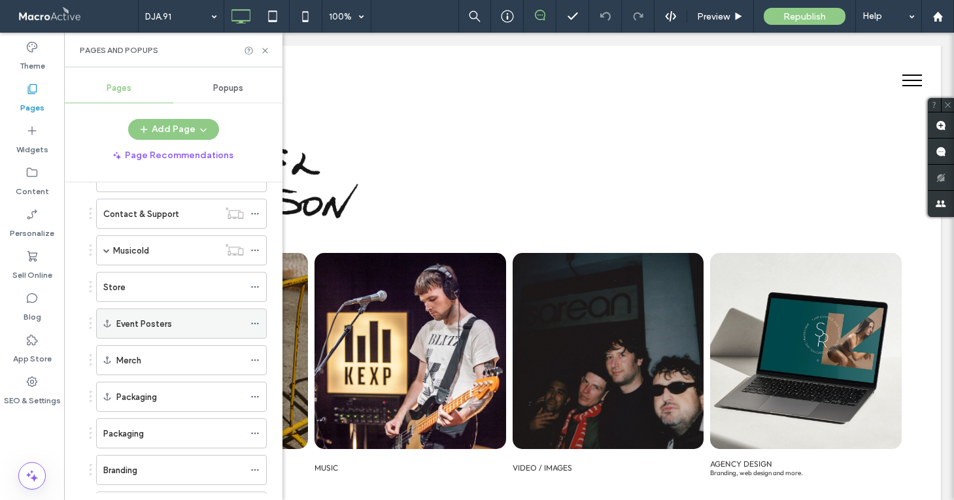
click at [252, 320] on icon at bounding box center [254, 323] width 9 height 9
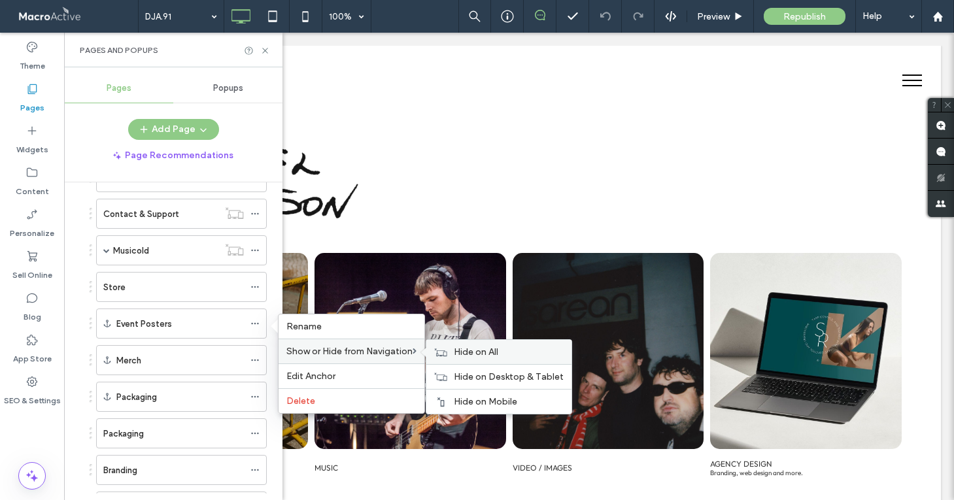
click at [472, 350] on span "Hide on All" at bounding box center [476, 351] width 44 height 11
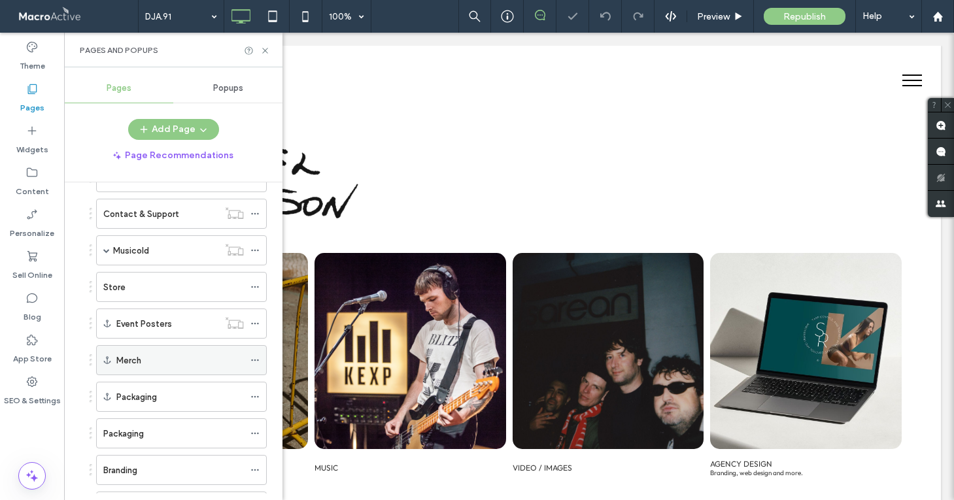
click at [255, 361] on icon at bounding box center [254, 360] width 9 height 9
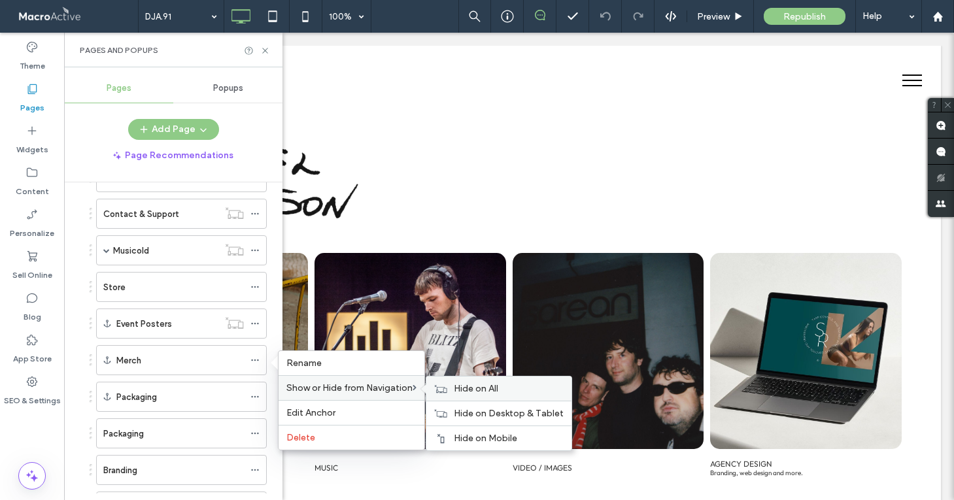
click at [493, 390] on span "Hide on All" at bounding box center [476, 388] width 44 height 11
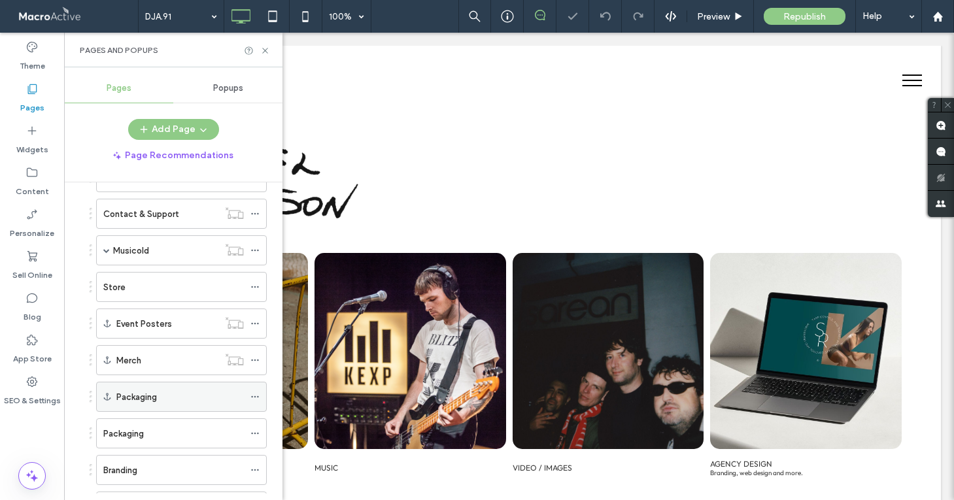
click at [254, 396] on use at bounding box center [254, 397] width 7 height 2
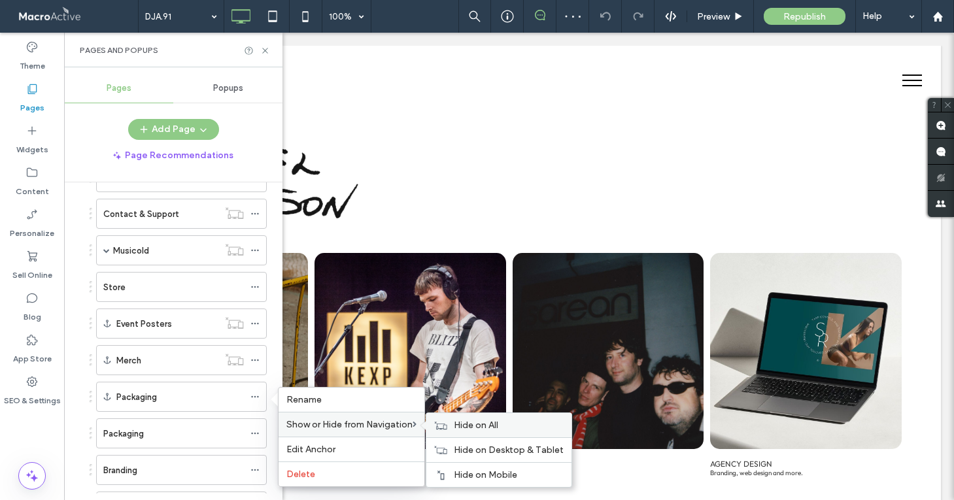
click at [484, 422] on span "Hide on All" at bounding box center [476, 425] width 44 height 11
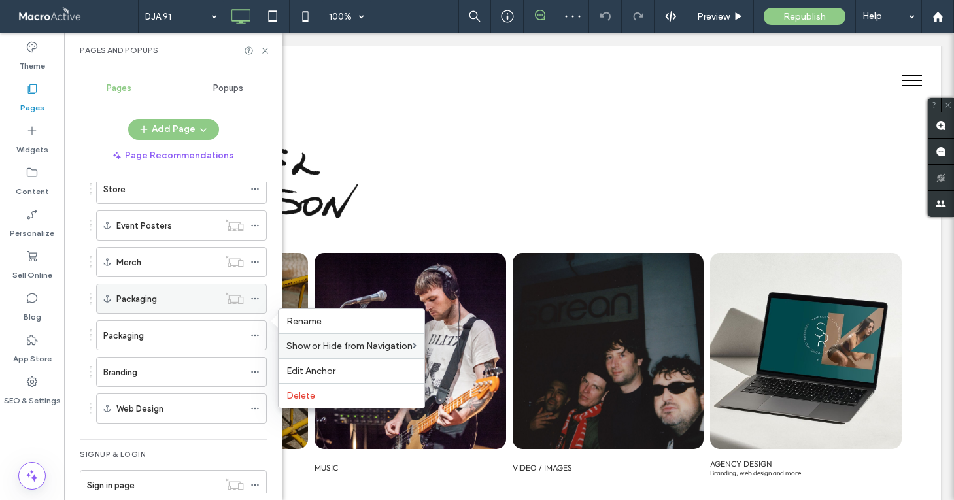
scroll to position [487, 0]
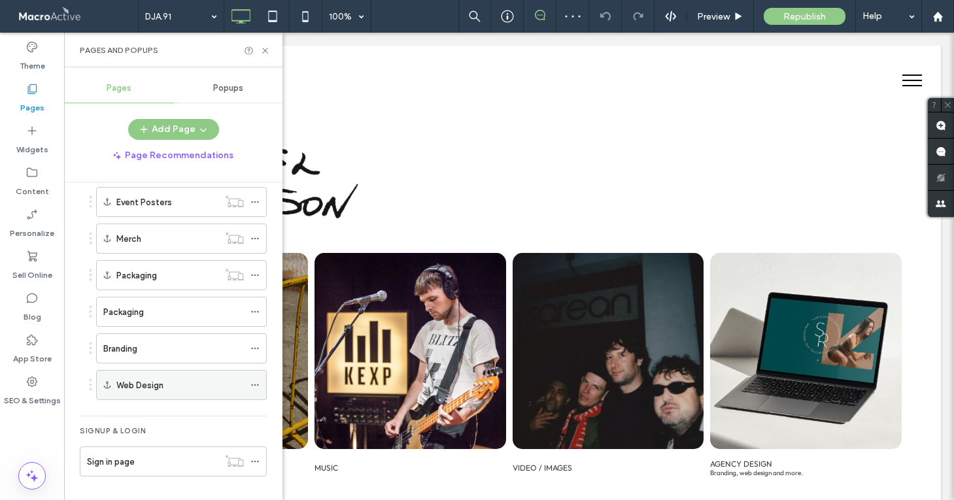
click at [256, 382] on icon at bounding box center [254, 384] width 9 height 9
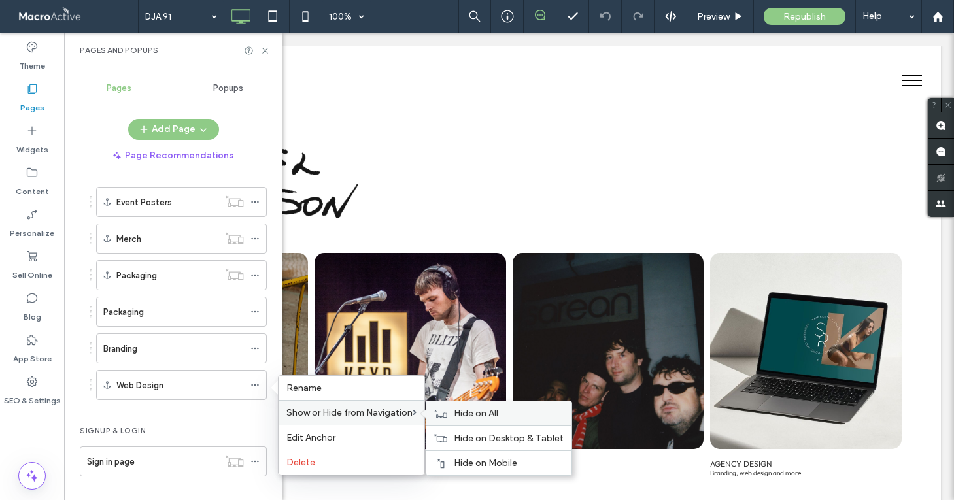
click at [463, 416] on span "Hide on All" at bounding box center [476, 413] width 44 height 11
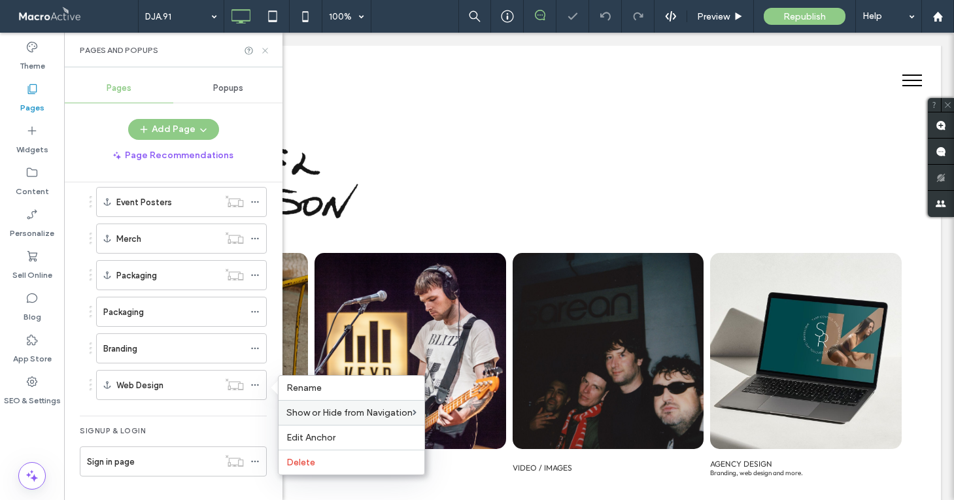
click at [265, 50] on icon at bounding box center [265, 51] width 10 height 10
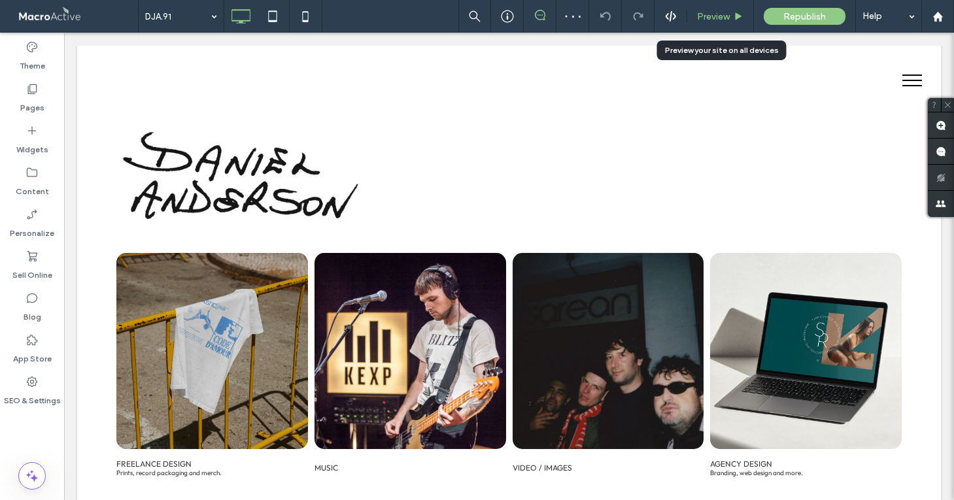
click at [713, 19] on span "Preview" at bounding box center [713, 16] width 33 height 11
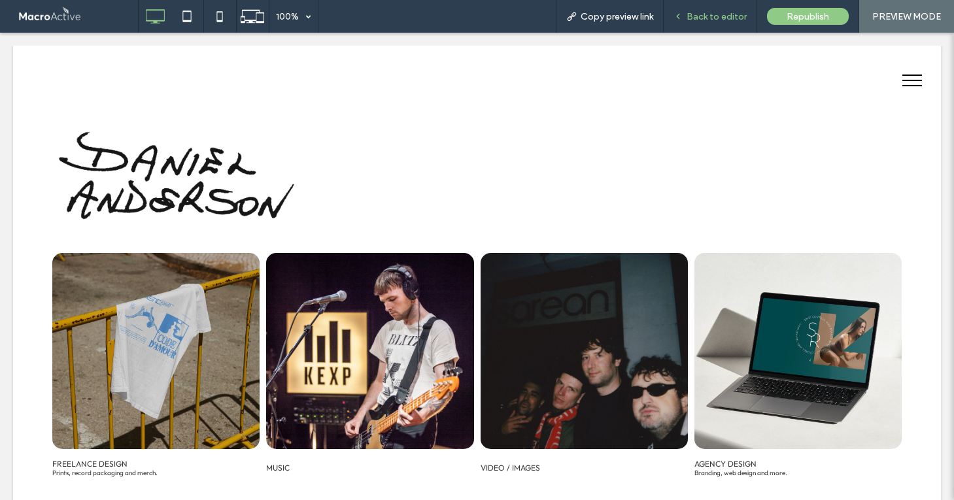
click at [717, 31] on div "Back to editor" at bounding box center [709, 16] width 93 height 33
click at [705, 10] on div "Back to editor" at bounding box center [709, 16] width 93 height 33
click at [701, 21] on span "Back to editor" at bounding box center [716, 16] width 60 height 11
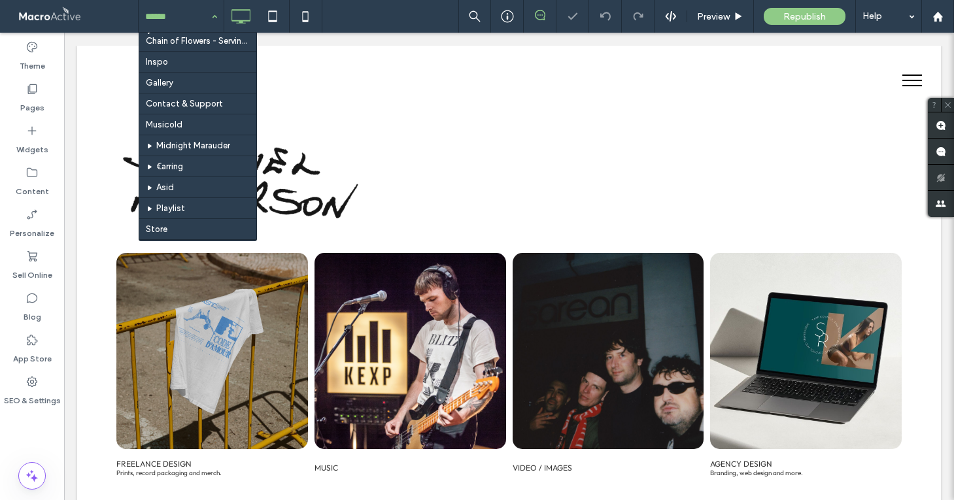
scroll to position [232, 0]
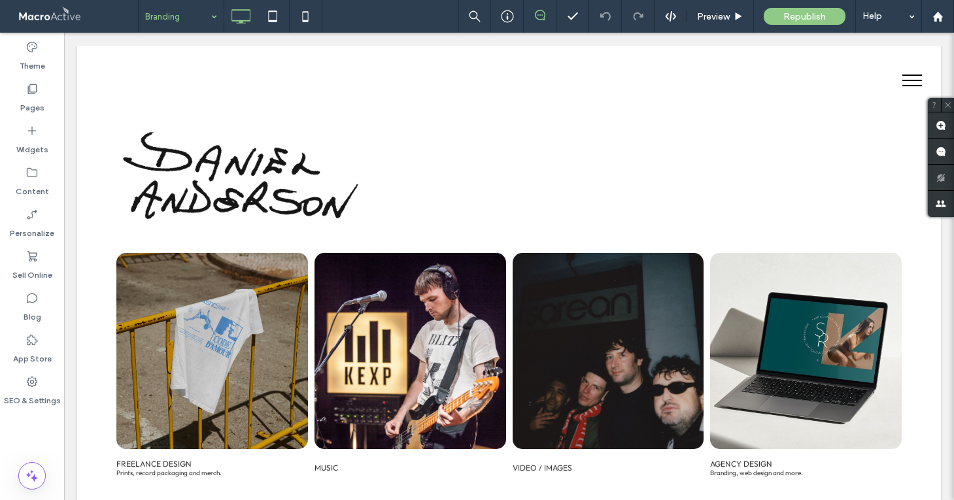
click at [177, 16] on input at bounding box center [177, 16] width 65 height 33
click at [39, 103] on label "Pages" at bounding box center [32, 104] width 24 height 18
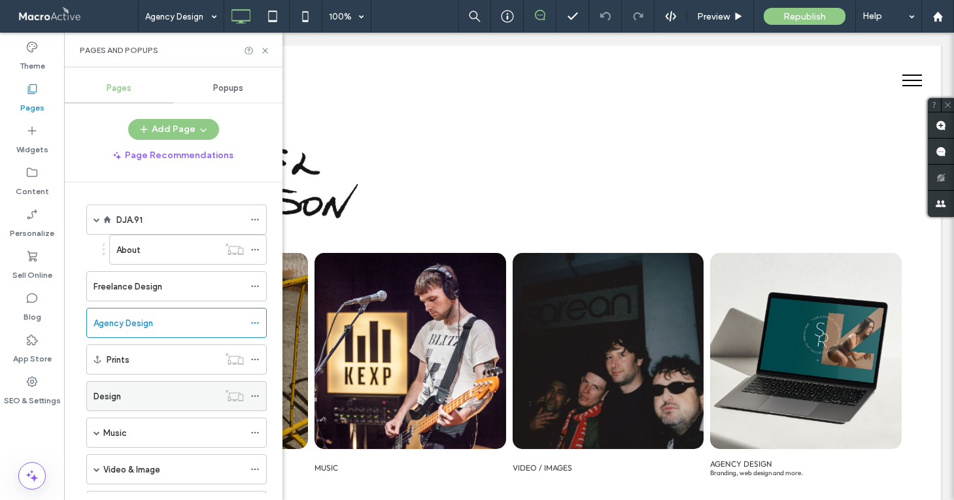
scroll to position [487, 0]
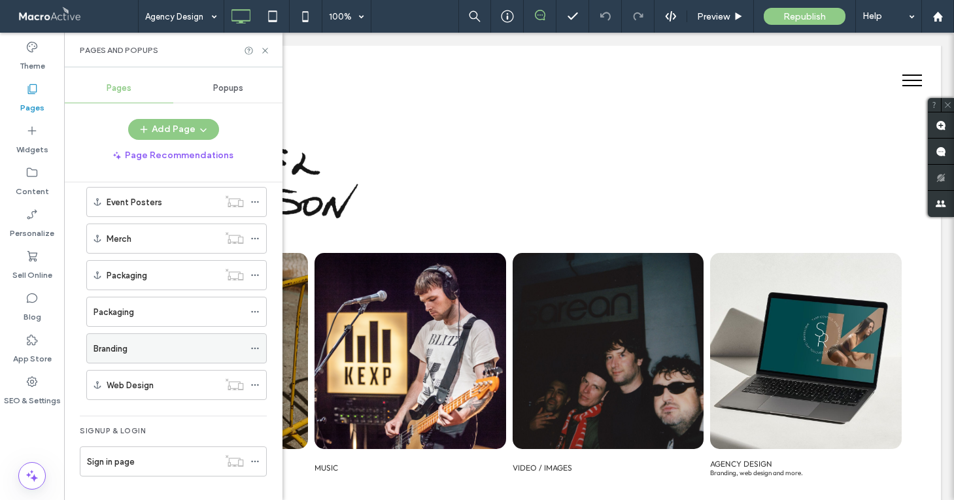
click at [255, 347] on icon at bounding box center [254, 348] width 9 height 9
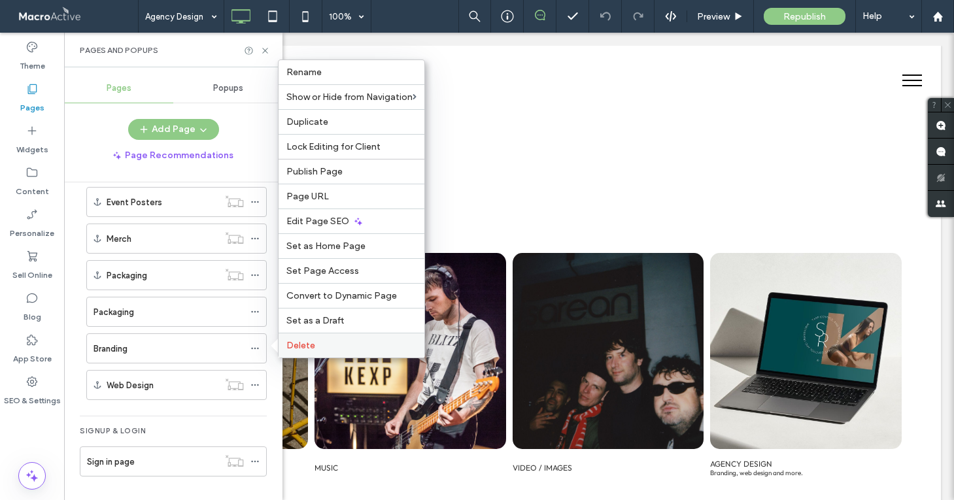
click at [310, 339] on div "Delete" at bounding box center [351, 345] width 146 height 25
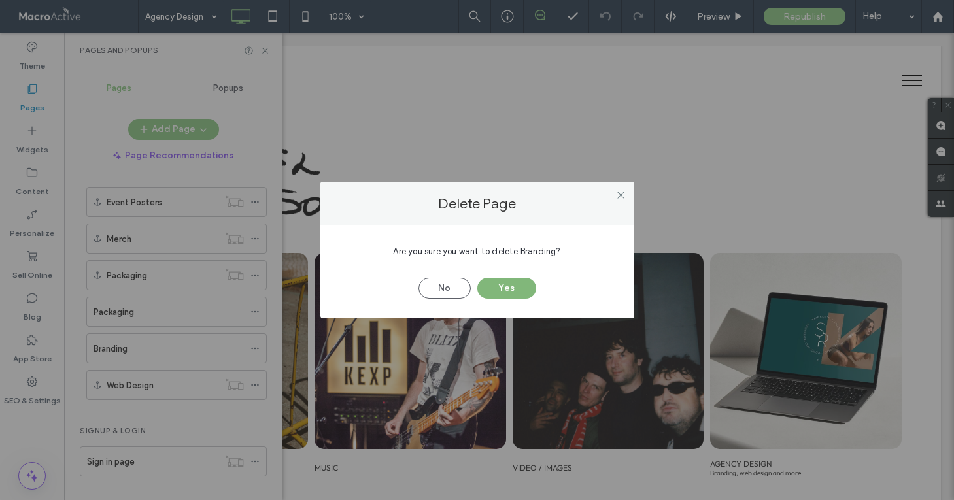
click at [516, 282] on button "Yes" at bounding box center [506, 288] width 59 height 21
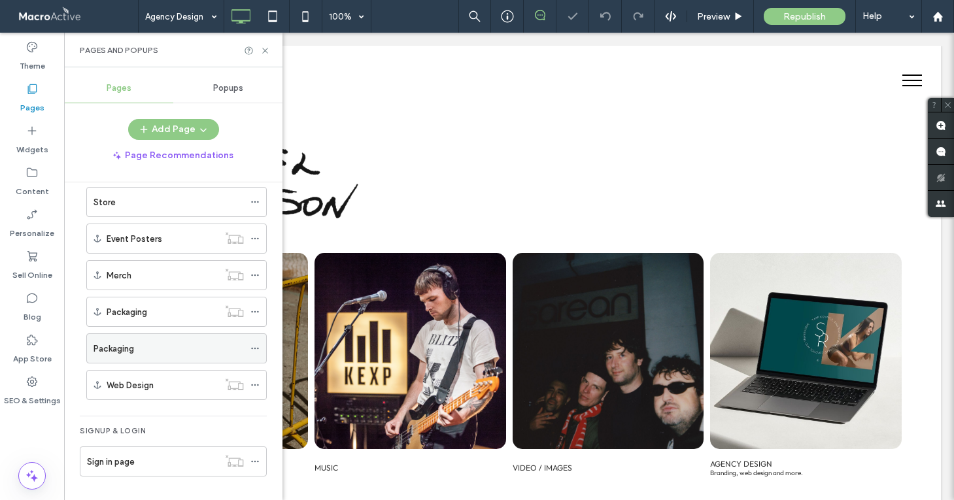
scroll to position [450, 0]
click at [171, 391] on div "Web Design" at bounding box center [163, 385] width 112 height 14
click at [176, 346] on div "Packaging" at bounding box center [168, 349] width 150 height 14
click at [256, 347] on icon at bounding box center [254, 348] width 9 height 9
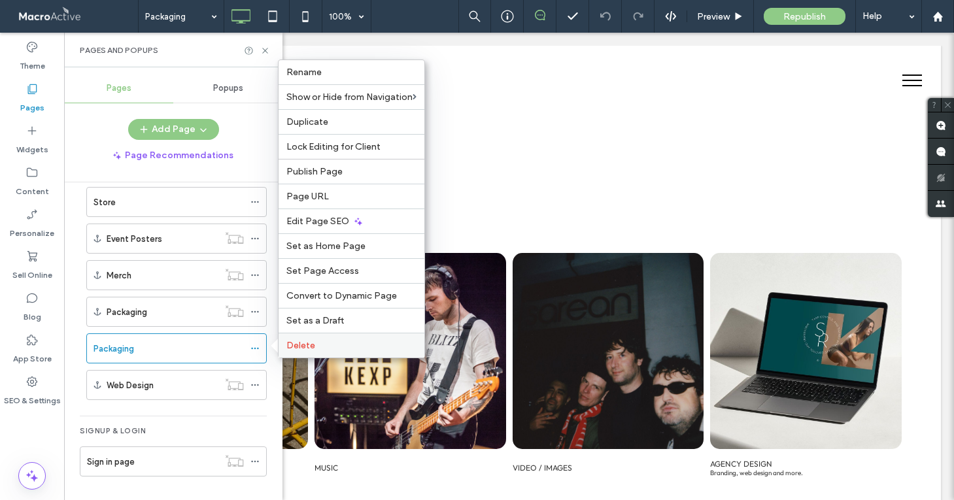
click at [324, 344] on label "Delete" at bounding box center [351, 345] width 130 height 11
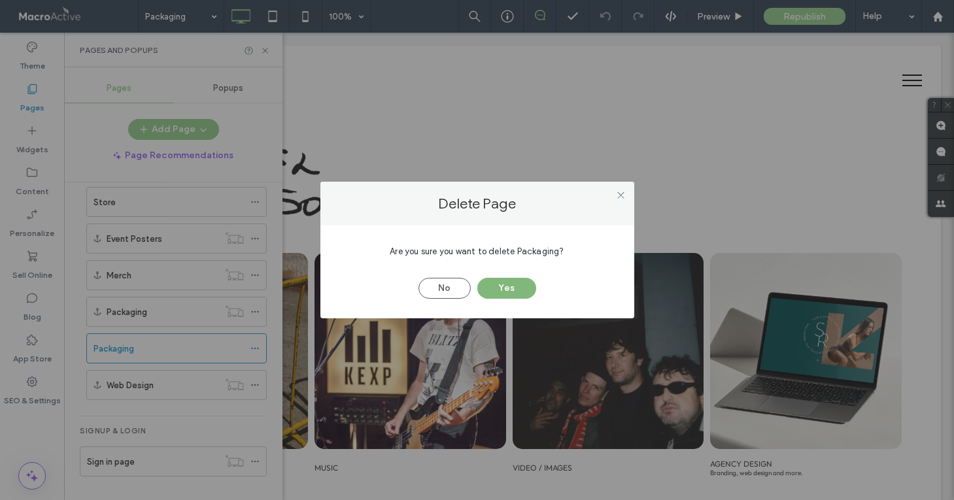
click at [514, 288] on button "Yes" at bounding box center [506, 288] width 59 height 21
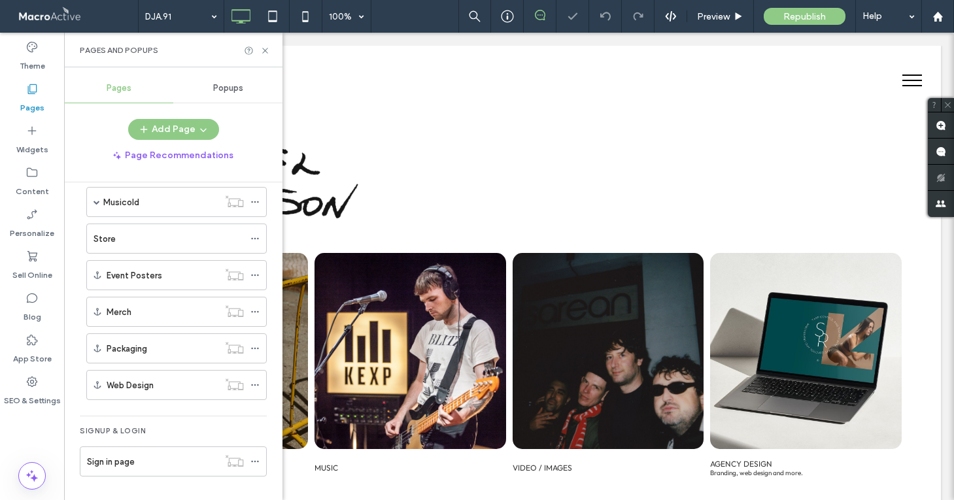
scroll to position [414, 0]
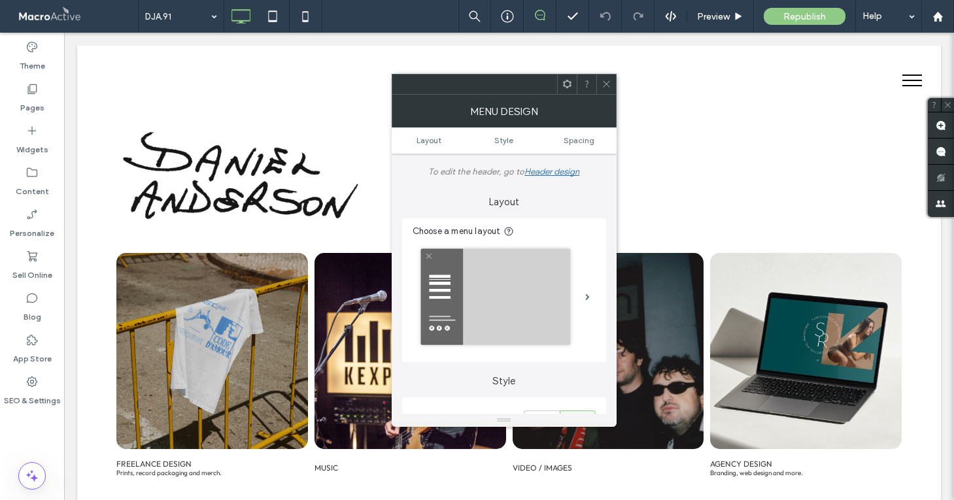
click at [607, 84] on icon at bounding box center [606, 84] width 10 height 10
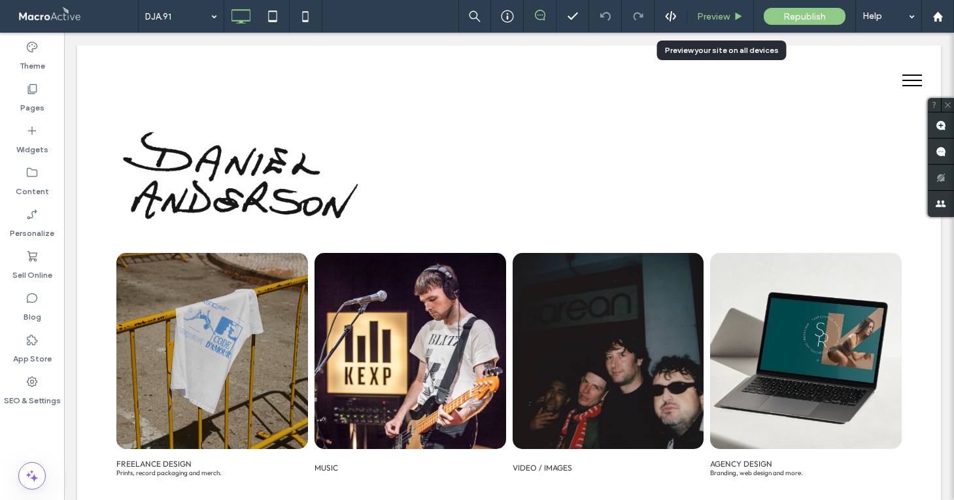
click at [715, 12] on span "Preview" at bounding box center [713, 16] width 33 height 11
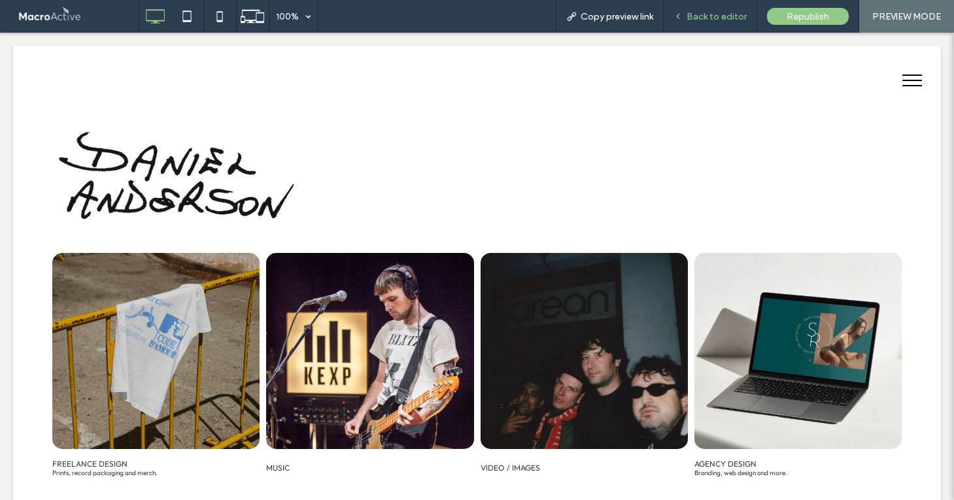
click at [718, 18] on span "Back to editor" at bounding box center [716, 16] width 60 height 11
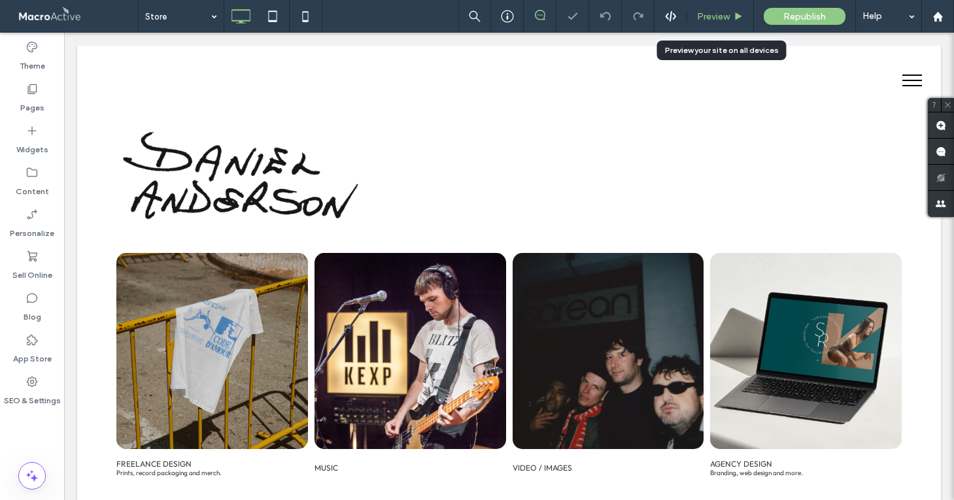
click at [709, 19] on span "Preview" at bounding box center [713, 16] width 33 height 11
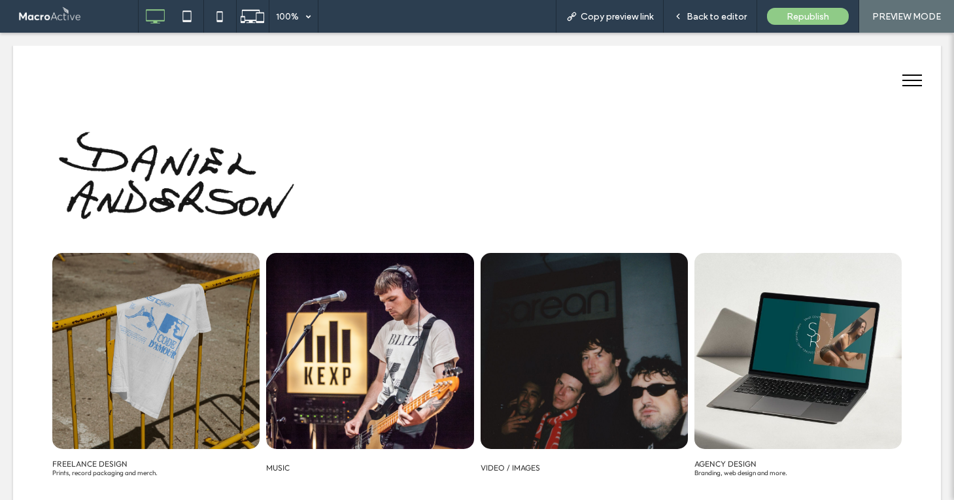
click at [709, 19] on span "Back to editor" at bounding box center [716, 16] width 60 height 11
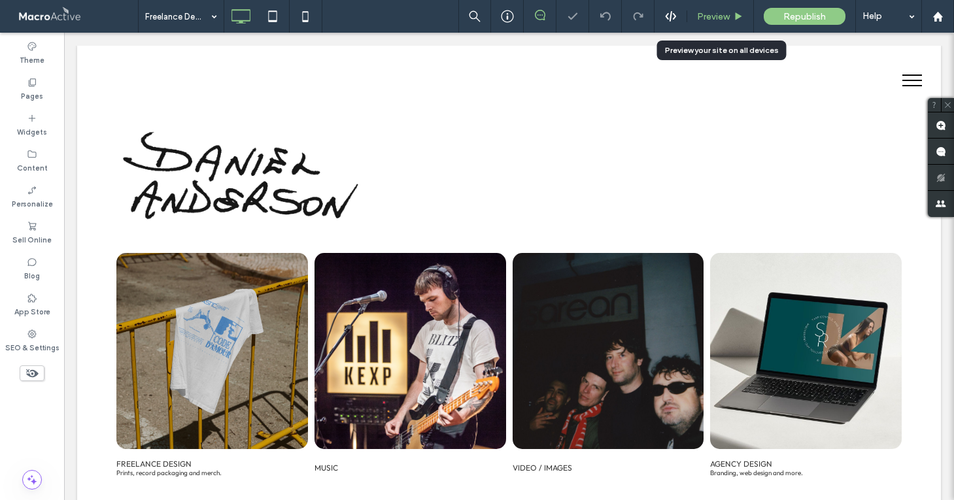
click at [712, 19] on span "Preview" at bounding box center [713, 16] width 33 height 11
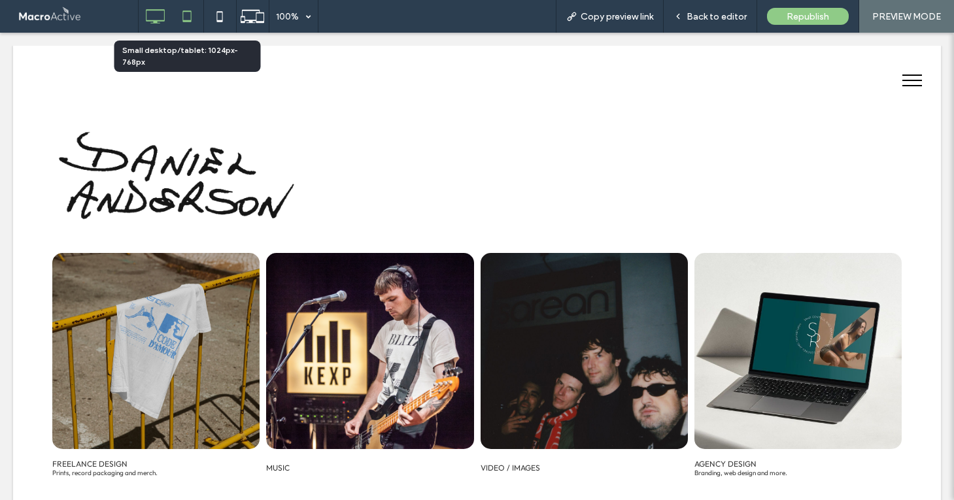
click at [186, 18] on icon at bounding box center [187, 16] width 26 height 26
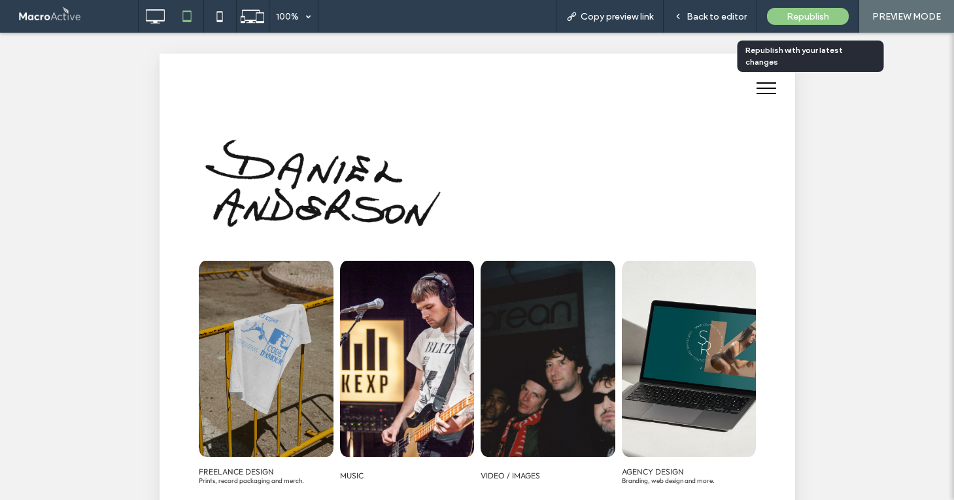
click at [822, 21] on span "Republish" at bounding box center [807, 16] width 42 height 11
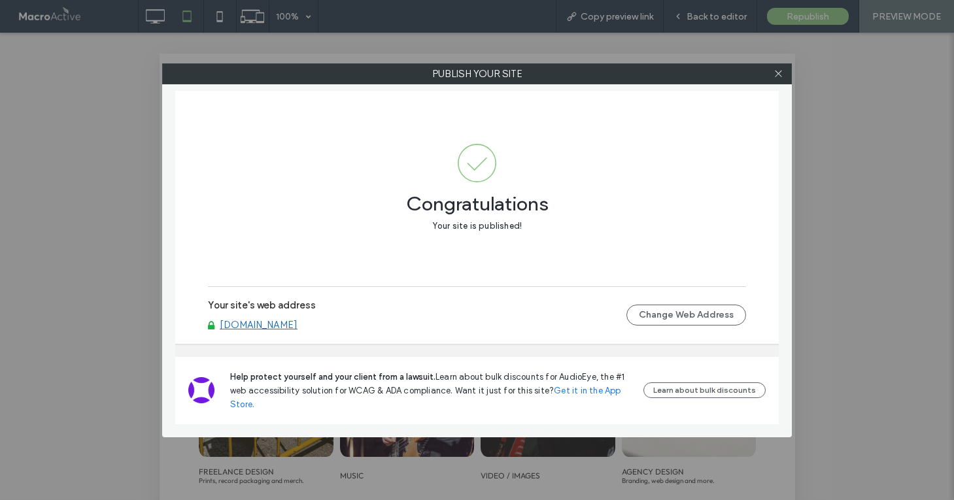
click at [271, 327] on link "[DOMAIN_NAME]" at bounding box center [259, 325] width 78 height 12
click at [776, 76] on icon at bounding box center [778, 74] width 10 height 10
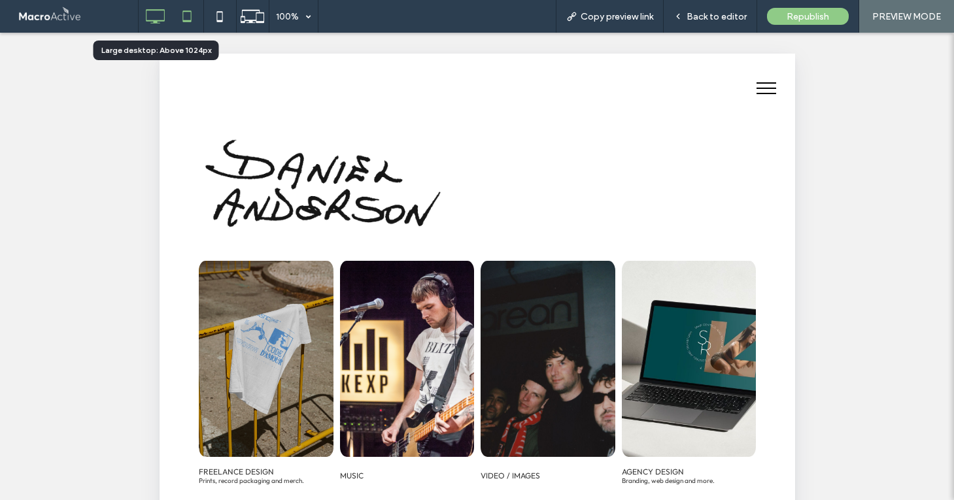
click at [150, 18] on icon at bounding box center [155, 16] width 26 height 26
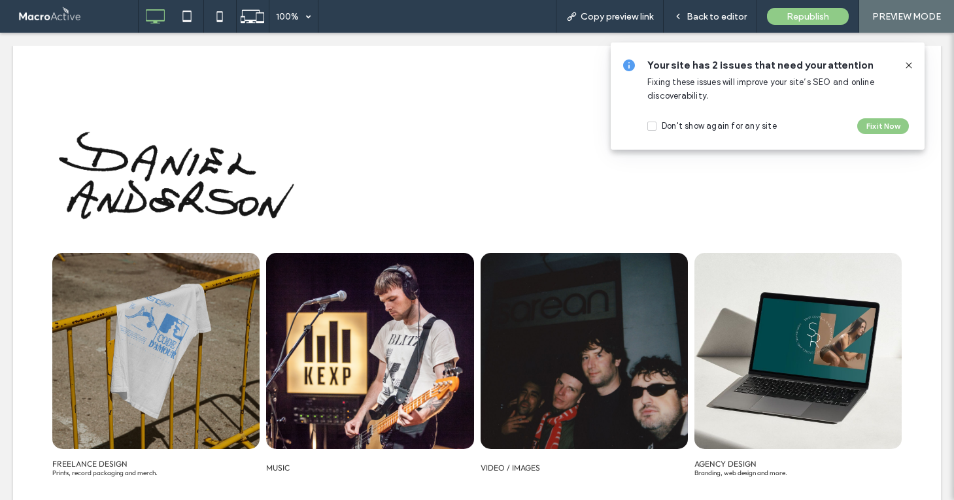
click at [908, 65] on use at bounding box center [908, 65] width 6 height 6
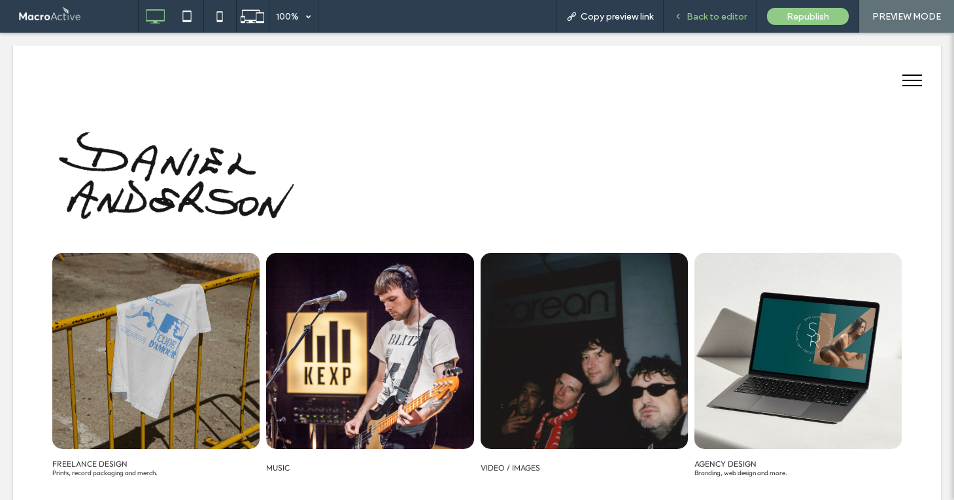
click at [705, 21] on span "Back to editor" at bounding box center [716, 16] width 60 height 11
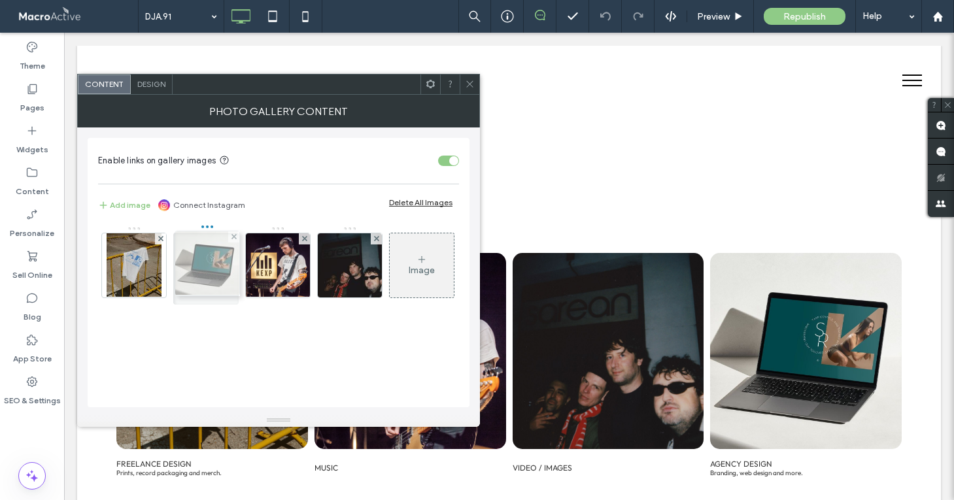
drag, startPoint x: 350, startPoint y: 268, endPoint x: 204, endPoint y: 266, distance: 145.8
click at [470, 83] on icon at bounding box center [470, 84] width 10 height 10
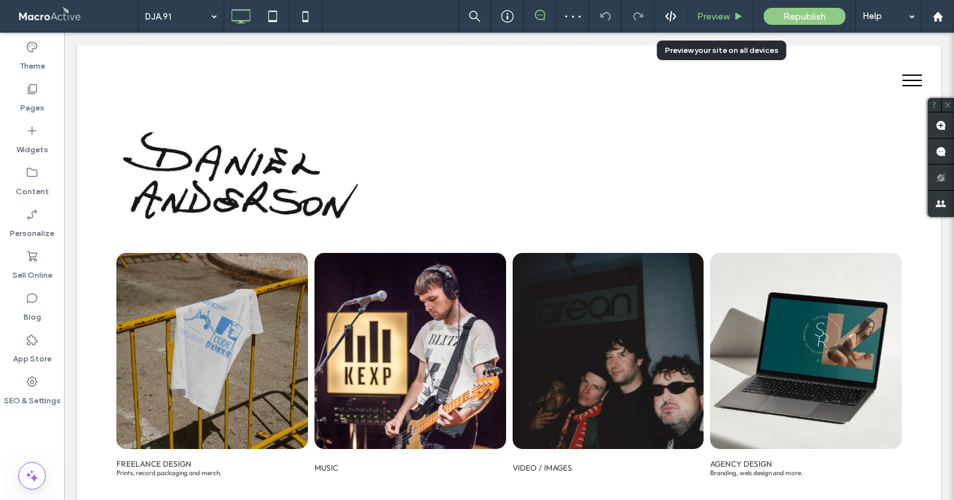
click at [718, 21] on span "Preview" at bounding box center [713, 16] width 33 height 11
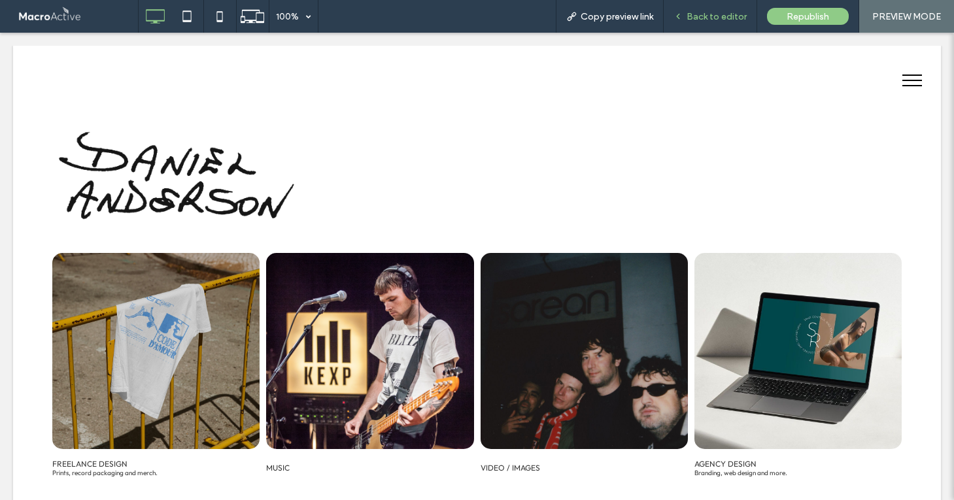
click at [726, 14] on span "Back to editor" at bounding box center [716, 16] width 60 height 11
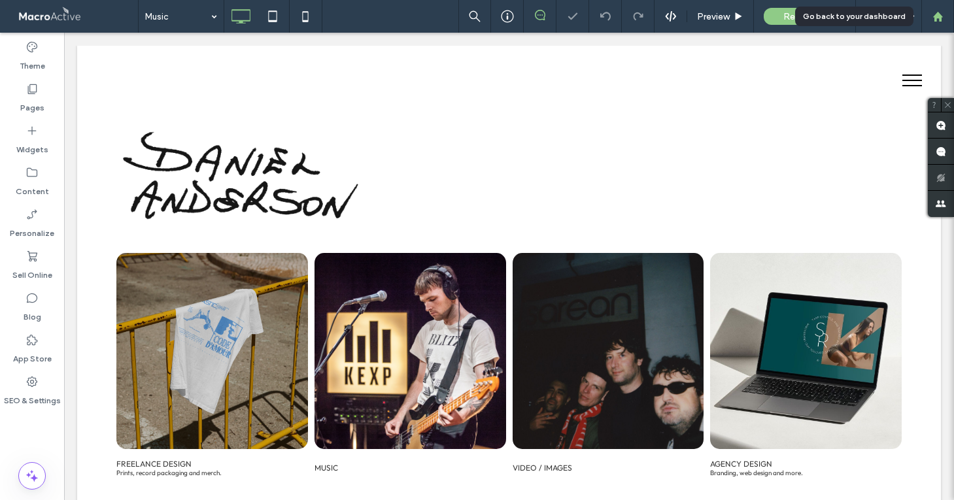
click at [937, 17] on use at bounding box center [937, 16] width 10 height 10
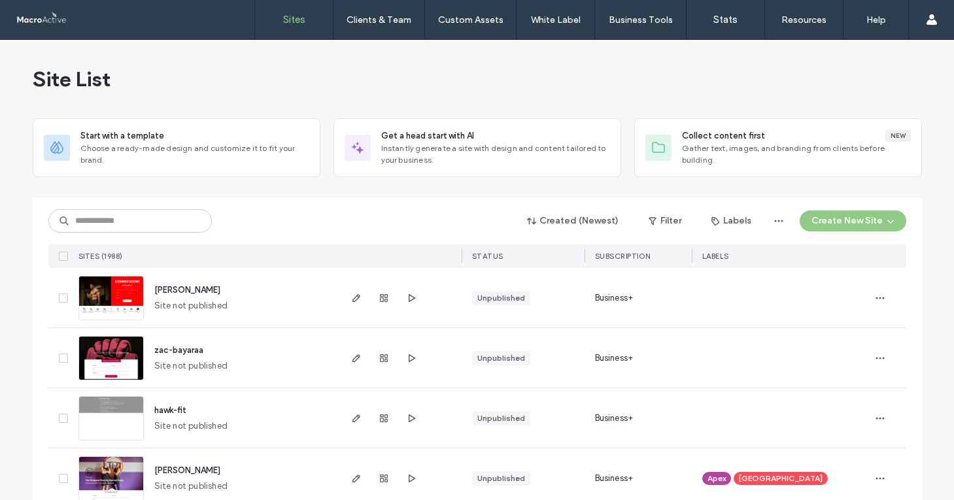
scroll to position [10, 0]
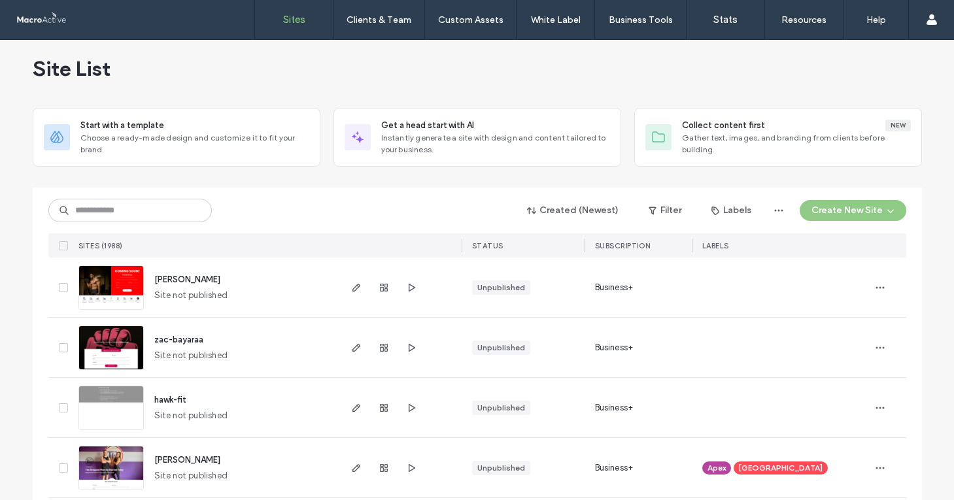
click at [486, 209] on div "Created (Newest) Filter Labels Create New Site" at bounding box center [477, 210] width 858 height 25
click at [147, 202] on input at bounding box center [129, 211] width 163 height 24
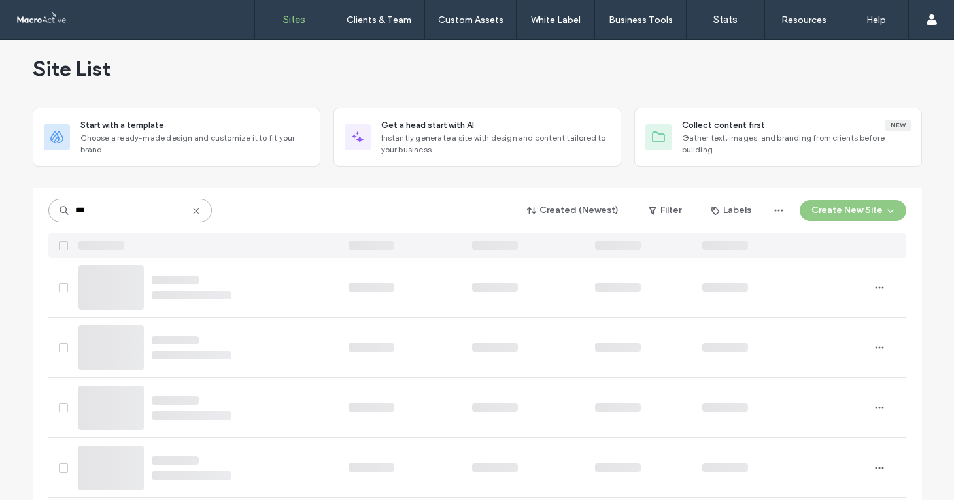
scroll to position [0, 0]
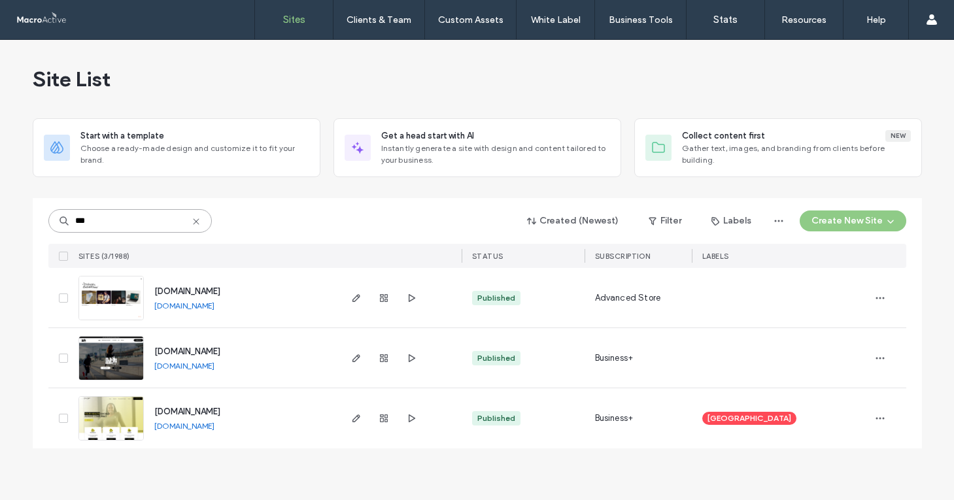
type input "***"
click at [195, 286] on span "[DOMAIN_NAME]" at bounding box center [187, 291] width 66 height 10
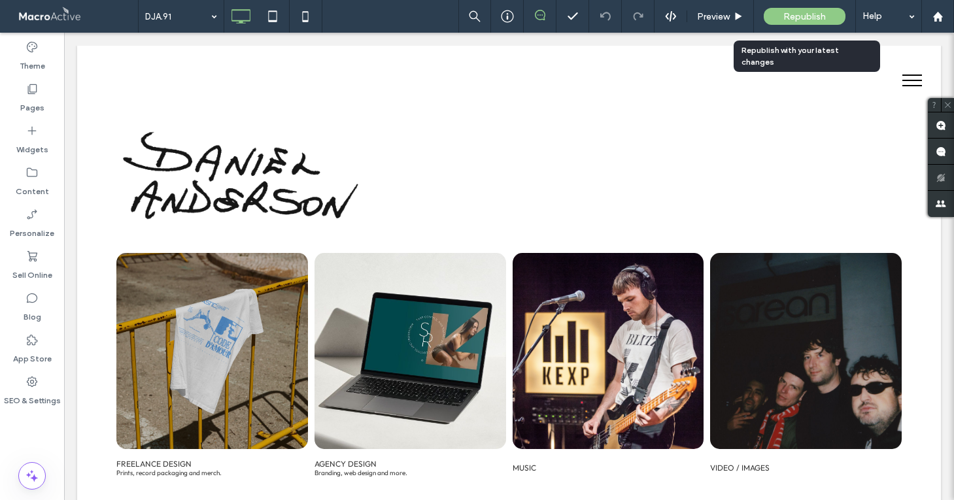
click at [801, 16] on span "Republish" at bounding box center [804, 16] width 42 height 11
